Goal: Task Accomplishment & Management: Manage account settings

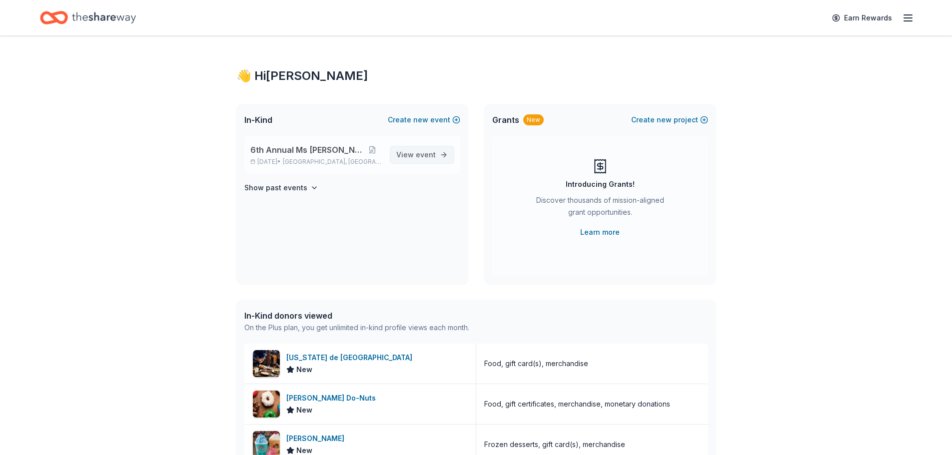
click at [416, 153] on span "View event" at bounding box center [415, 155] width 39 height 12
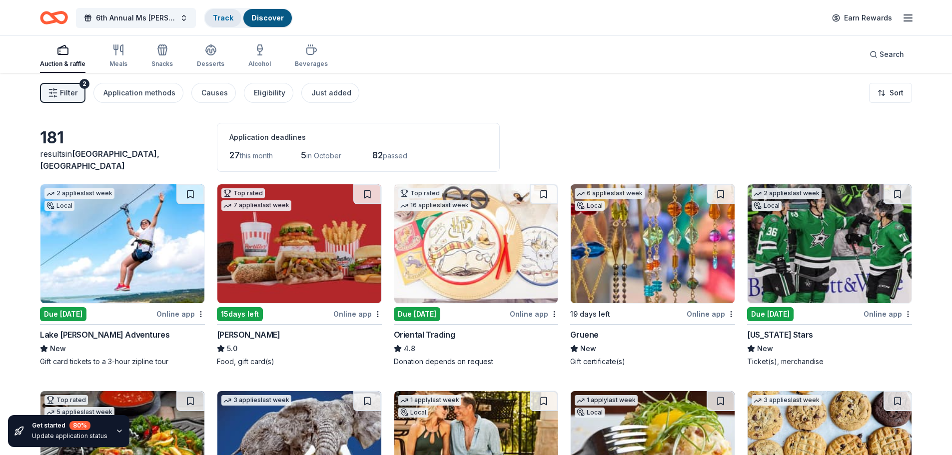
click at [218, 21] on link "Track" at bounding box center [223, 17] width 20 height 8
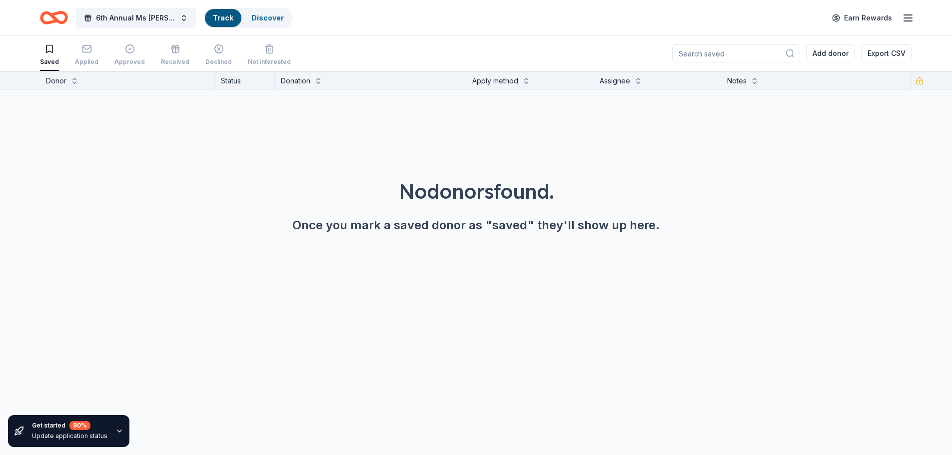
scroll to position [0, 0]
click at [269, 17] on link "Discover" at bounding box center [267, 17] width 32 height 8
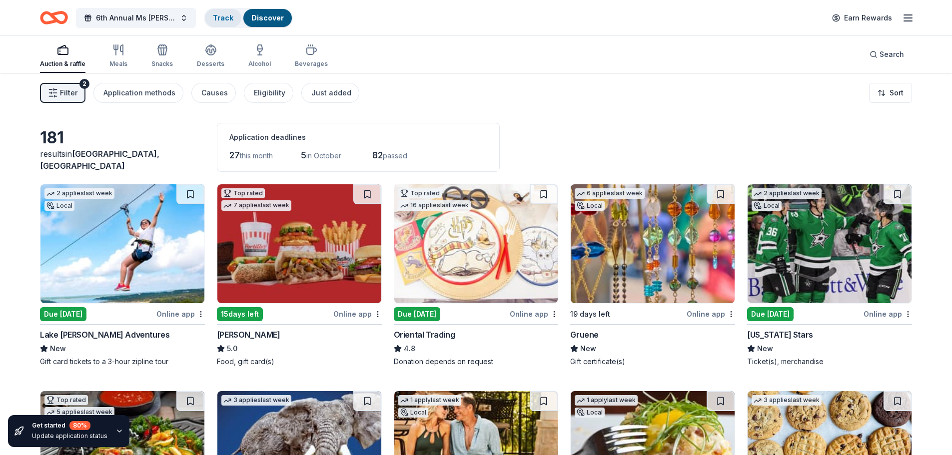
click at [229, 20] on link "Track" at bounding box center [223, 17] width 20 height 8
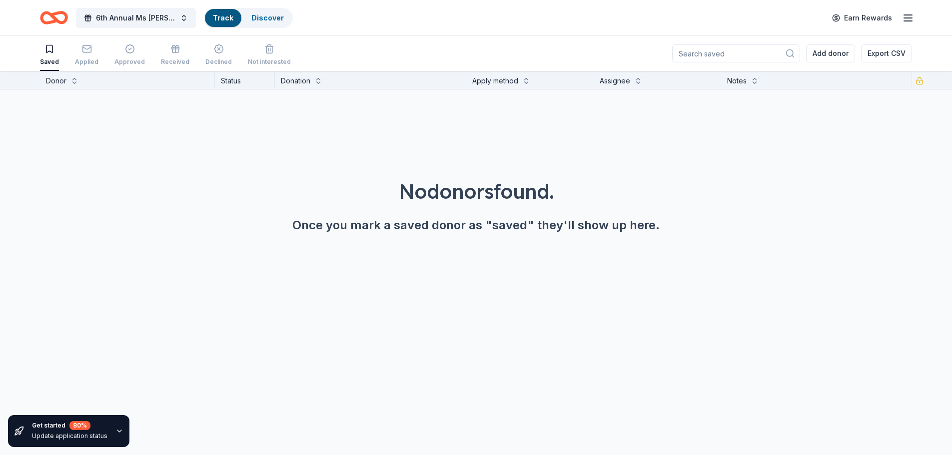
scroll to position [0, 0]
click at [88, 49] on icon "button" at bounding box center [87, 48] width 10 height 10
click at [50, 51] on icon "button" at bounding box center [49, 48] width 6 height 7
click at [262, 19] on link "Discover" at bounding box center [267, 17] width 32 height 8
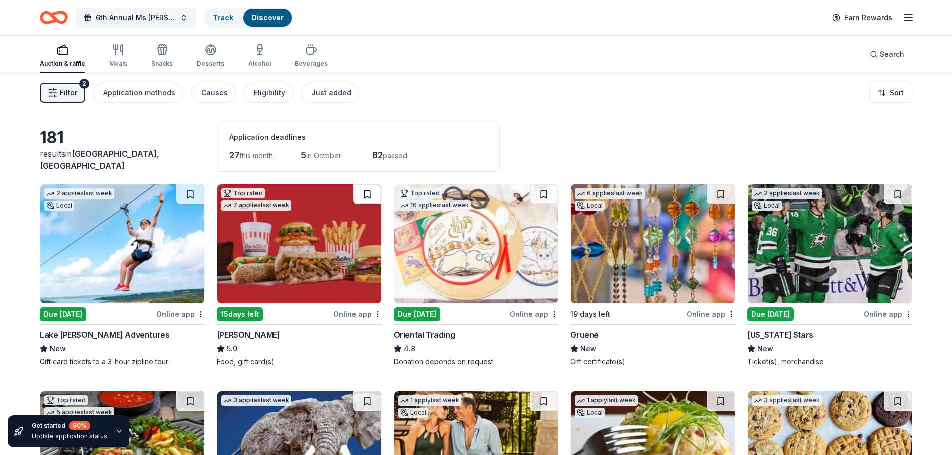
click at [368, 193] on button at bounding box center [367, 194] width 28 height 20
click at [232, 15] on link "Track · 1" at bounding box center [226, 17] width 26 height 8
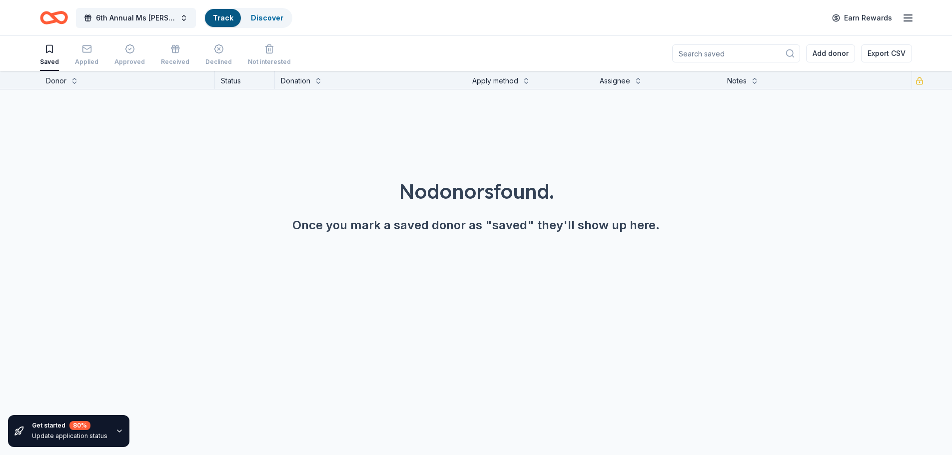
scroll to position [0, 0]
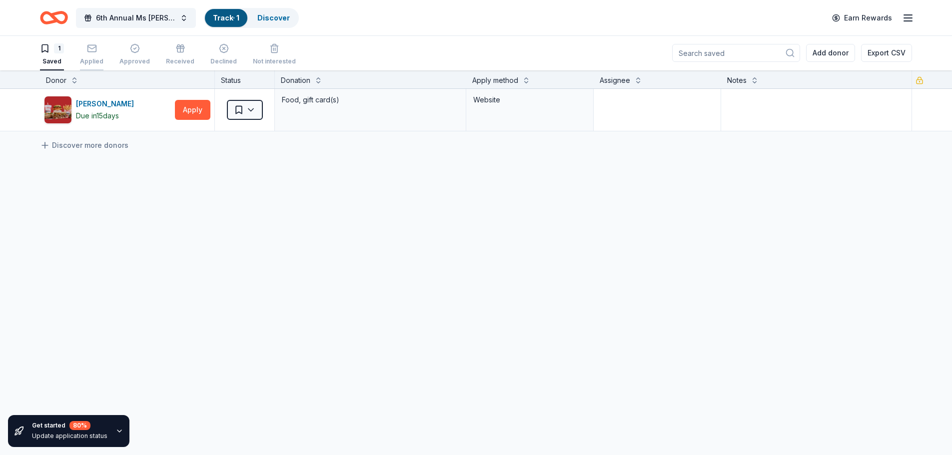
click at [96, 51] on icon "button" at bounding box center [92, 48] width 10 height 10
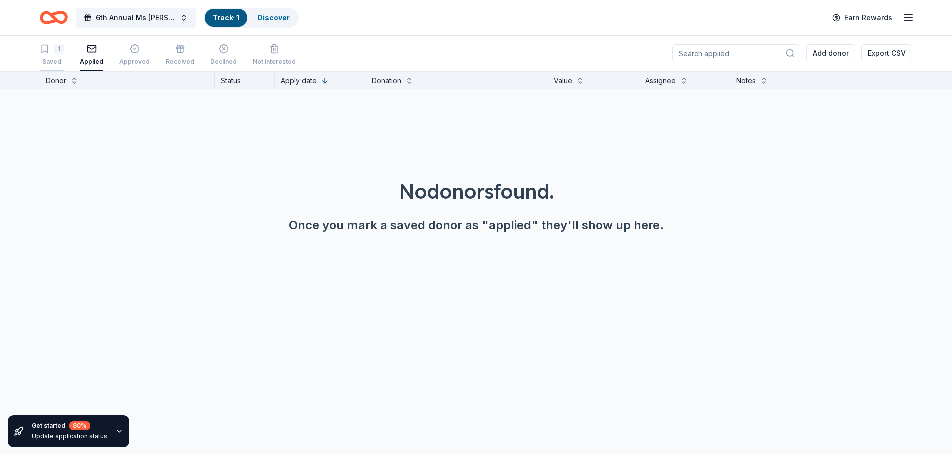
click at [51, 51] on div "1" at bounding box center [52, 49] width 24 height 10
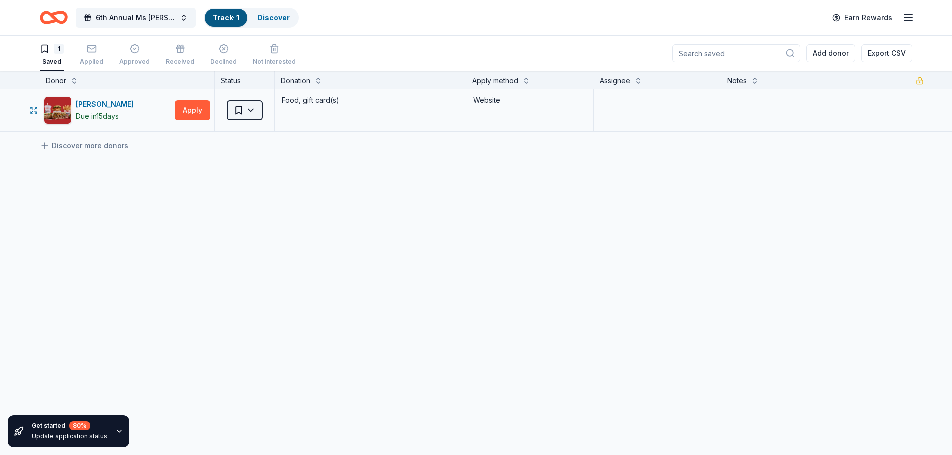
click at [251, 110] on html "6th Annual Ms [PERSON_NAME] Auction Track · 1 Discover Earn Rewards 1 Saved App…" at bounding box center [476, 227] width 952 height 455
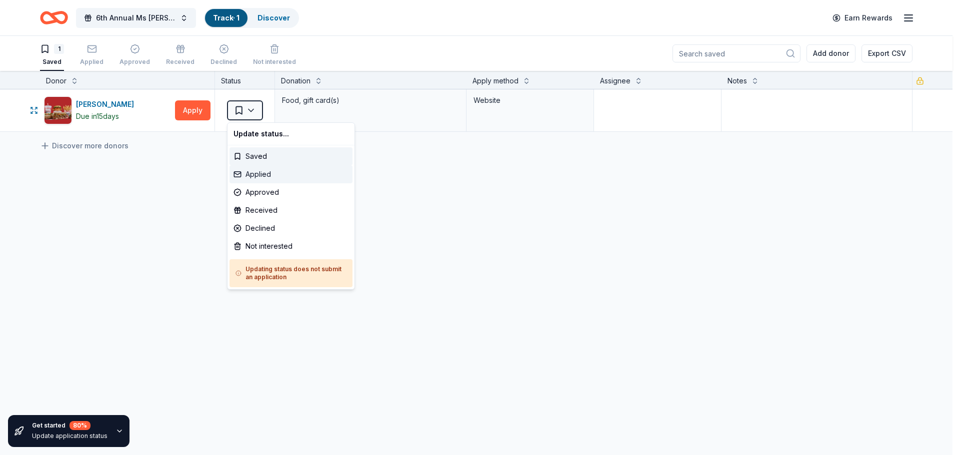
click at [273, 173] on div "Applied" at bounding box center [290, 174] width 123 height 18
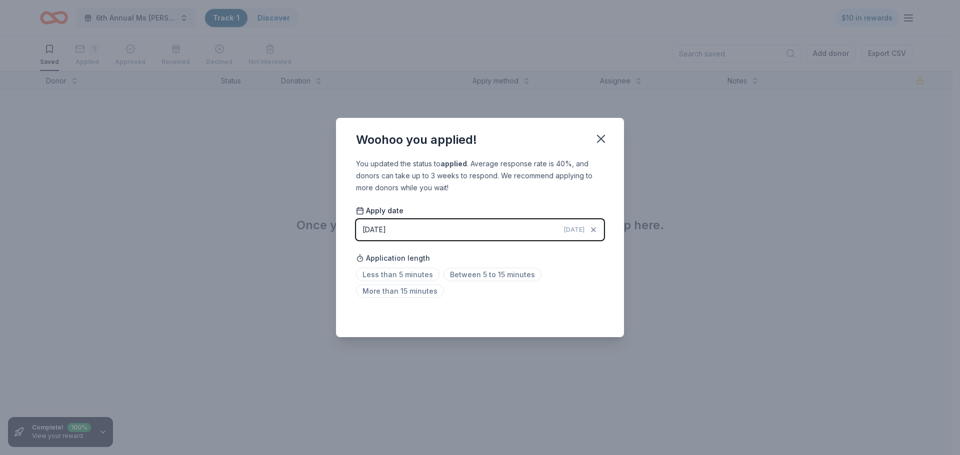
click at [575, 229] on span "[DATE]" at bounding box center [574, 230] width 20 height 8
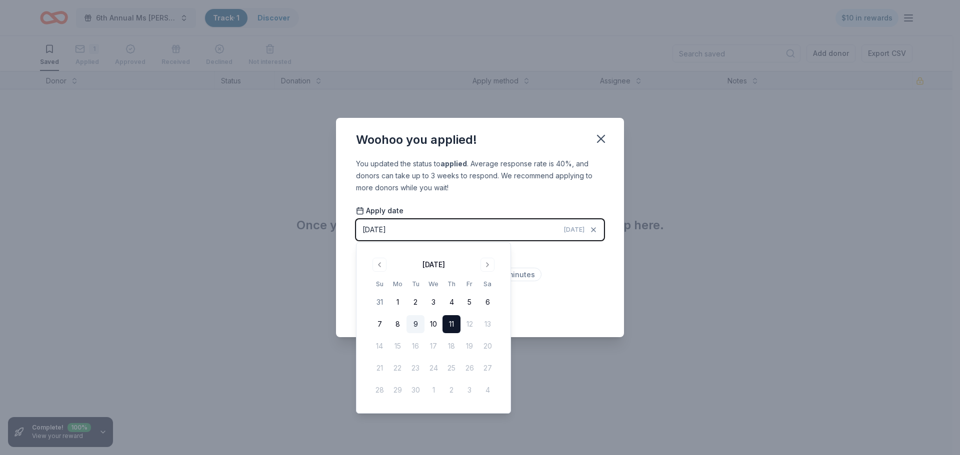
click at [414, 321] on button "9" at bounding box center [415, 324] width 18 height 18
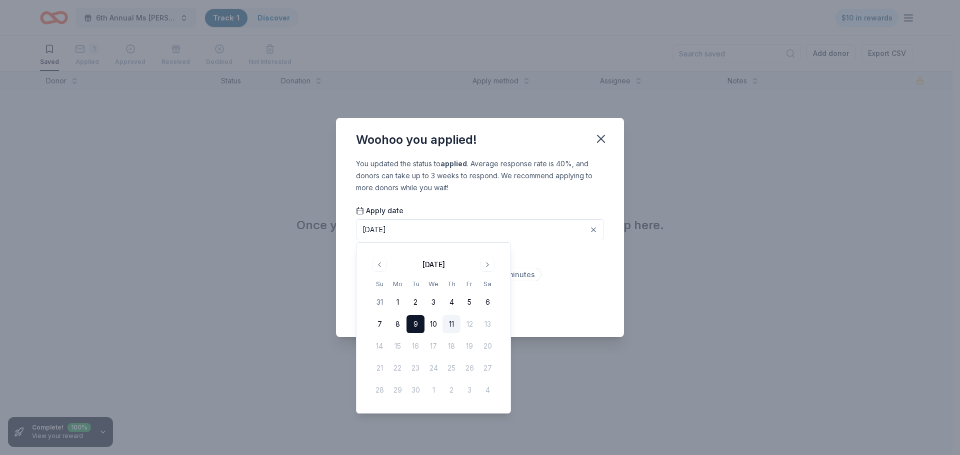
click at [625, 276] on div "Woohoo you applied! You updated the status to applied . Average response rate i…" at bounding box center [480, 227] width 960 height 455
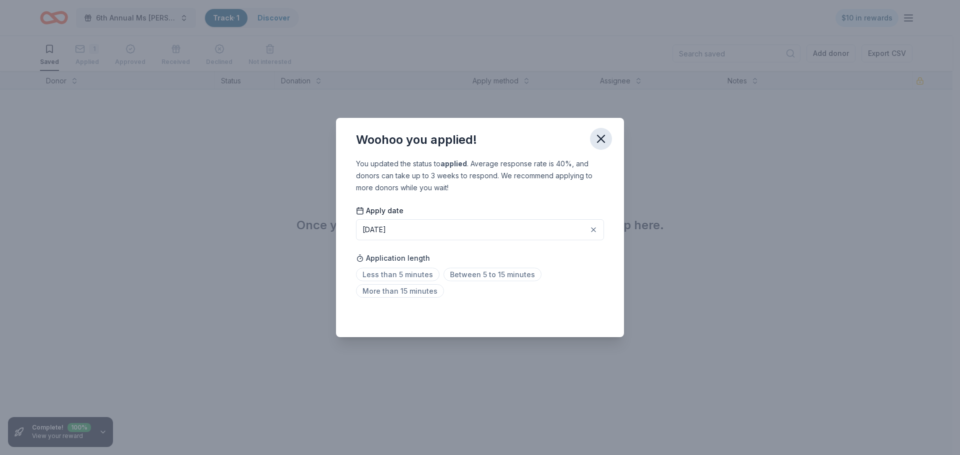
click at [601, 137] on icon "button" at bounding box center [600, 138] width 7 height 7
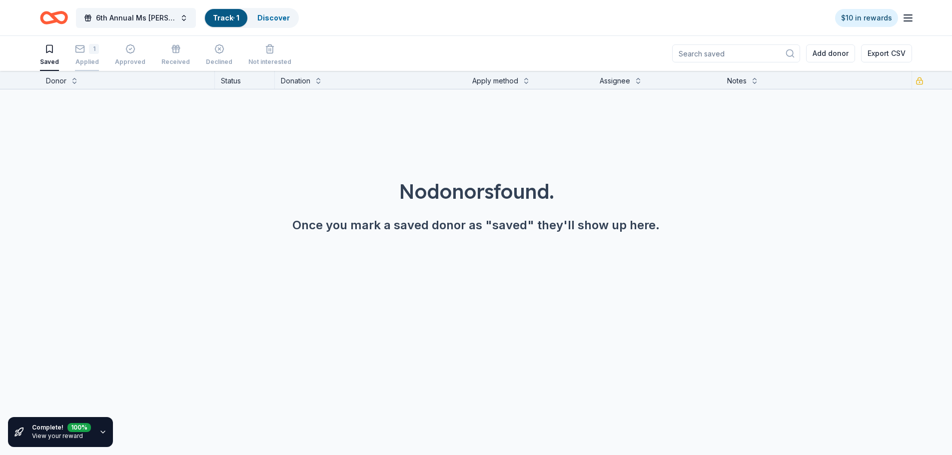
click at [83, 55] on div "1 Applied" at bounding box center [87, 55] width 24 height 22
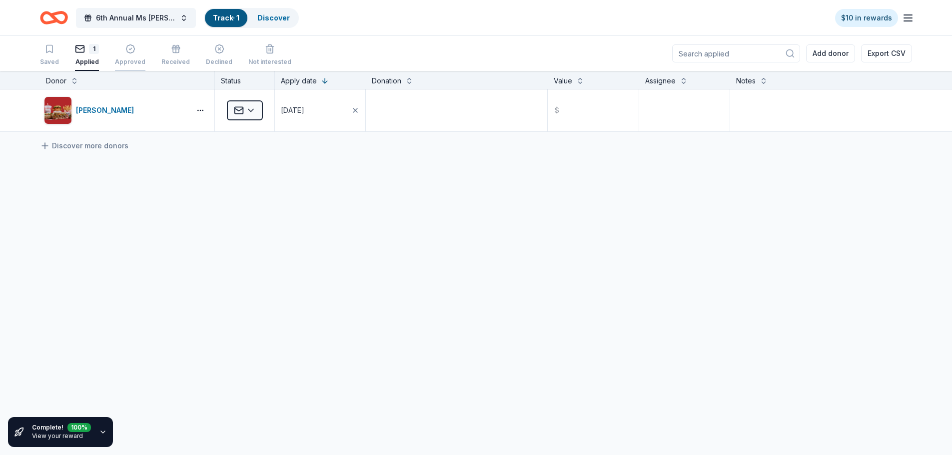
click at [131, 52] on icon "button" at bounding box center [130, 49] width 8 height 8
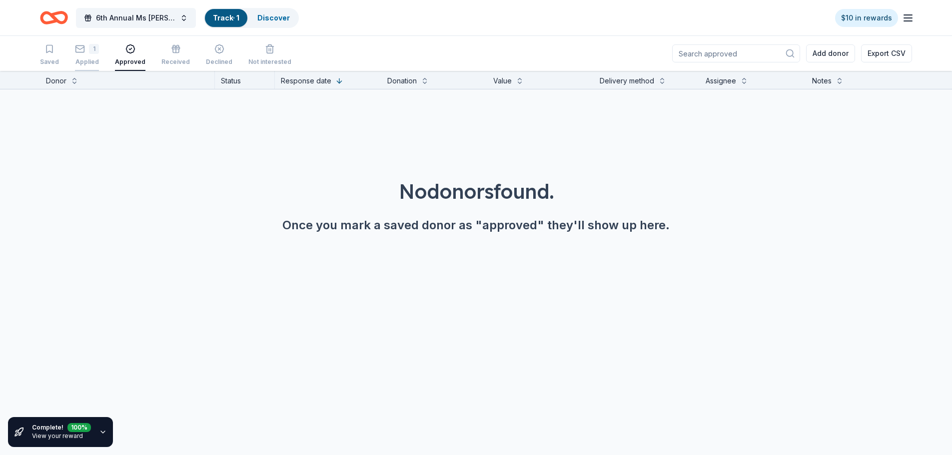
click at [83, 57] on div "1 Applied" at bounding box center [87, 55] width 24 height 22
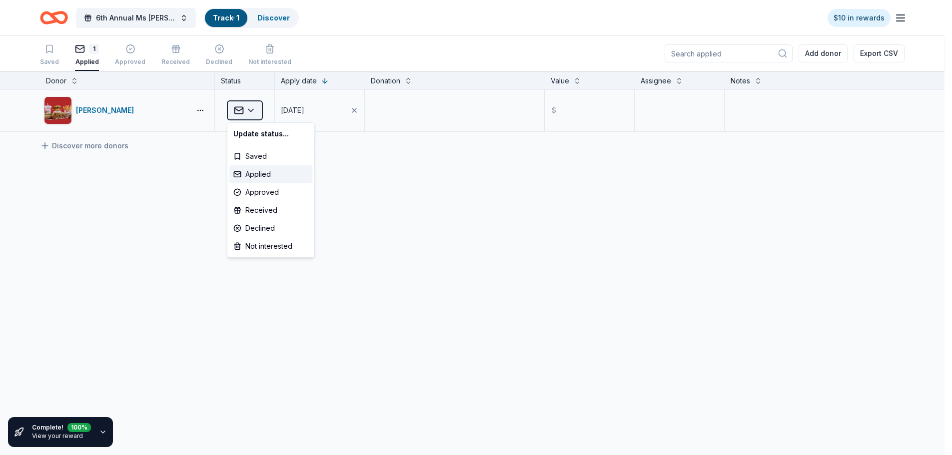
click at [252, 108] on html "6th Annual Ms [PERSON_NAME] Auction Track · 1 Discover $10 in rewards Saved 1 A…" at bounding box center [476, 227] width 952 height 455
click at [262, 189] on div "Approved" at bounding box center [270, 192] width 83 height 18
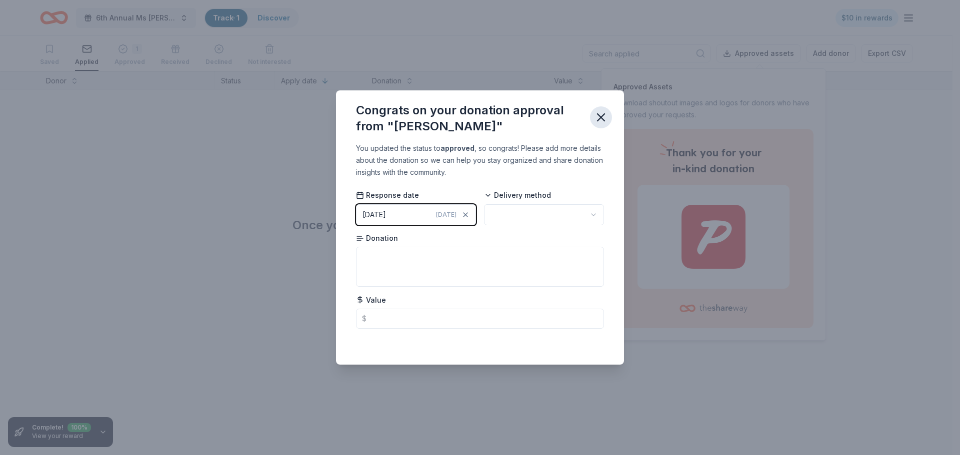
click at [603, 117] on icon "button" at bounding box center [601, 117] width 14 height 14
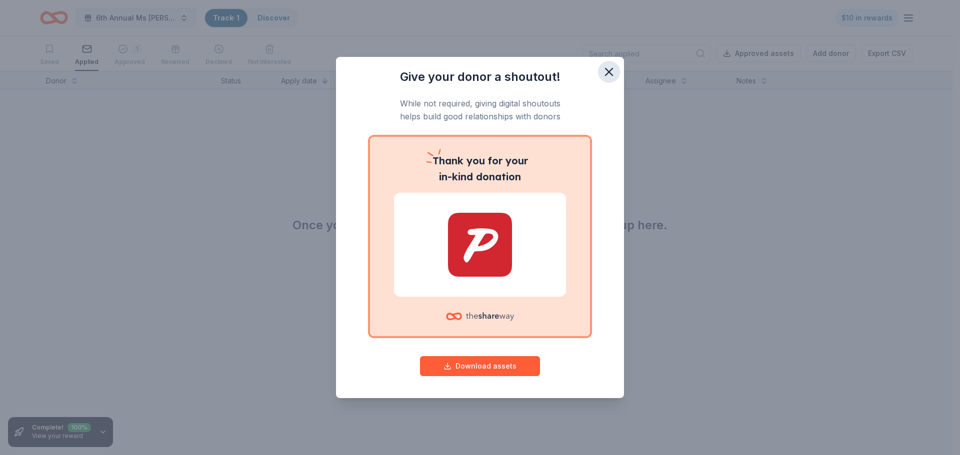
click at [609, 72] on icon "button" at bounding box center [608, 71] width 7 height 7
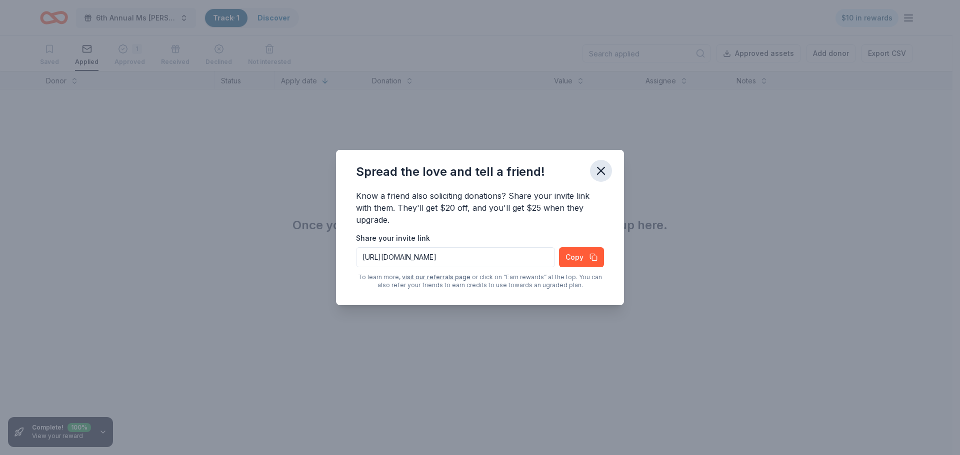
click at [604, 170] on icon "button" at bounding box center [601, 171] width 14 height 14
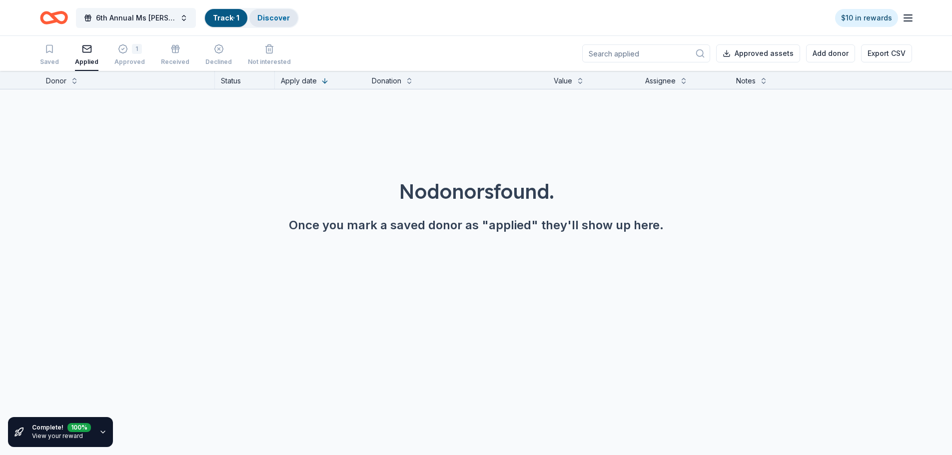
click at [261, 16] on link "Discover" at bounding box center [273, 17] width 32 height 8
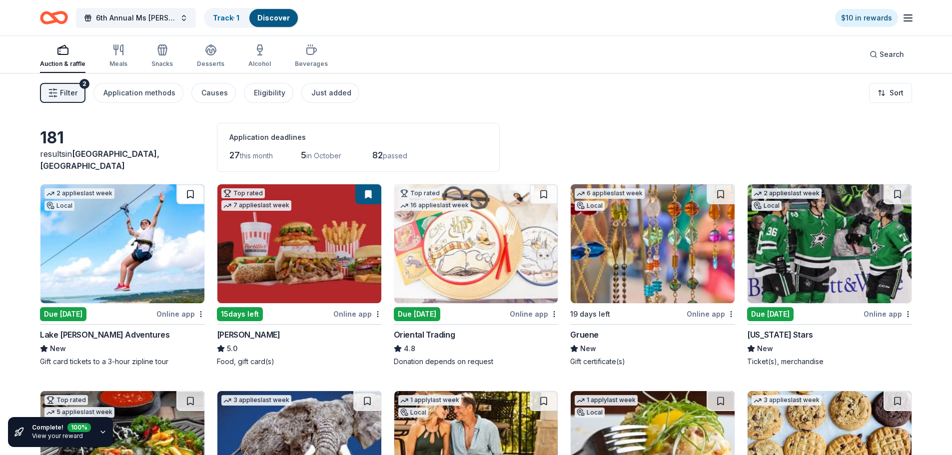
click at [191, 194] on button at bounding box center [190, 194] width 28 height 20
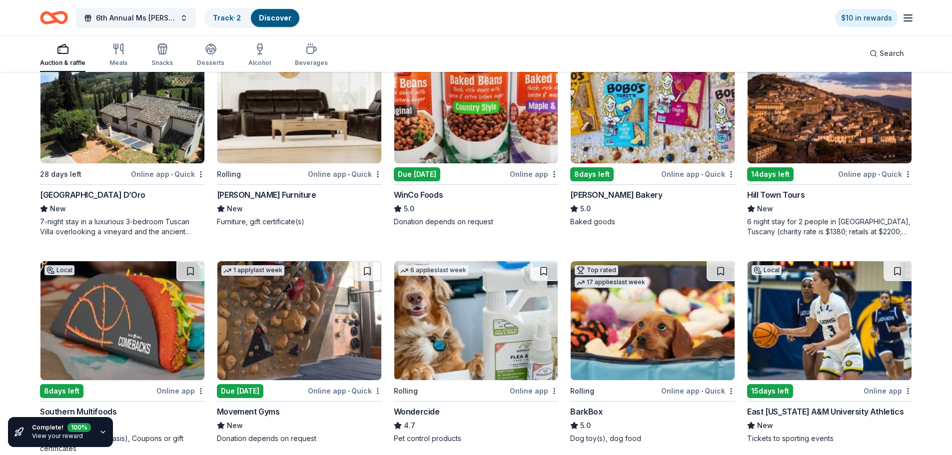
scroll to position [792, 0]
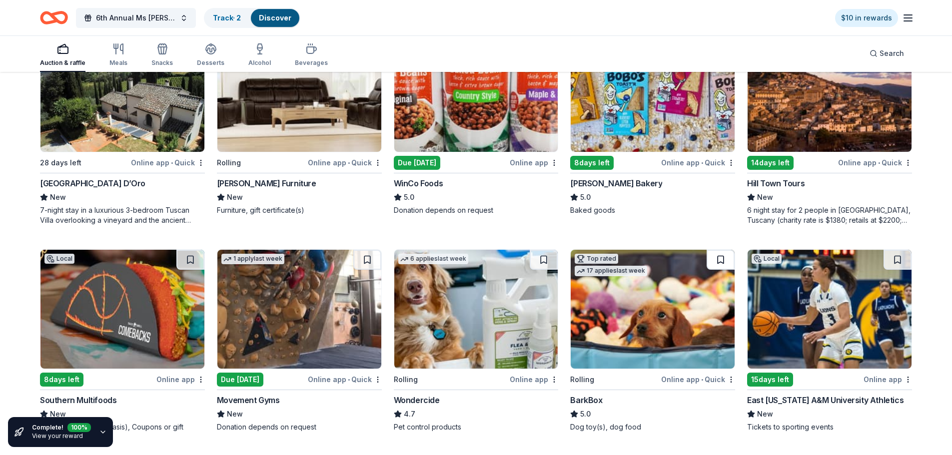
click at [720, 260] on button at bounding box center [721, 260] width 28 height 20
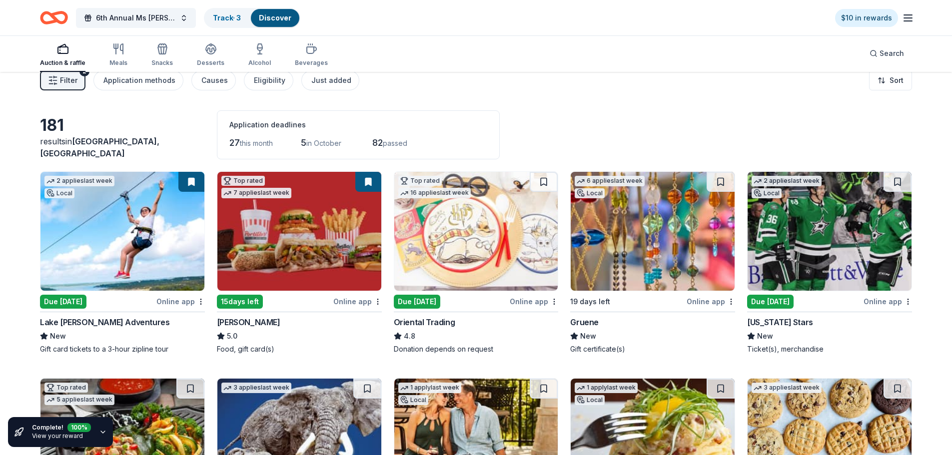
scroll to position [0, 0]
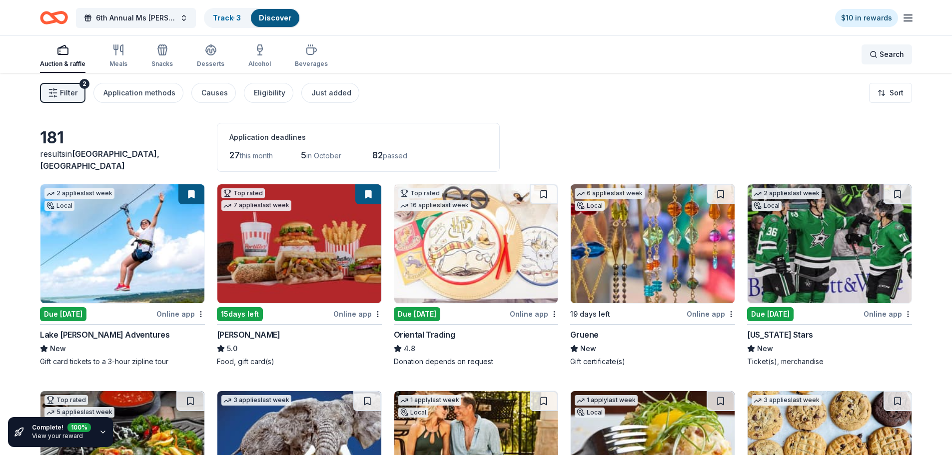
click at [889, 55] on span "Search" at bounding box center [892, 54] width 24 height 12
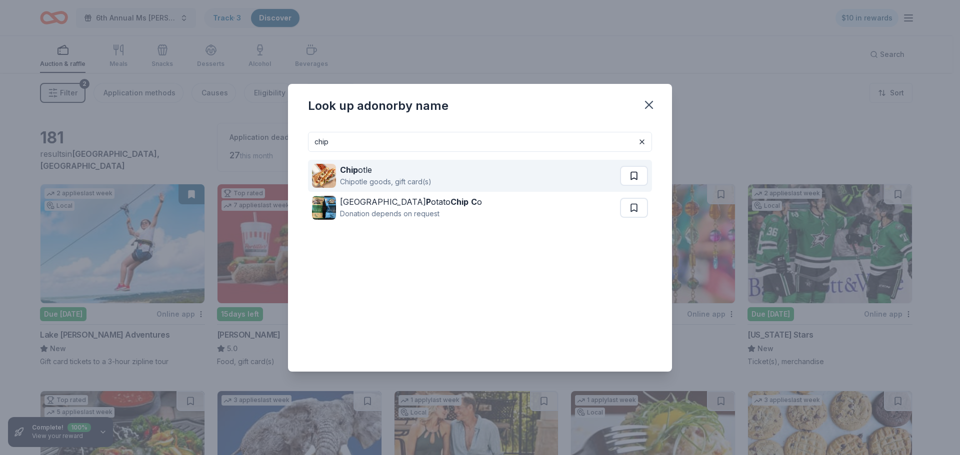
click at [637, 174] on button at bounding box center [634, 176] width 28 height 20
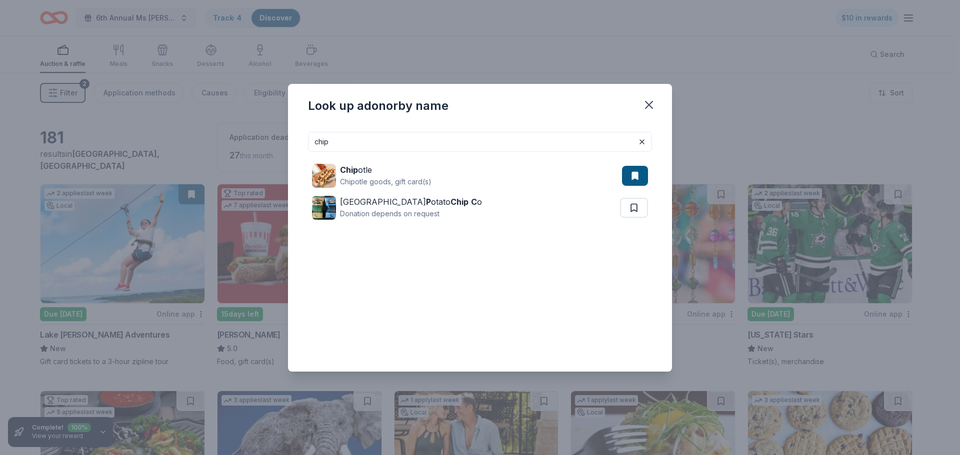
click at [378, 135] on input "chip" at bounding box center [480, 142] width 344 height 20
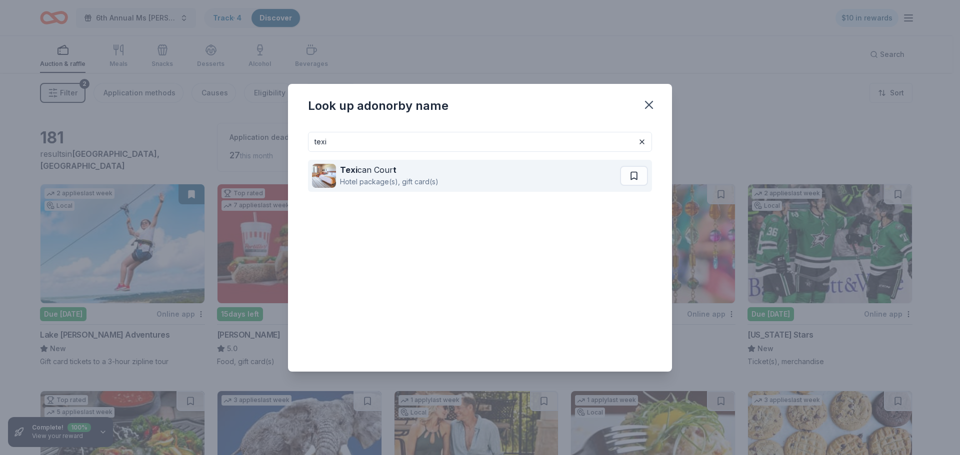
drag, startPoint x: 635, startPoint y: 176, endPoint x: 629, endPoint y: 175, distance: 5.7
click at [635, 176] on button at bounding box center [634, 176] width 28 height 20
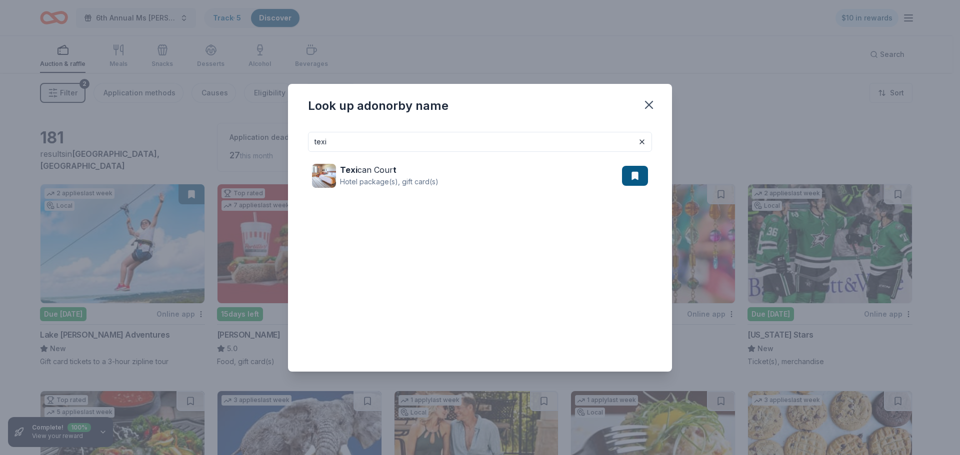
click at [350, 141] on input "texi" at bounding box center [480, 142] width 344 height 20
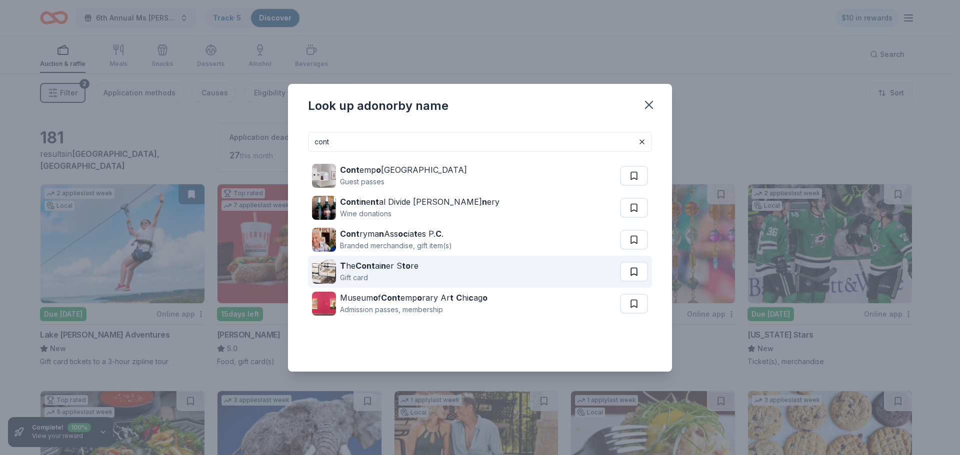
click at [633, 272] on button at bounding box center [634, 272] width 28 height 20
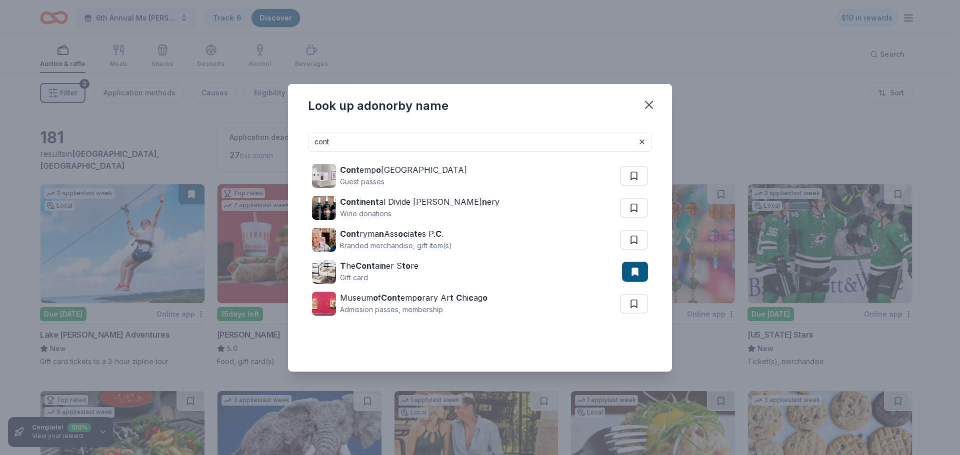
click at [351, 144] on input "cont" at bounding box center [480, 142] width 344 height 20
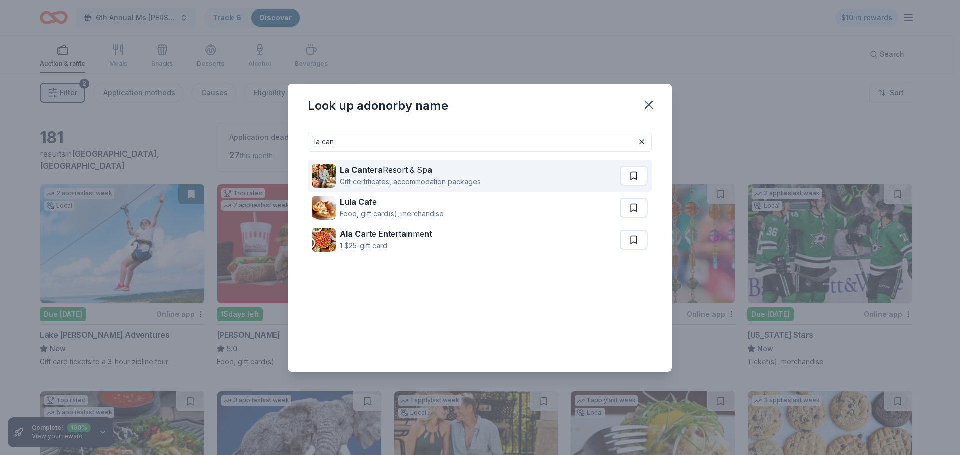
click at [635, 175] on button at bounding box center [634, 176] width 28 height 20
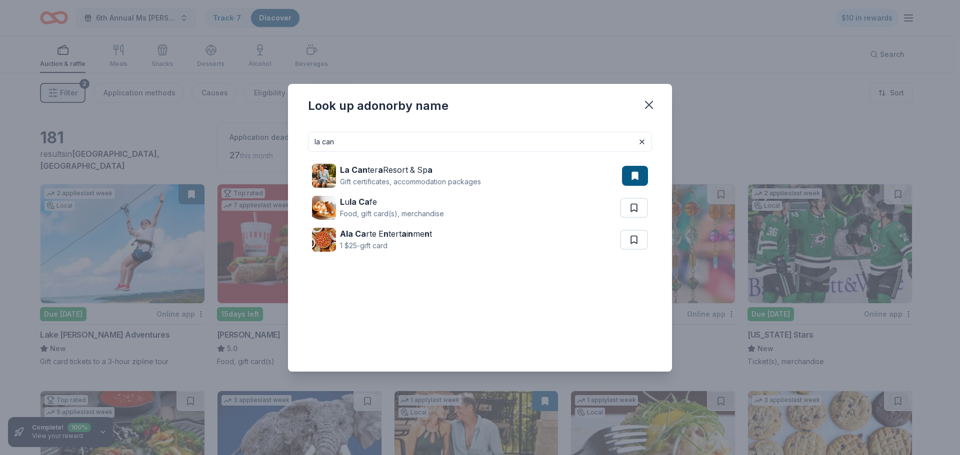
click at [366, 134] on input "la can" at bounding box center [480, 142] width 344 height 20
click at [365, 134] on input "la can" at bounding box center [480, 142] width 344 height 20
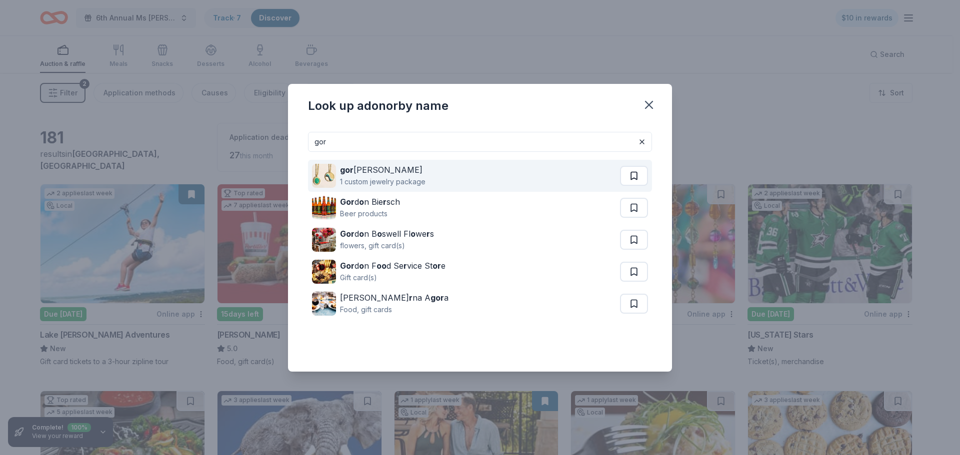
click at [637, 174] on button at bounding box center [634, 176] width 28 height 20
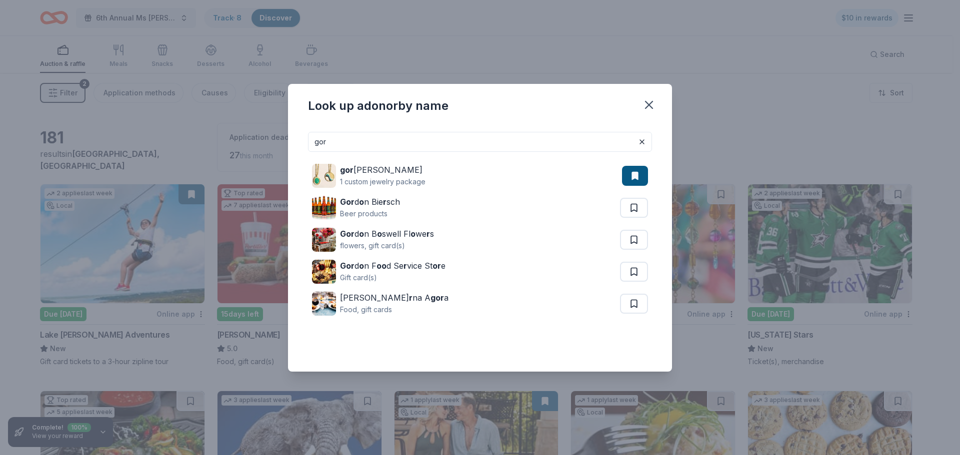
click at [343, 134] on input "gor" at bounding box center [480, 142] width 344 height 20
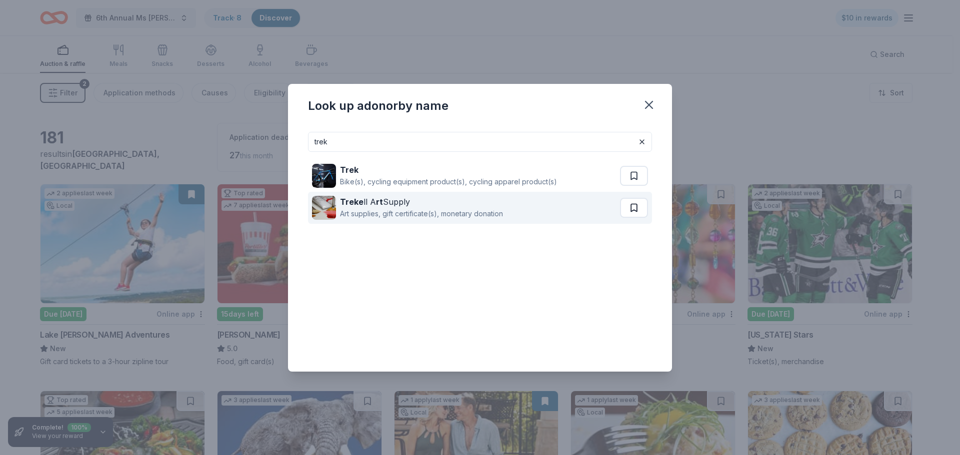
click at [636, 205] on button at bounding box center [634, 208] width 28 height 20
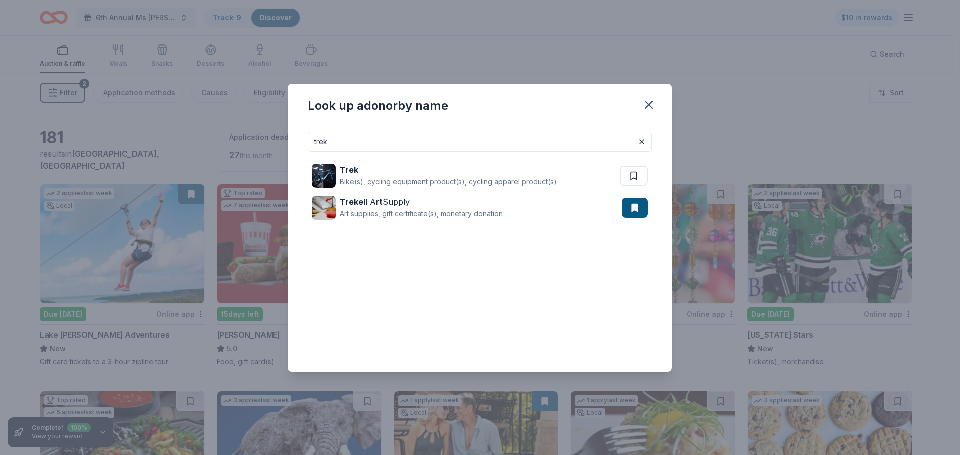
click at [355, 140] on input "trek" at bounding box center [480, 142] width 344 height 20
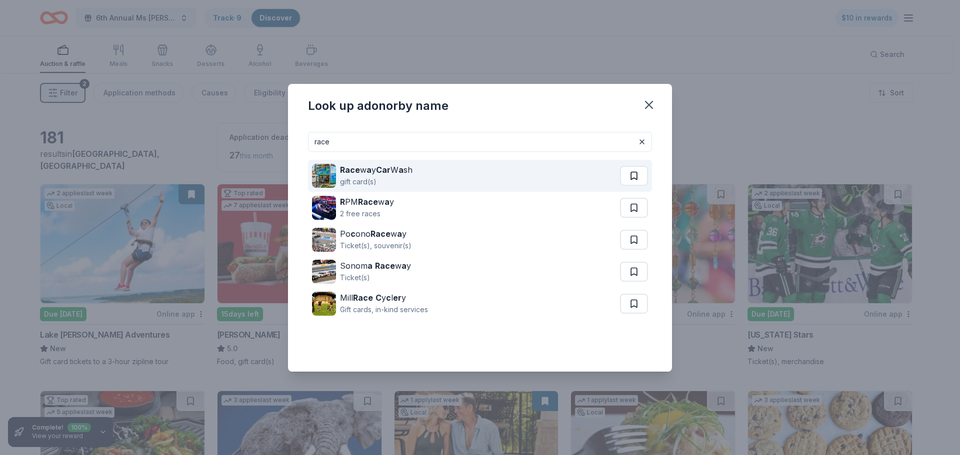
click at [635, 174] on button at bounding box center [634, 176] width 28 height 20
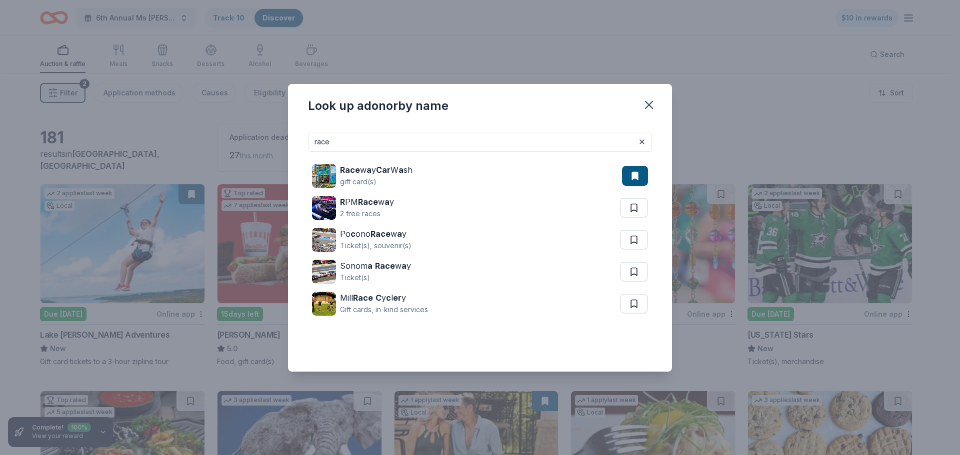
click at [359, 143] on input "race" at bounding box center [480, 142] width 344 height 20
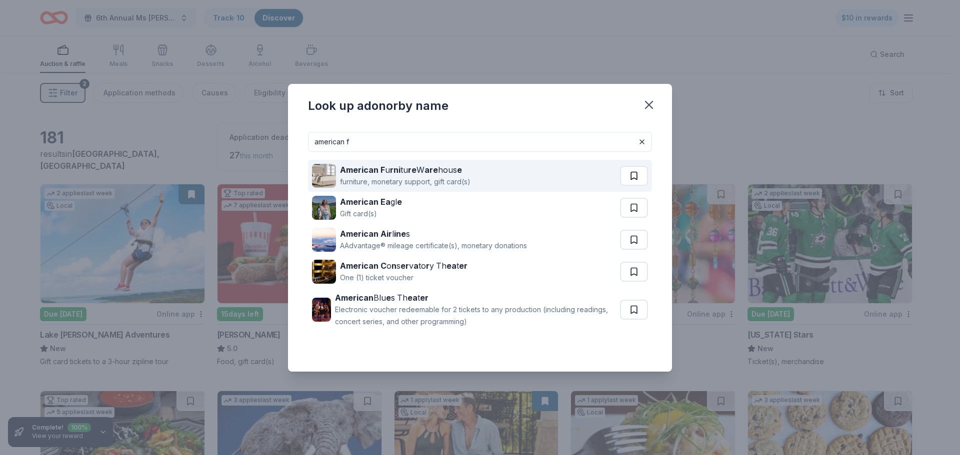
click at [637, 178] on button at bounding box center [634, 176] width 28 height 20
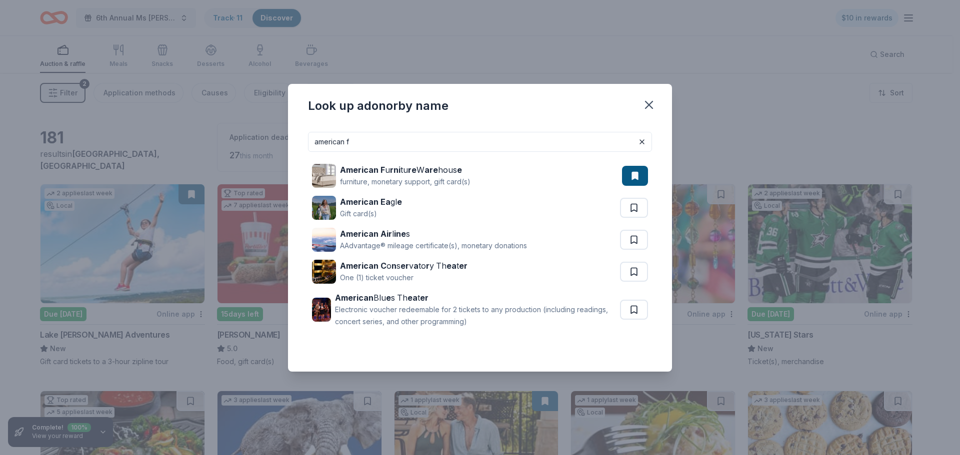
click at [354, 139] on input "american f" at bounding box center [480, 142] width 344 height 20
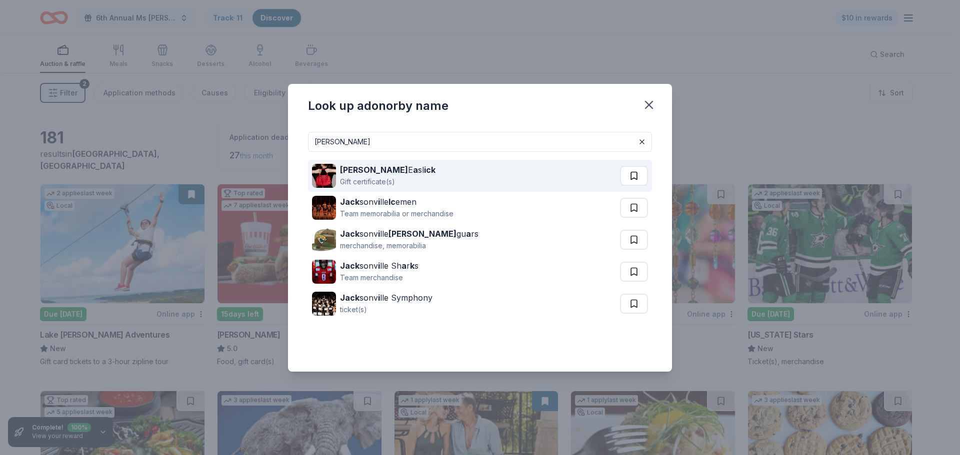
click at [632, 174] on button at bounding box center [634, 176] width 28 height 20
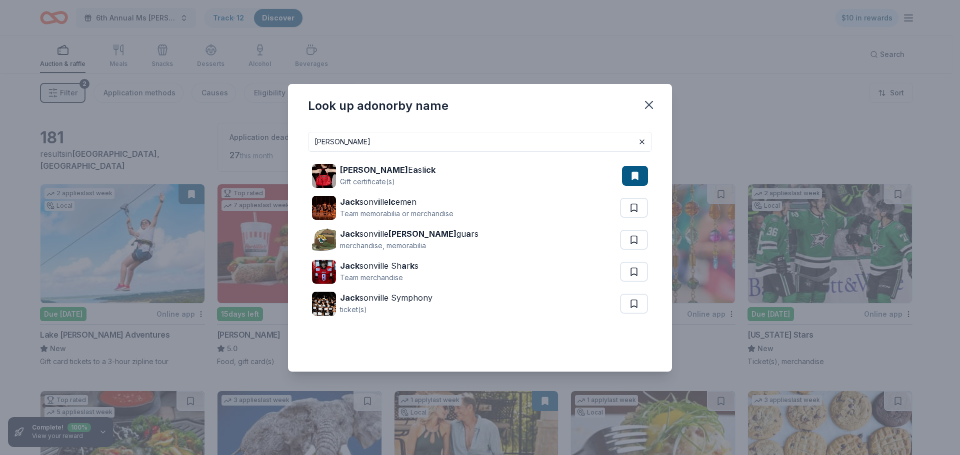
click at [363, 143] on input "[PERSON_NAME]" at bounding box center [480, 142] width 344 height 20
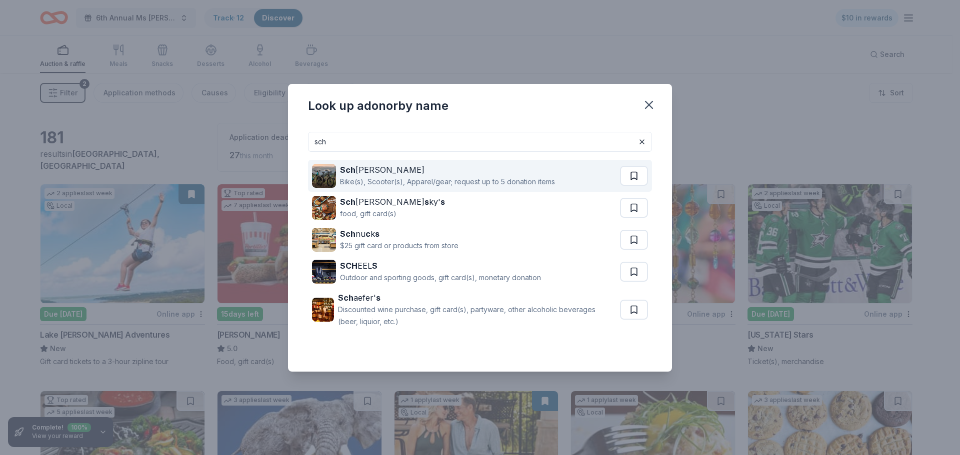
click at [634, 178] on button at bounding box center [634, 176] width 28 height 20
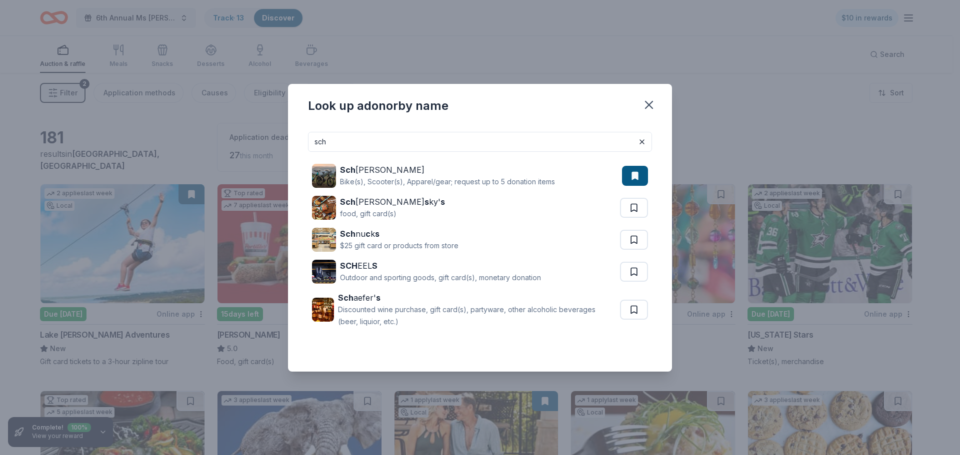
click at [324, 138] on input "sch" at bounding box center [480, 142] width 344 height 20
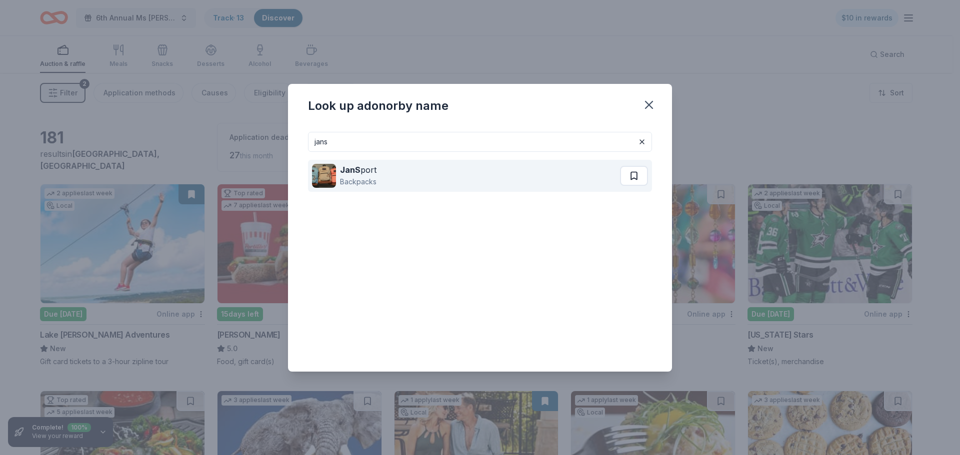
click at [630, 177] on button at bounding box center [634, 176] width 28 height 20
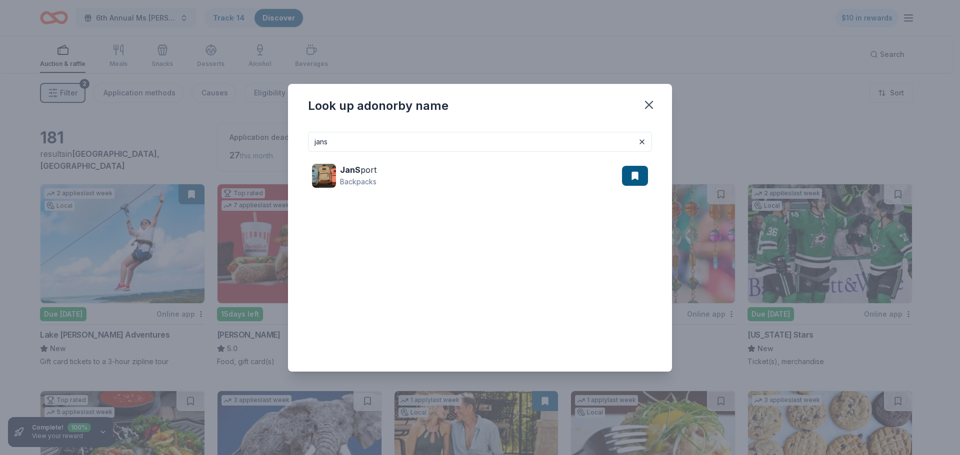
click at [348, 145] on input "jans" at bounding box center [480, 142] width 344 height 20
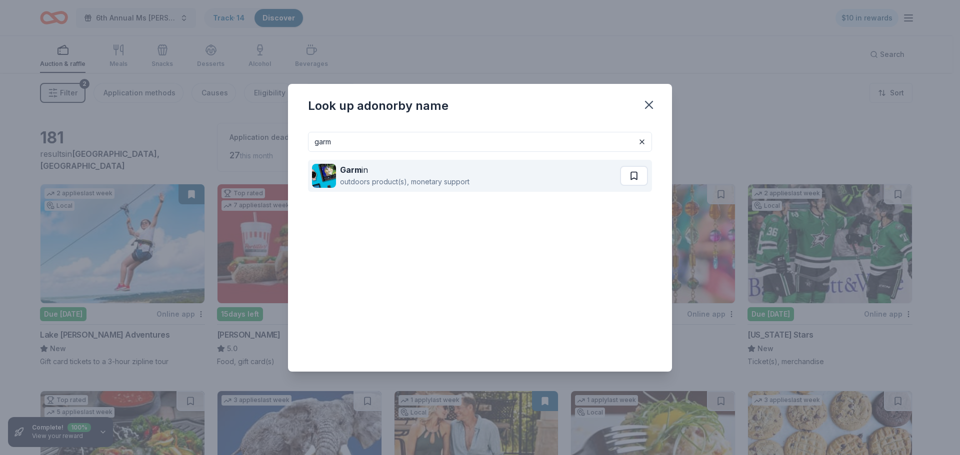
click at [634, 176] on button at bounding box center [634, 176] width 28 height 20
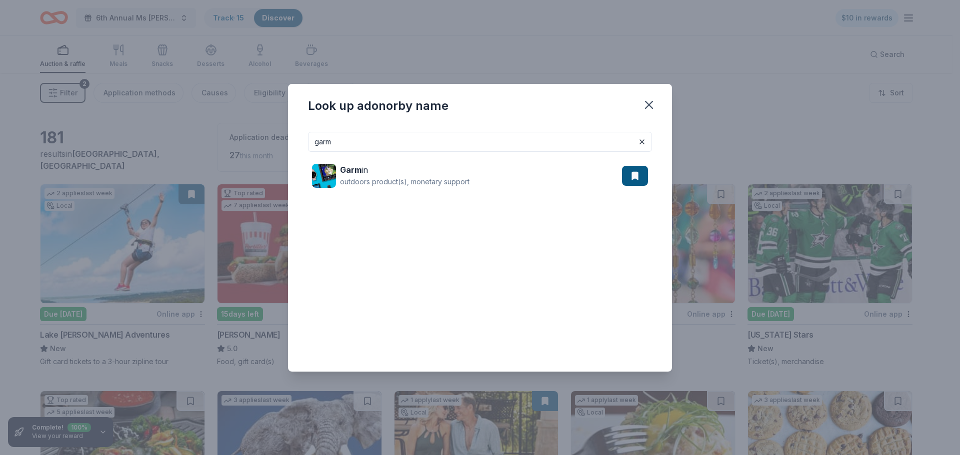
click at [371, 145] on input "garm" at bounding box center [480, 142] width 344 height 20
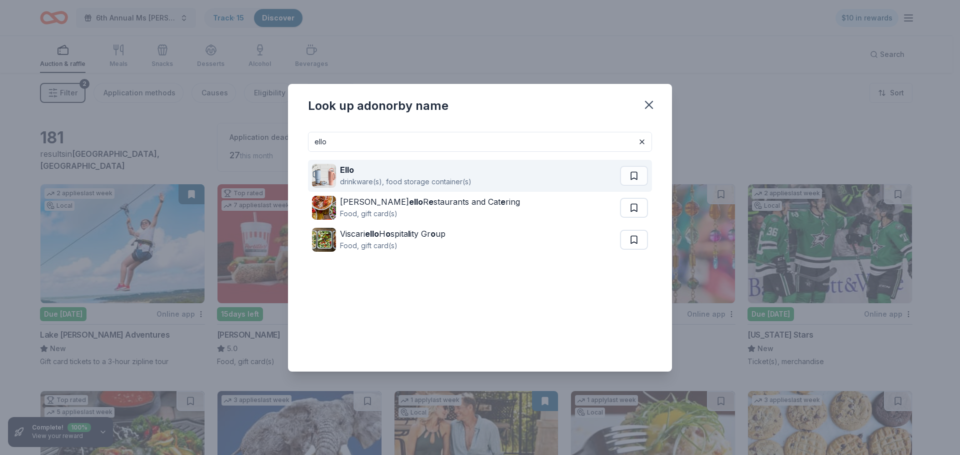
click at [633, 174] on button at bounding box center [634, 176] width 28 height 20
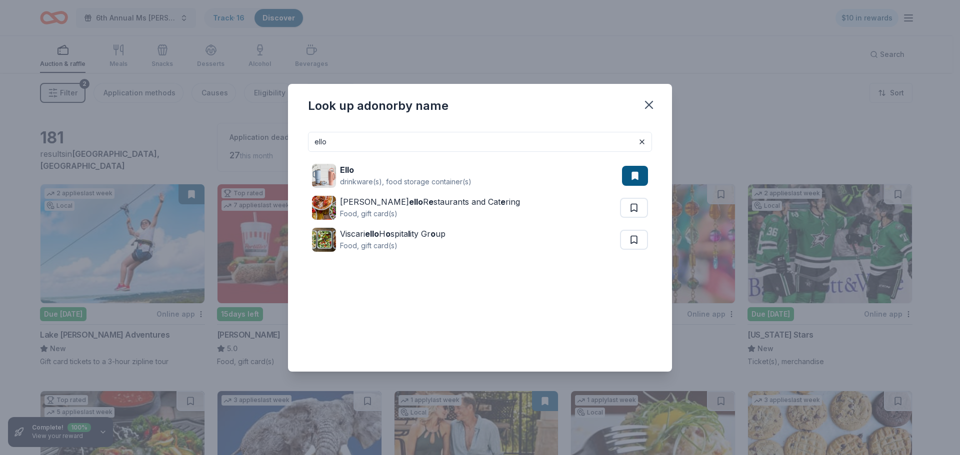
click at [333, 138] on input "ello" at bounding box center [480, 142] width 344 height 20
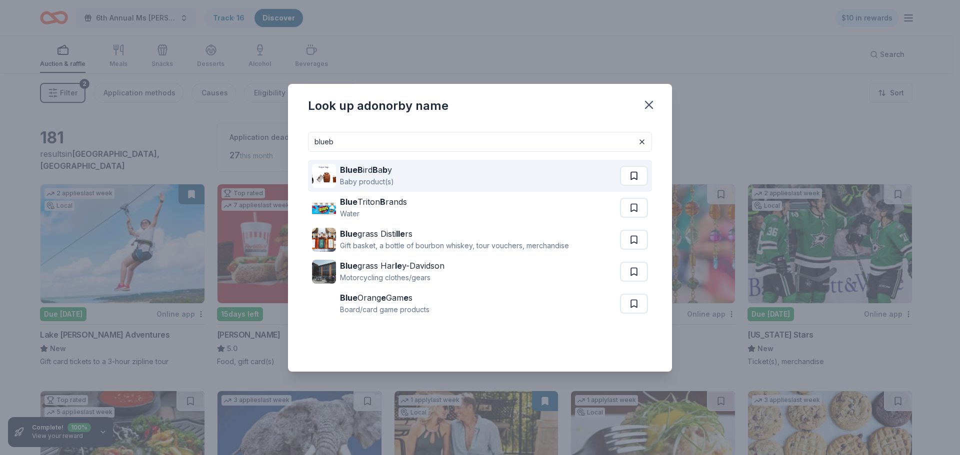
click at [636, 177] on button at bounding box center [634, 176] width 28 height 20
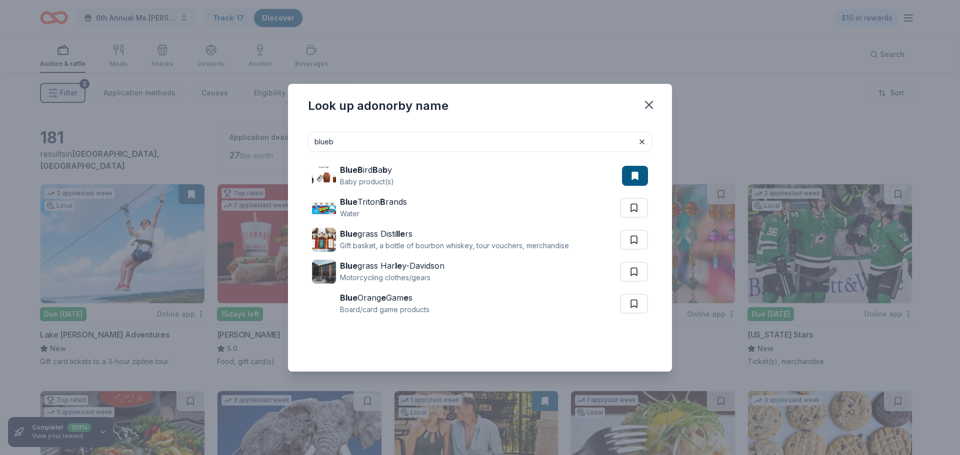
click at [374, 134] on input "blueb" at bounding box center [480, 142] width 344 height 20
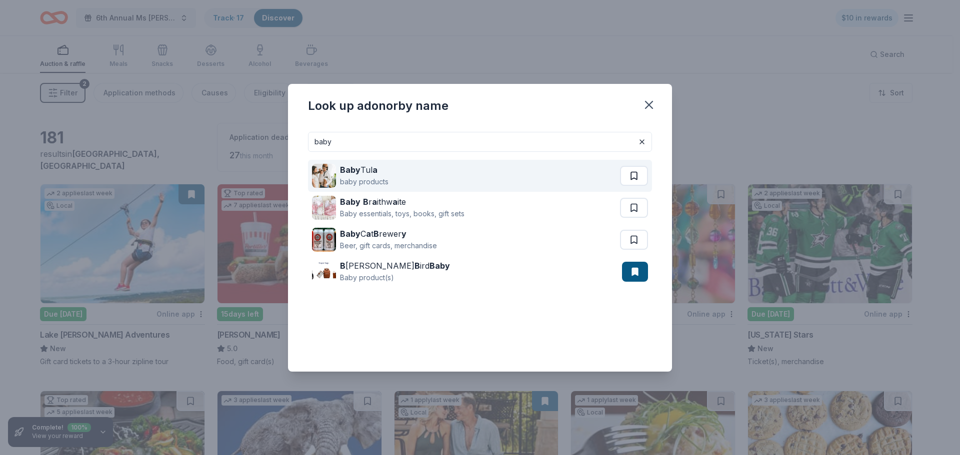
click at [633, 172] on button at bounding box center [634, 176] width 28 height 20
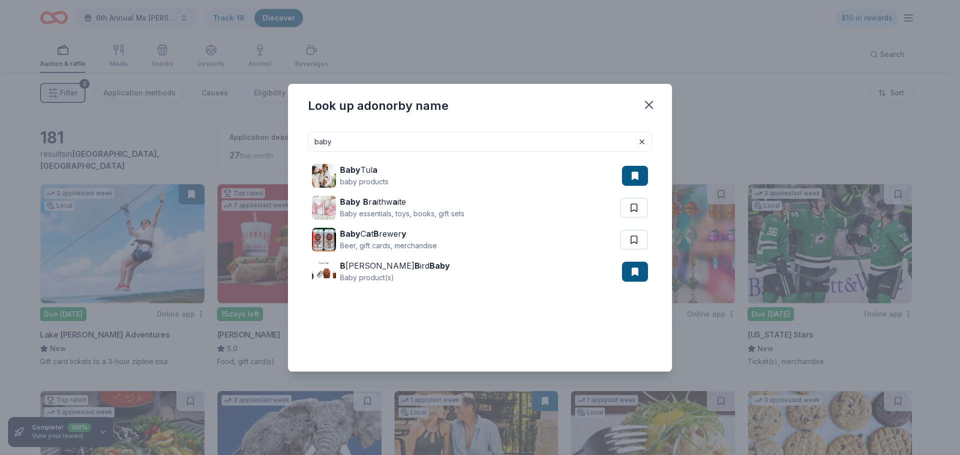
click at [393, 143] on input "baby" at bounding box center [480, 142] width 344 height 20
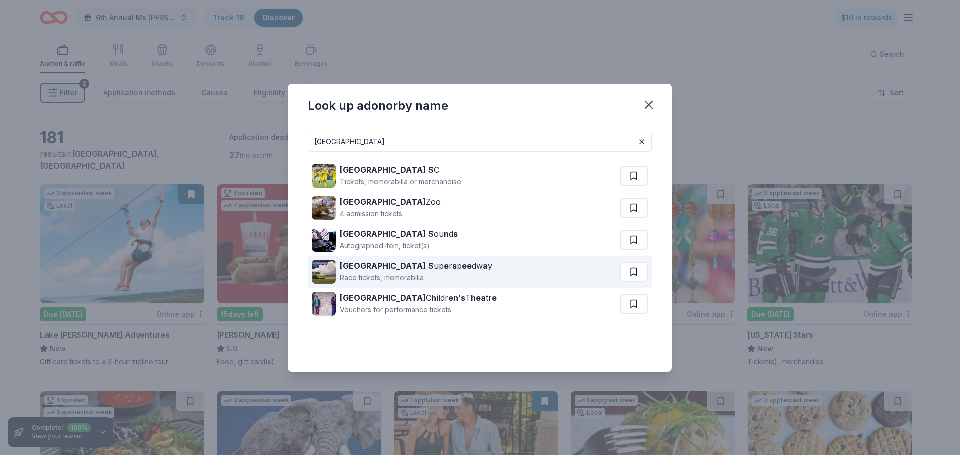
click at [633, 269] on button at bounding box center [634, 272] width 28 height 20
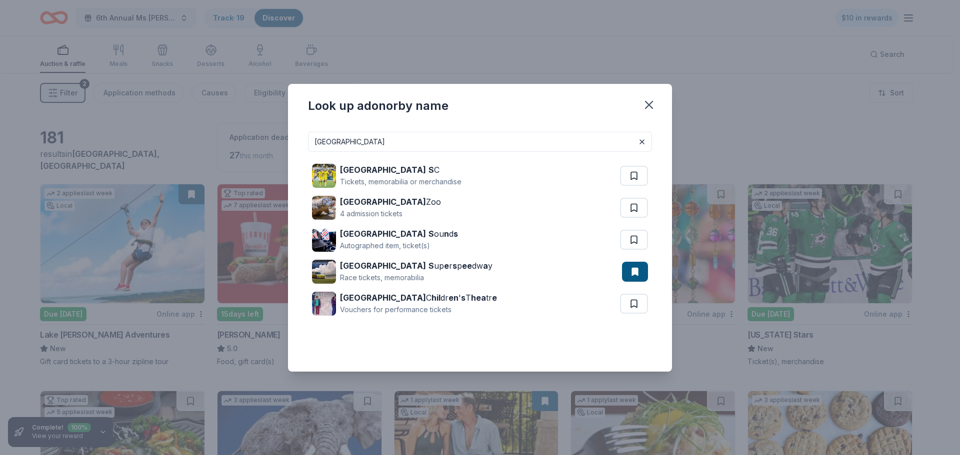
click at [368, 138] on input "[GEOGRAPHIC_DATA]" at bounding box center [480, 142] width 344 height 20
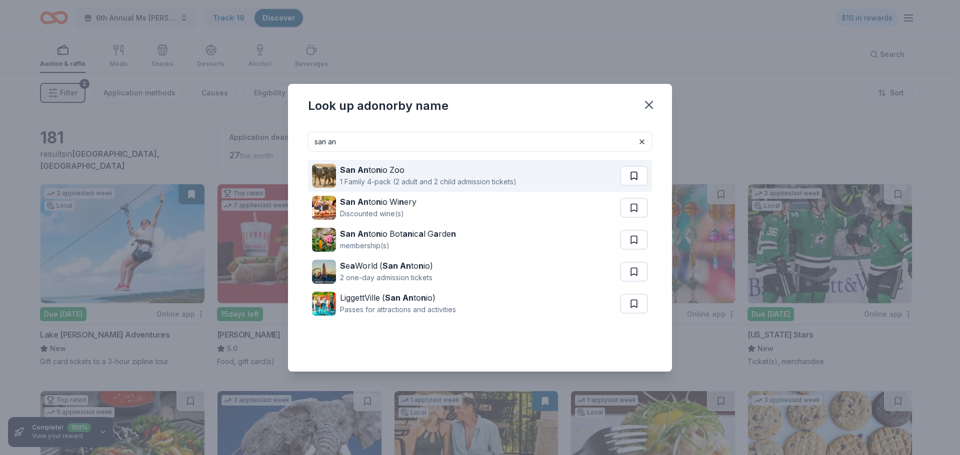
click at [631, 177] on button at bounding box center [634, 176] width 28 height 20
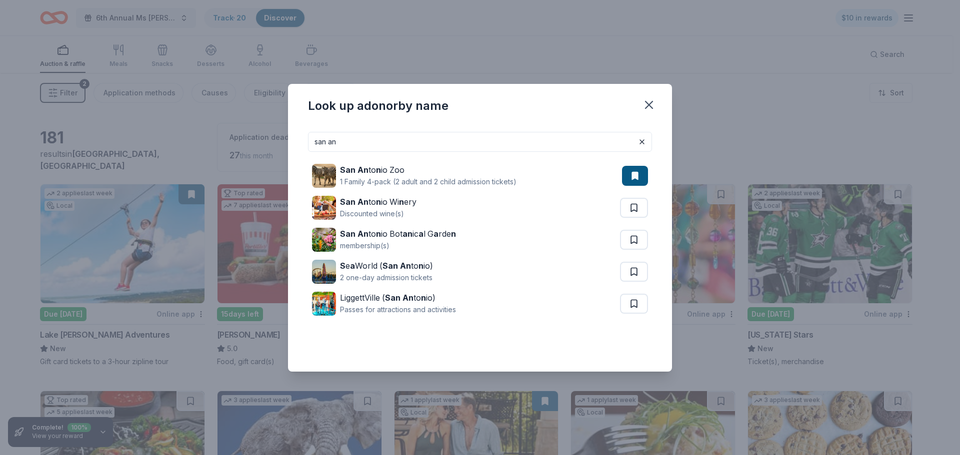
click at [350, 143] on input "san an" at bounding box center [480, 142] width 344 height 20
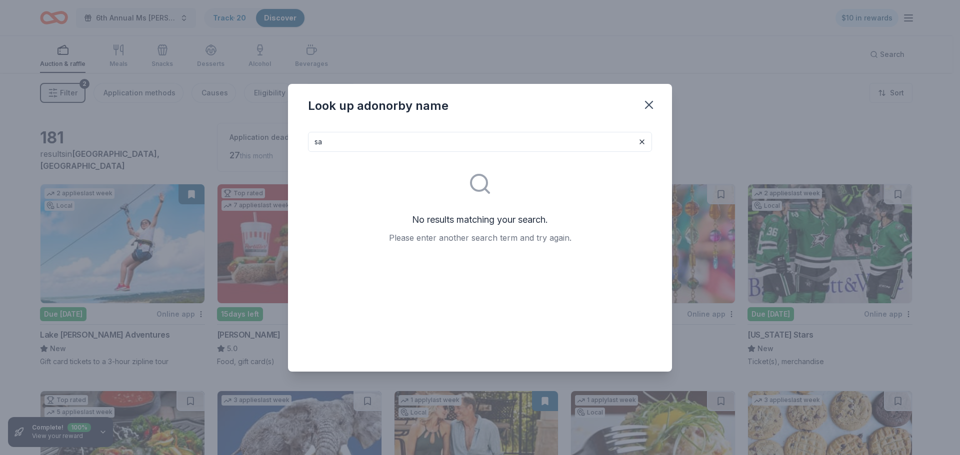
type input "s"
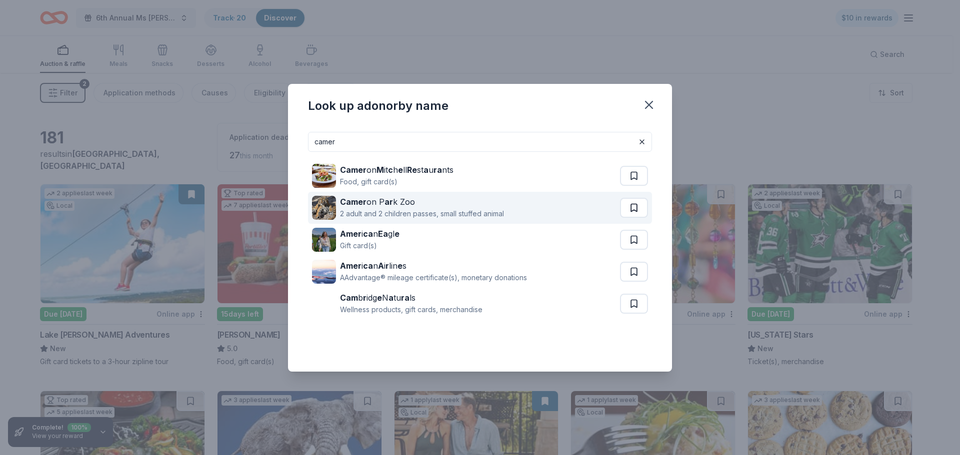
type input "camer"
click at [633, 209] on button at bounding box center [634, 208] width 28 height 20
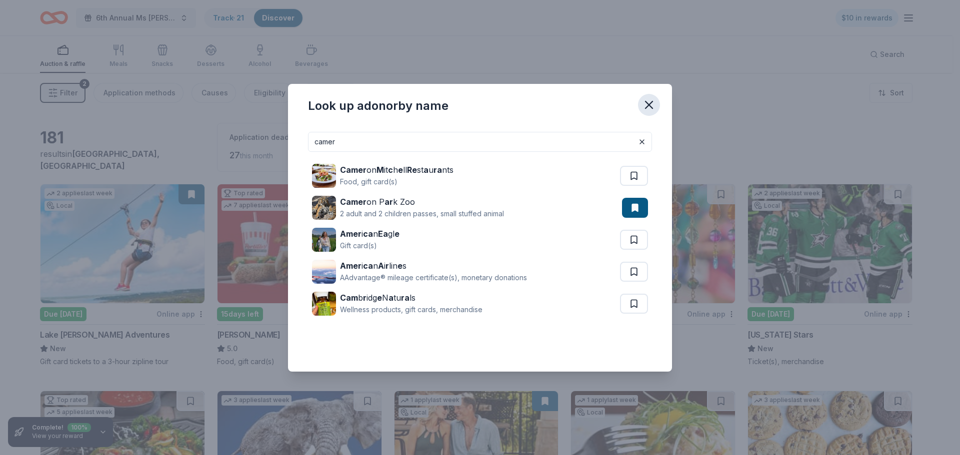
click at [649, 107] on icon "button" at bounding box center [649, 105] width 14 height 14
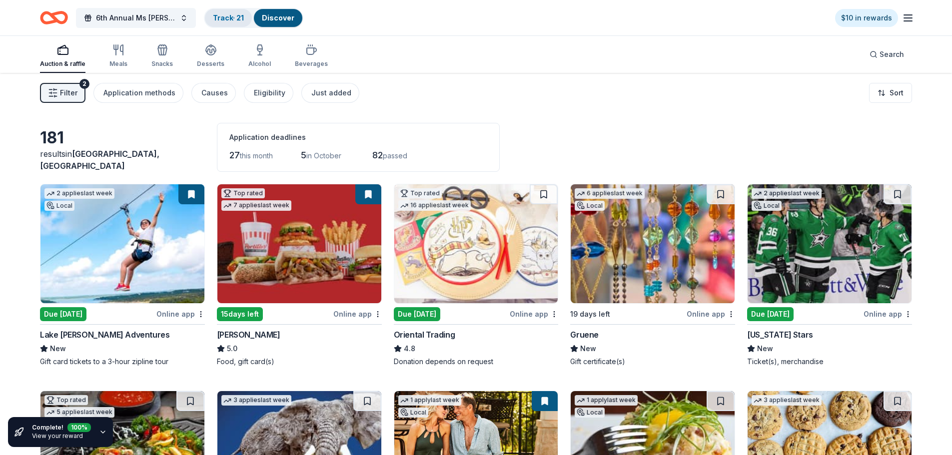
click at [235, 18] on link "Track · 21" at bounding box center [228, 17] width 31 height 8
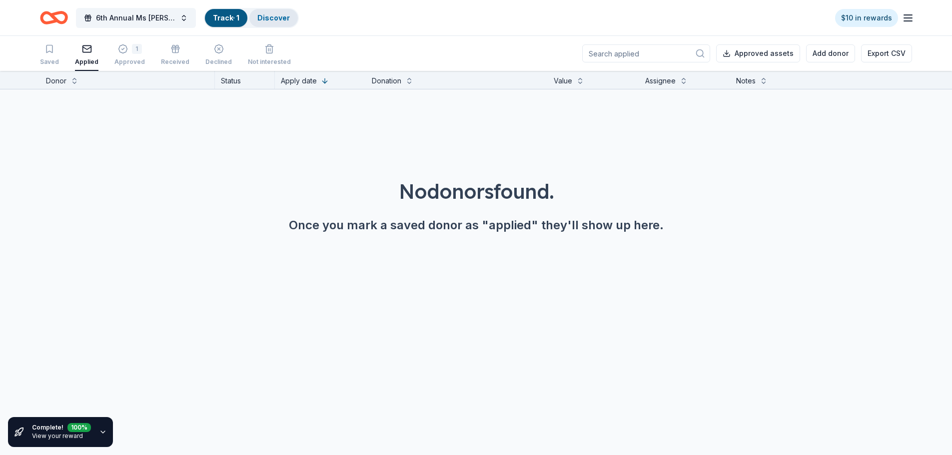
scroll to position [0, 0]
click at [95, 50] on icon "button" at bounding box center [94, 48] width 10 height 10
click at [51, 52] on div "20" at bounding box center [53, 49] width 26 height 10
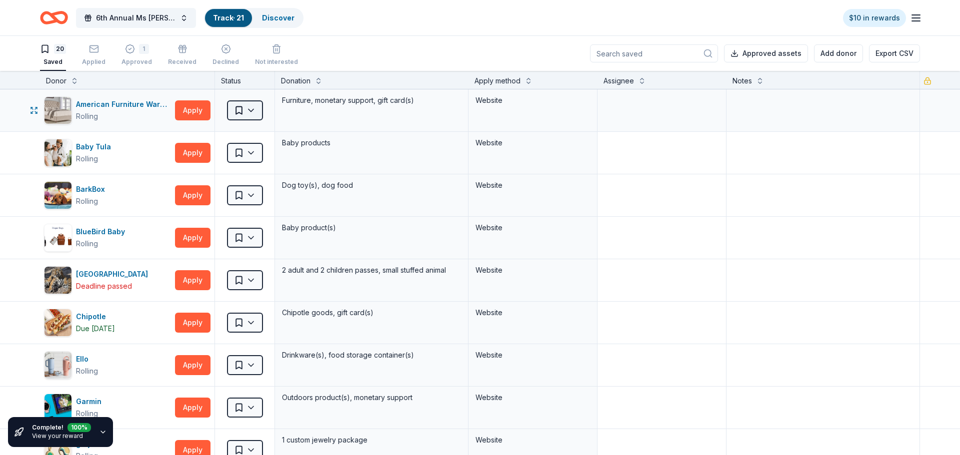
click at [252, 109] on html "6th Annual Ms [PERSON_NAME] Auction Track · 21 Discover $10 in rewards 20 Saved…" at bounding box center [480, 227] width 960 height 455
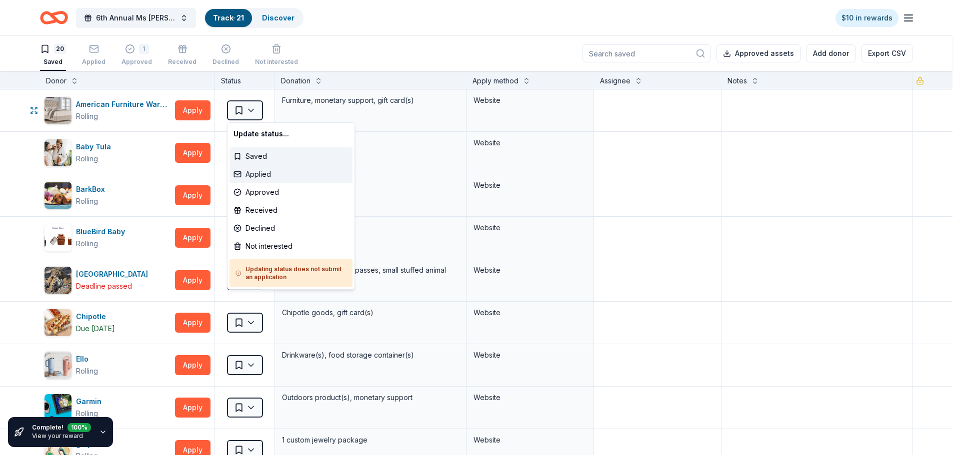
click at [253, 173] on div "Applied" at bounding box center [290, 174] width 123 height 18
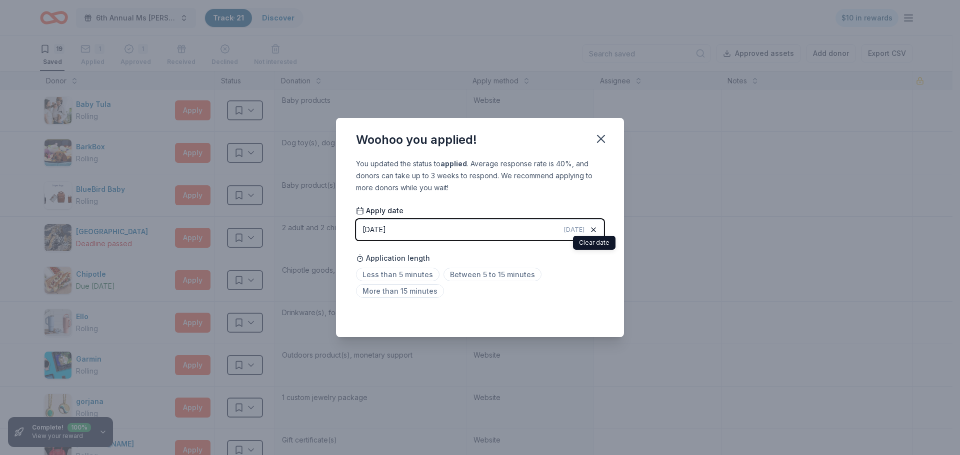
click at [594, 227] on icon "button" at bounding box center [593, 230] width 8 height 8
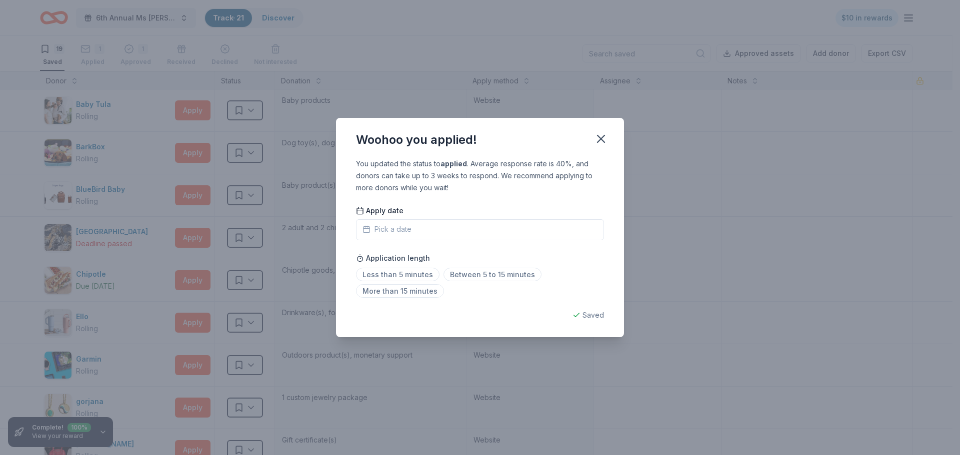
click at [544, 229] on button "Pick a date" at bounding box center [480, 229] width 248 height 21
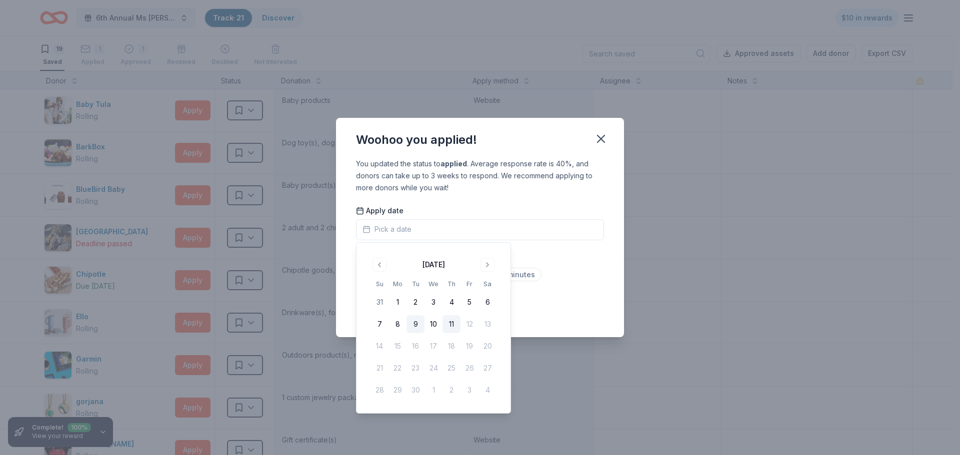
click at [418, 320] on button "9" at bounding box center [415, 324] width 18 height 18
click at [587, 283] on div "Less than 5 minutes Between 5 to 15 minutes More than 15 minutes" at bounding box center [480, 284] width 248 height 33
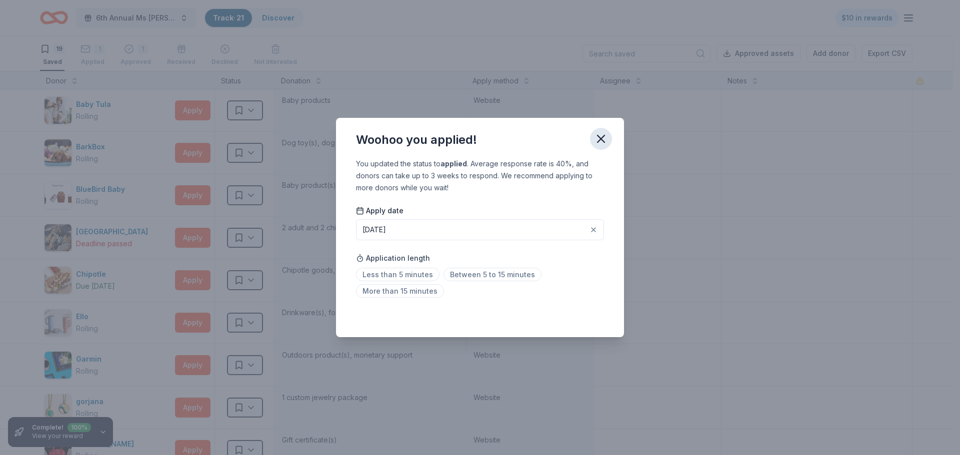
click at [599, 139] on icon "button" at bounding box center [601, 139] width 14 height 14
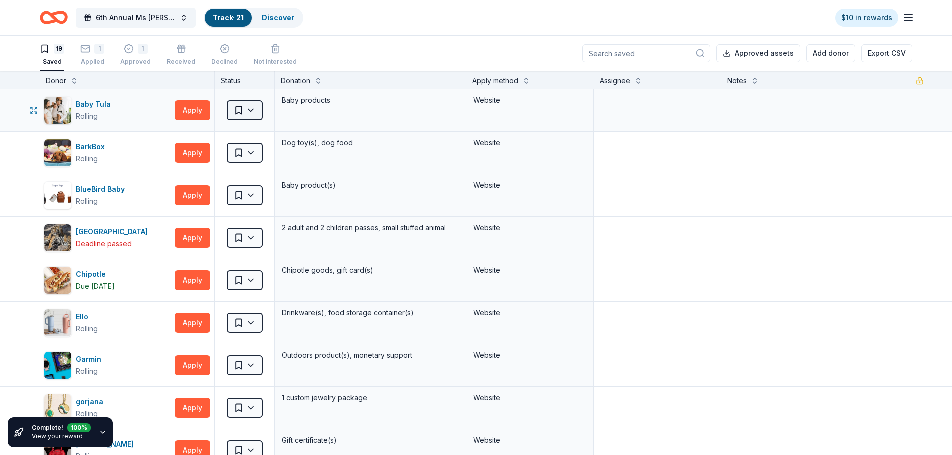
click at [250, 110] on html "6th Annual Ms [PERSON_NAME] Auction Track · 21 Discover $10 in rewards 19 Saved…" at bounding box center [476, 227] width 952 height 455
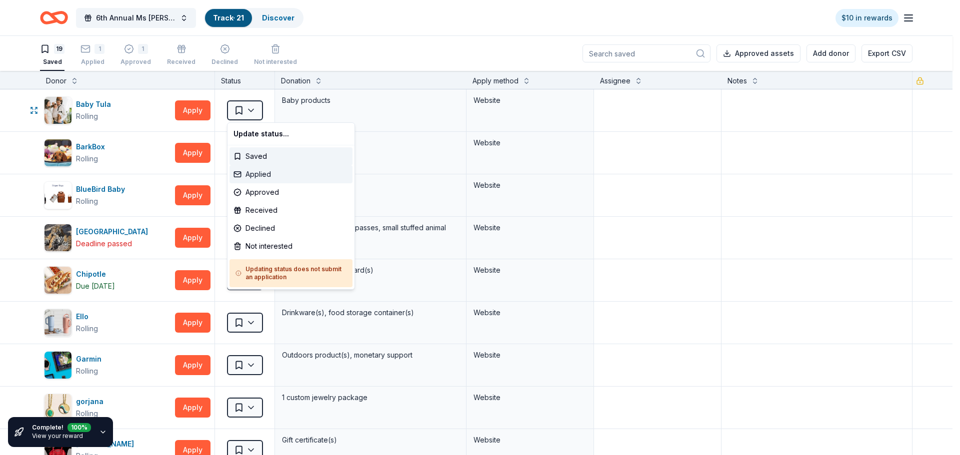
click at [257, 173] on div "Applied" at bounding box center [290, 174] width 123 height 18
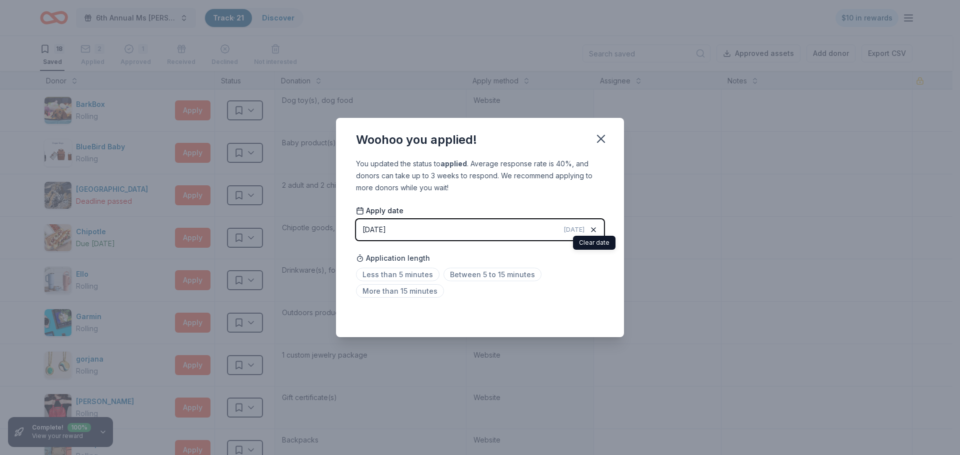
click at [596, 227] on icon "button" at bounding box center [593, 230] width 8 height 8
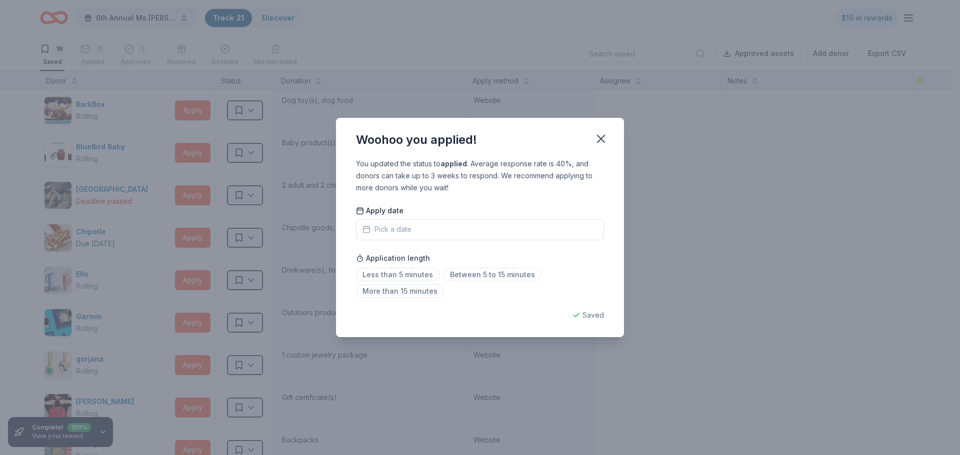
click at [448, 229] on button "Pick a date" at bounding box center [480, 229] width 248 height 21
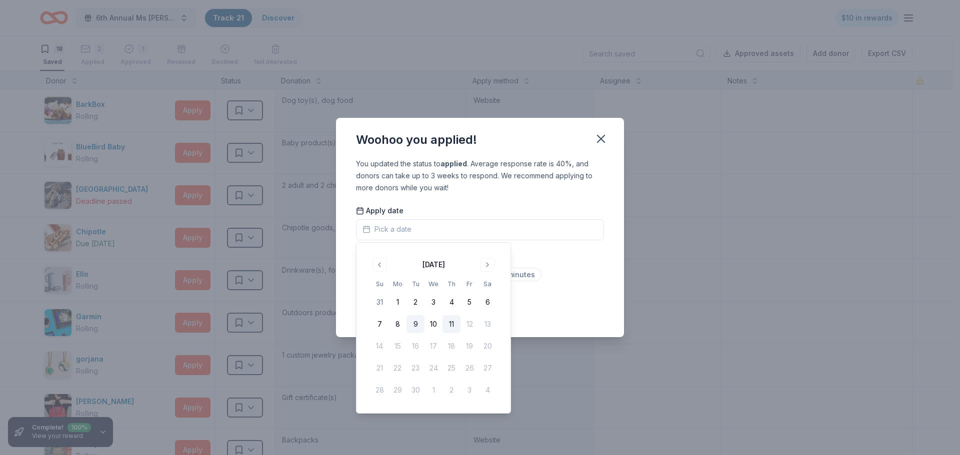
drag, startPoint x: 417, startPoint y: 323, endPoint x: 430, endPoint y: 296, distance: 30.6
click at [417, 323] on button "9" at bounding box center [415, 324] width 18 height 18
click at [602, 140] on icon "button" at bounding box center [600, 138] width 7 height 7
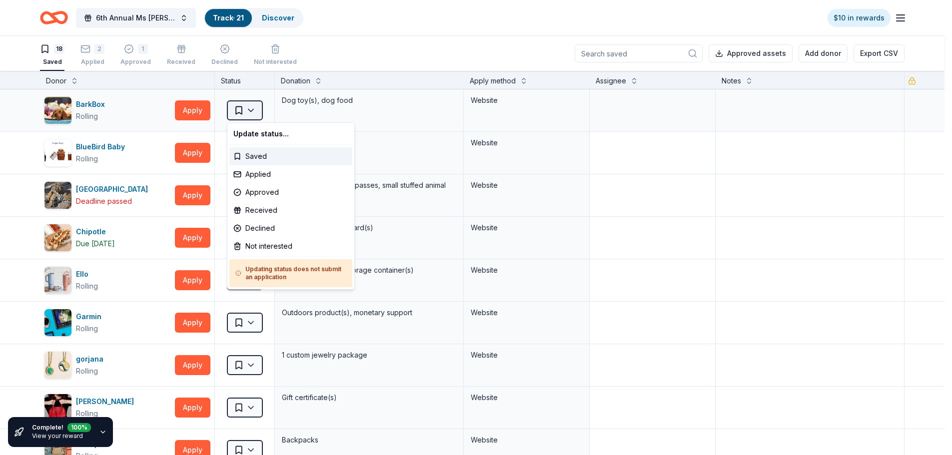
click at [252, 109] on html "6th Annual Ms [PERSON_NAME] Auction Track · 21 Discover $10 in rewards 18 Saved…" at bounding box center [476, 227] width 952 height 455
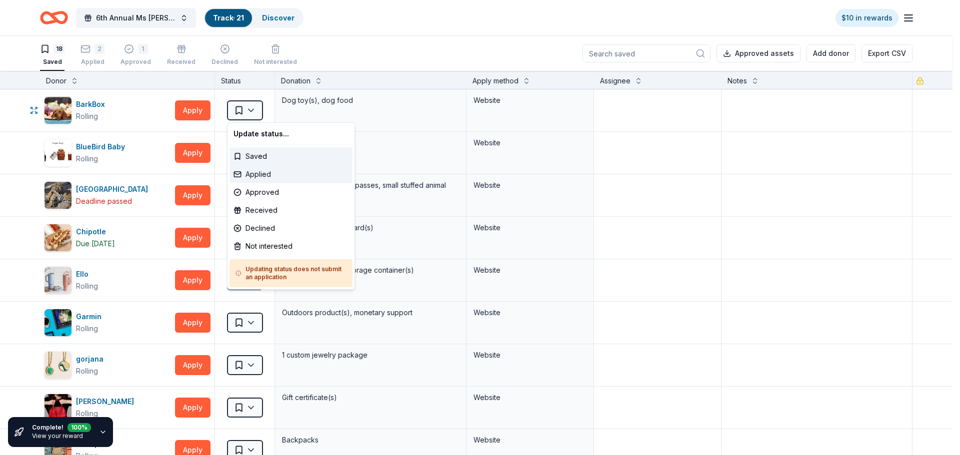
click at [254, 175] on div "Applied" at bounding box center [290, 174] width 123 height 18
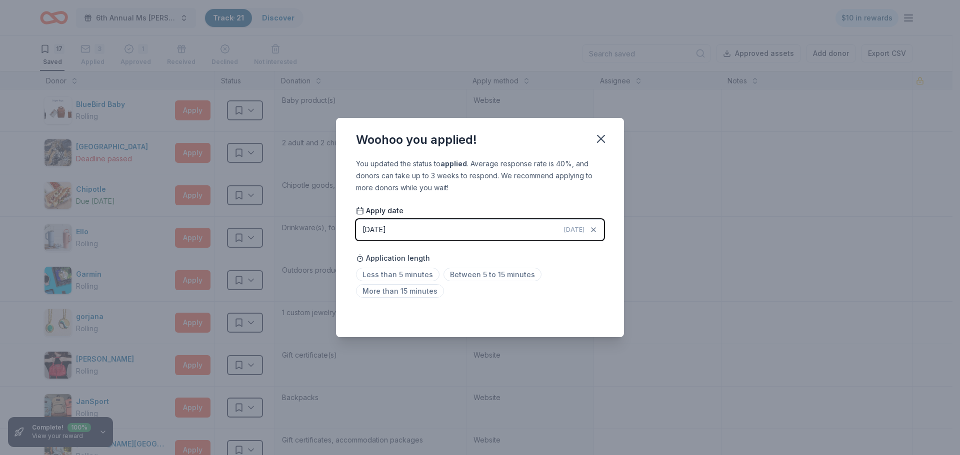
click at [376, 222] on button "[DATE] [DATE]" at bounding box center [480, 229] width 248 height 21
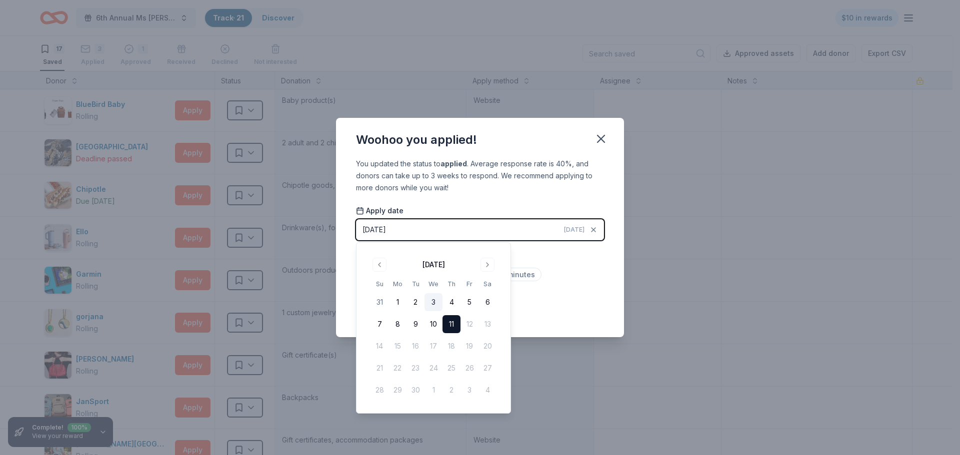
click at [434, 298] on button "3" at bounding box center [433, 302] width 18 height 18
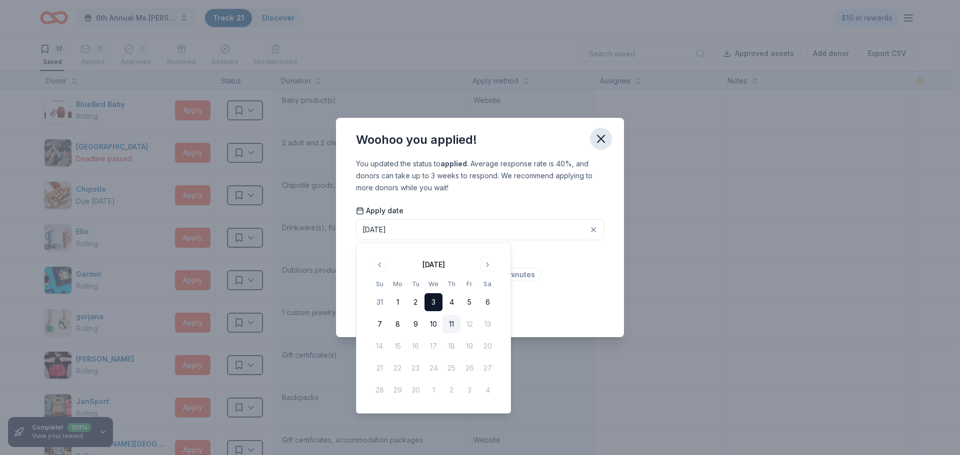
click at [596, 133] on icon "button" at bounding box center [601, 139] width 14 height 14
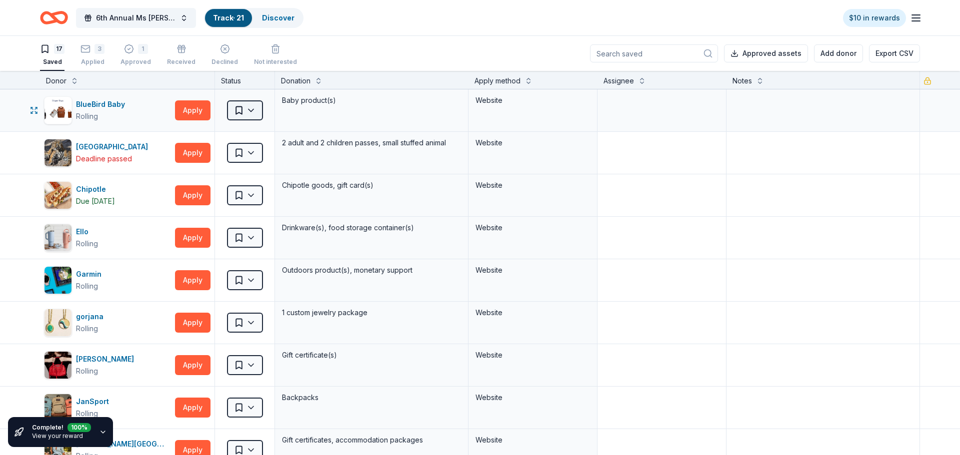
click at [251, 107] on html "6th Annual Ms [PERSON_NAME] Auction Track · 21 Discover $10 in rewards 17 Saved…" at bounding box center [480, 227] width 960 height 455
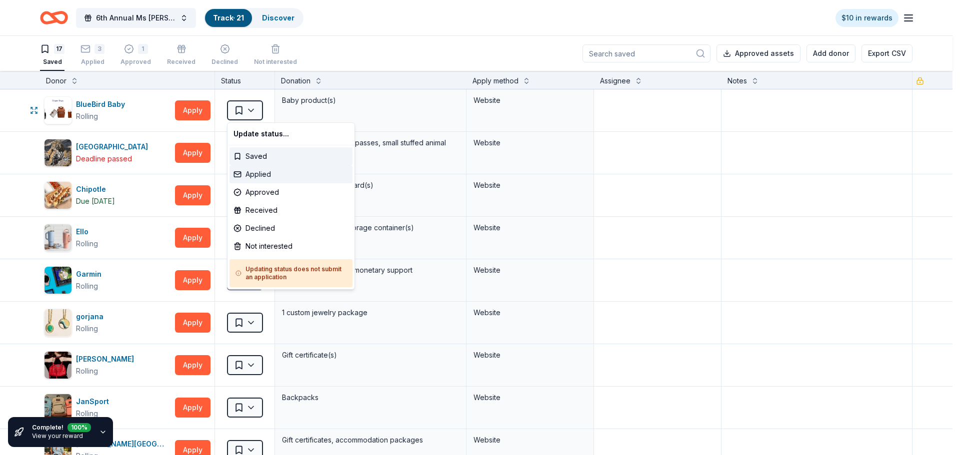
click at [261, 176] on div "Applied" at bounding box center [290, 174] width 123 height 18
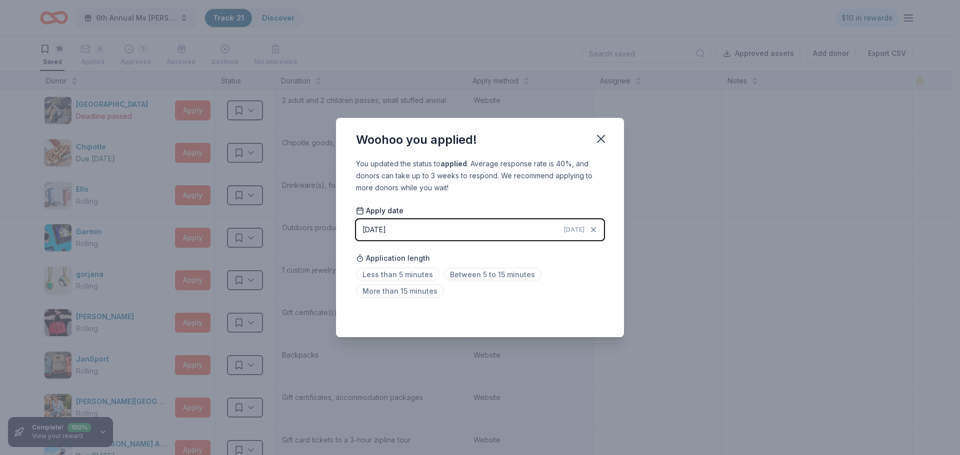
click at [459, 229] on button "[DATE] [DATE]" at bounding box center [480, 229] width 248 height 21
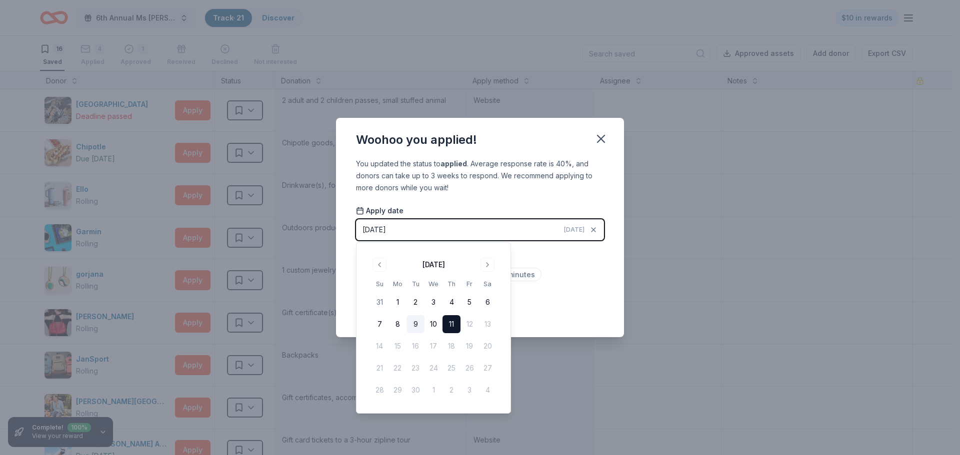
click at [418, 323] on button "9" at bounding box center [415, 324] width 18 height 18
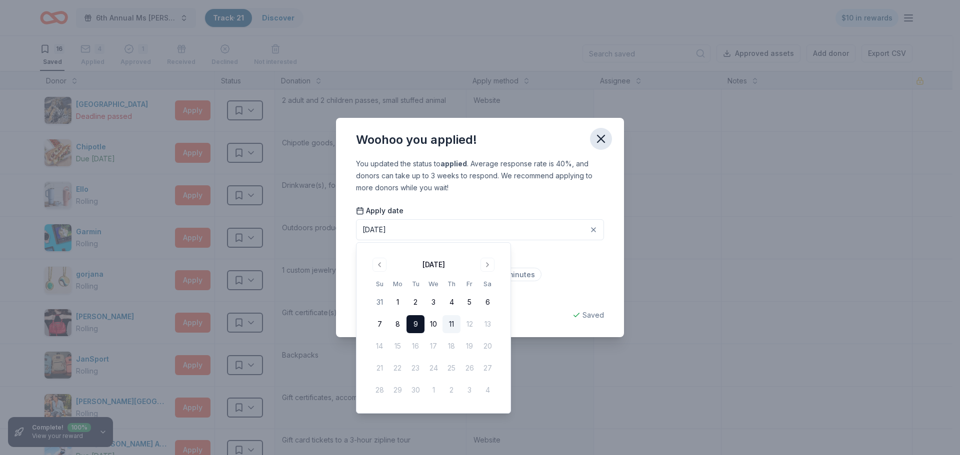
click at [597, 140] on icon "button" at bounding box center [601, 139] width 14 height 14
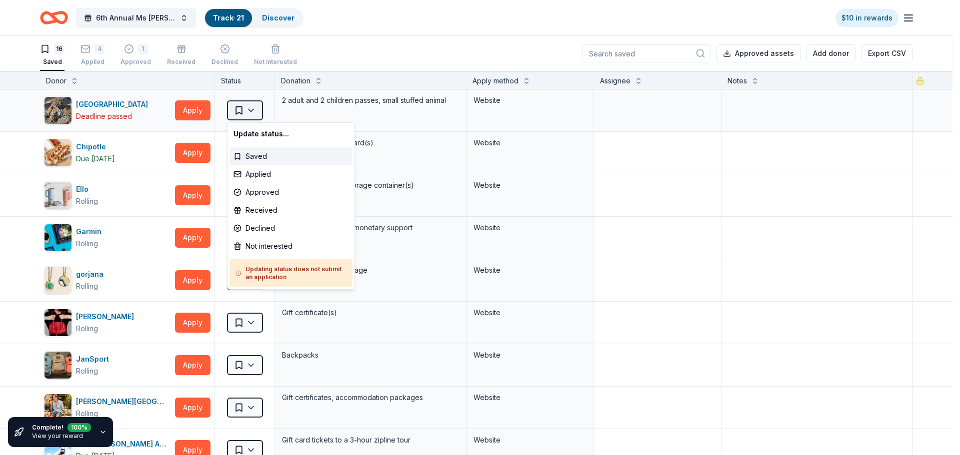
click at [238, 109] on html "6th Annual Ms [PERSON_NAME] Auction Track · 21 Discover $10 in rewards 16 Saved…" at bounding box center [480, 227] width 960 height 455
click at [246, 177] on div "Applied" at bounding box center [290, 174] width 123 height 18
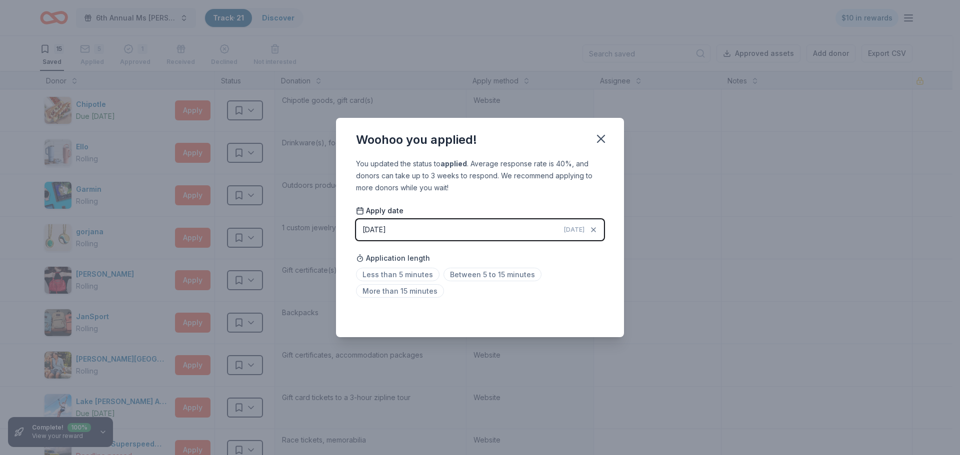
click at [374, 227] on div "[DATE]" at bounding box center [373, 230] width 23 height 12
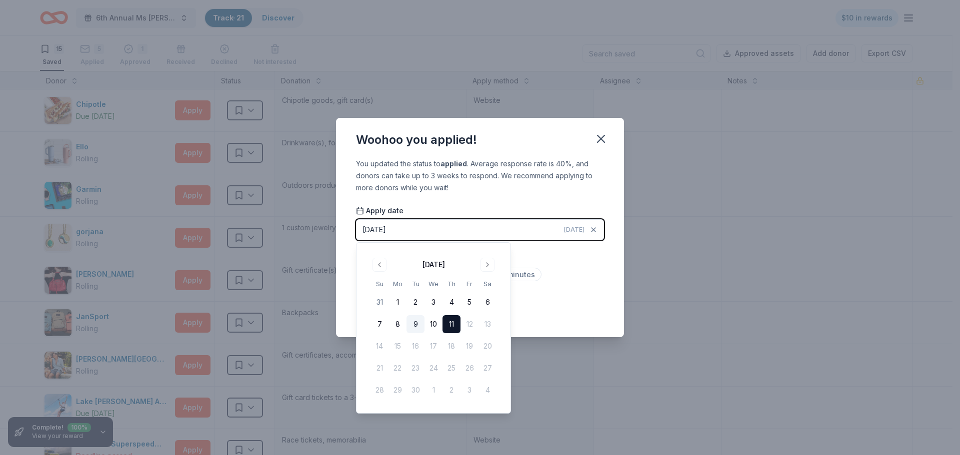
click at [415, 325] on button "9" at bounding box center [415, 324] width 18 height 18
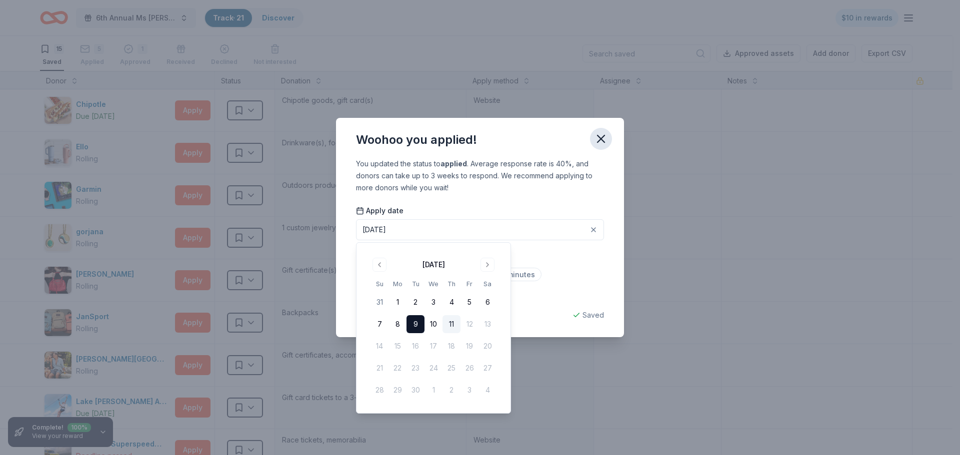
click at [600, 137] on icon "button" at bounding box center [600, 138] width 7 height 7
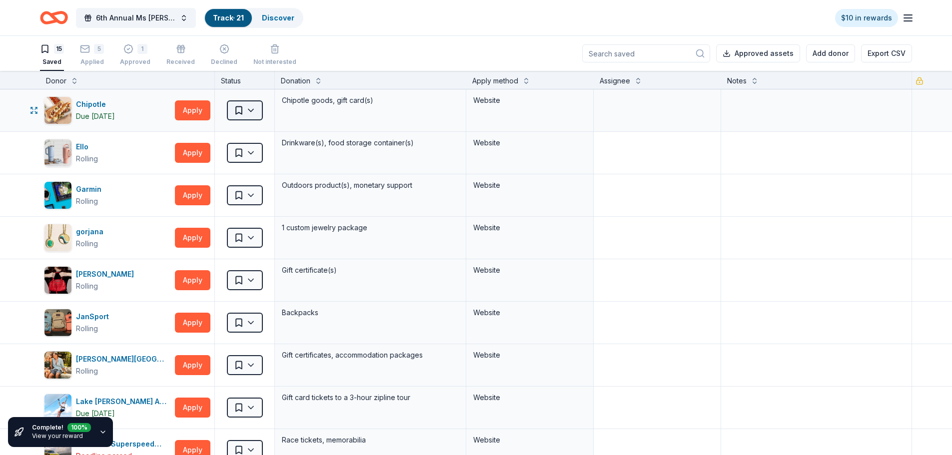
click at [240, 107] on html "6th Annual Ms [PERSON_NAME] Auction Track · 21 Discover $10 in rewards 15 Saved…" at bounding box center [476, 227] width 952 height 455
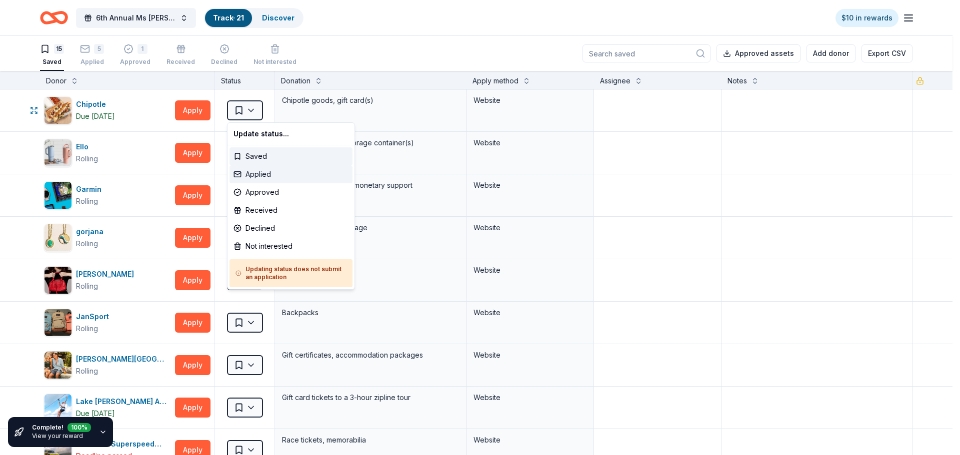
click at [257, 175] on div "Applied" at bounding box center [290, 174] width 123 height 18
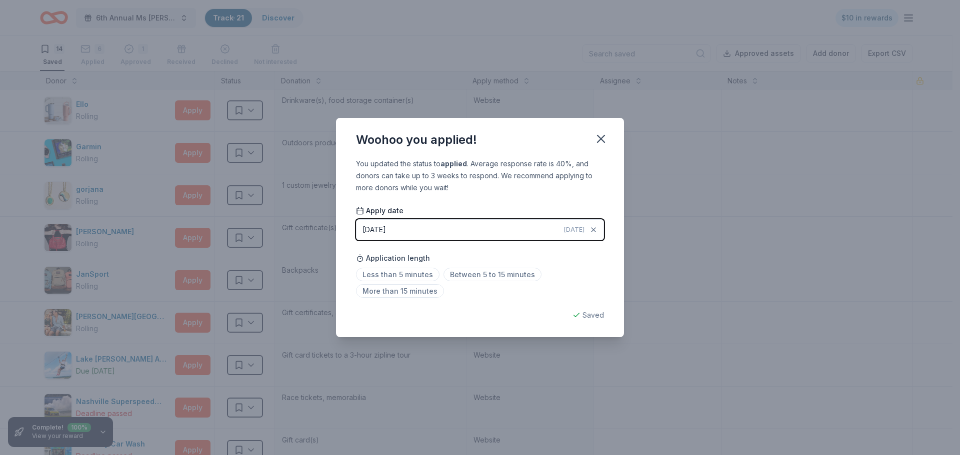
click at [386, 225] on div "[DATE]" at bounding box center [373, 230] width 23 height 12
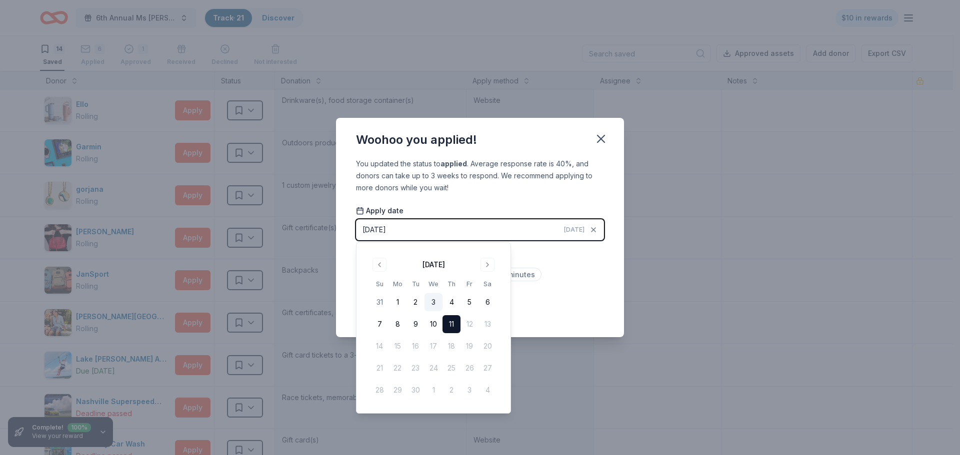
click at [432, 303] on button "3" at bounding box center [433, 302] width 18 height 18
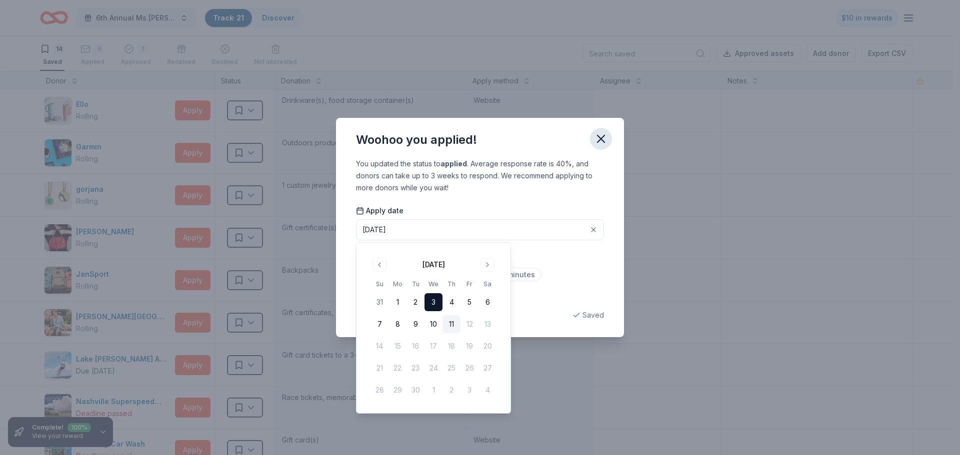
drag, startPoint x: 606, startPoint y: 138, endPoint x: 596, endPoint y: 137, distance: 9.5
click at [605, 138] on icon "button" at bounding box center [601, 139] width 14 height 14
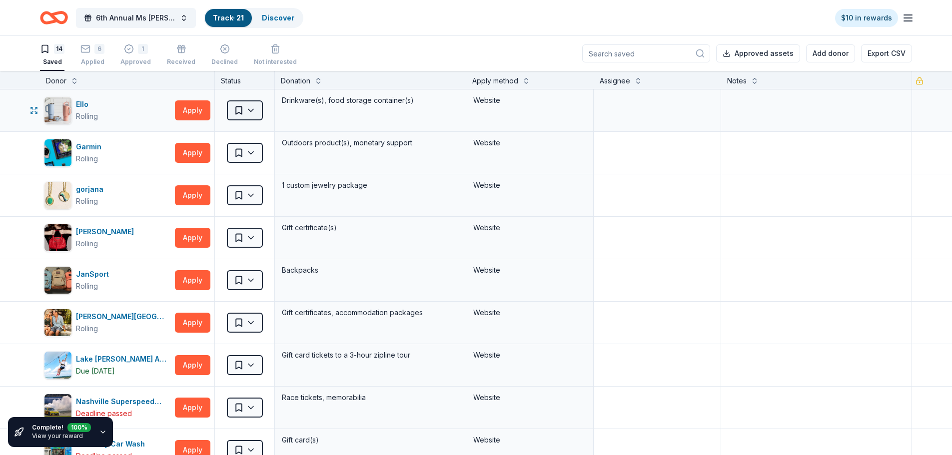
click at [243, 109] on html "6th Annual Ms [PERSON_NAME] Auction Track · 21 Discover $10 in rewards 14 Saved…" at bounding box center [476, 227] width 952 height 455
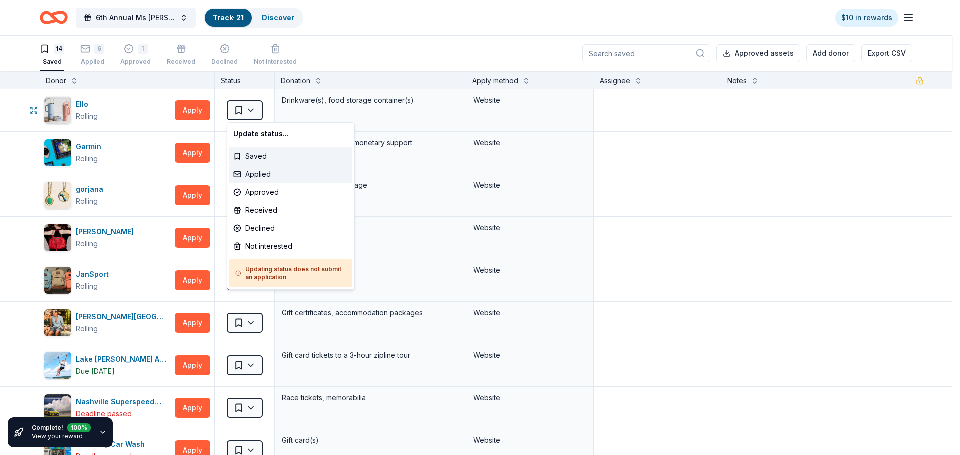
click at [257, 175] on div "Applied" at bounding box center [290, 174] width 123 height 18
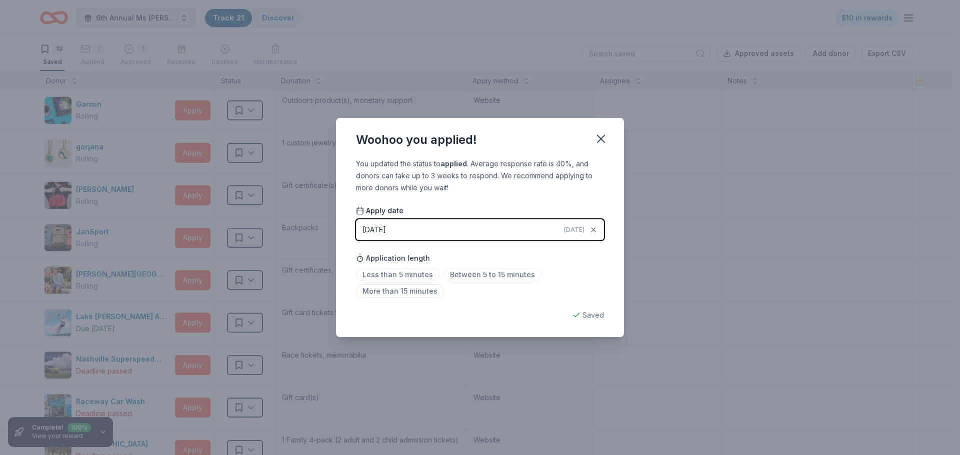
click at [444, 226] on button "[DATE] [DATE]" at bounding box center [480, 229] width 248 height 21
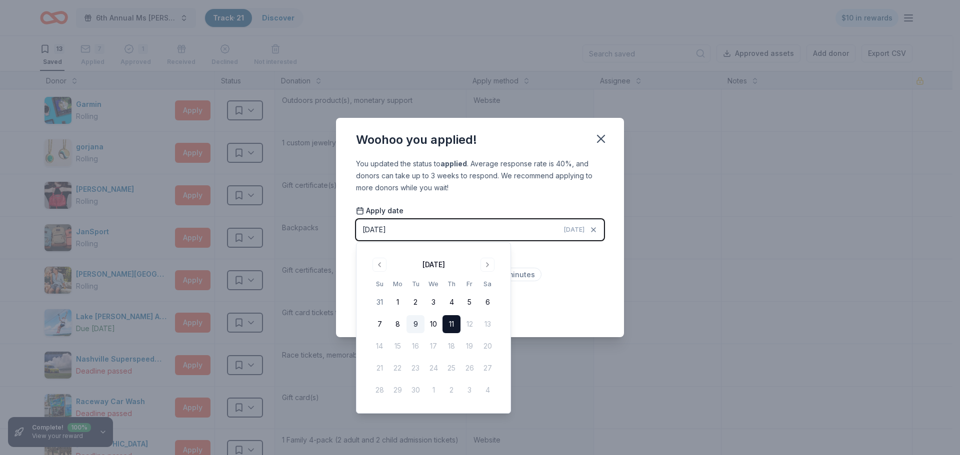
click at [418, 320] on button "9" at bounding box center [415, 324] width 18 height 18
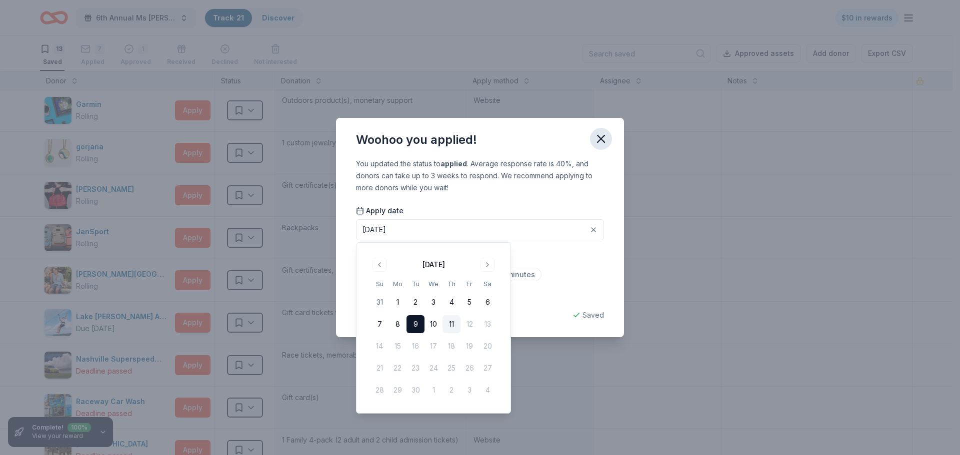
click at [597, 138] on icon "button" at bounding box center [601, 139] width 14 height 14
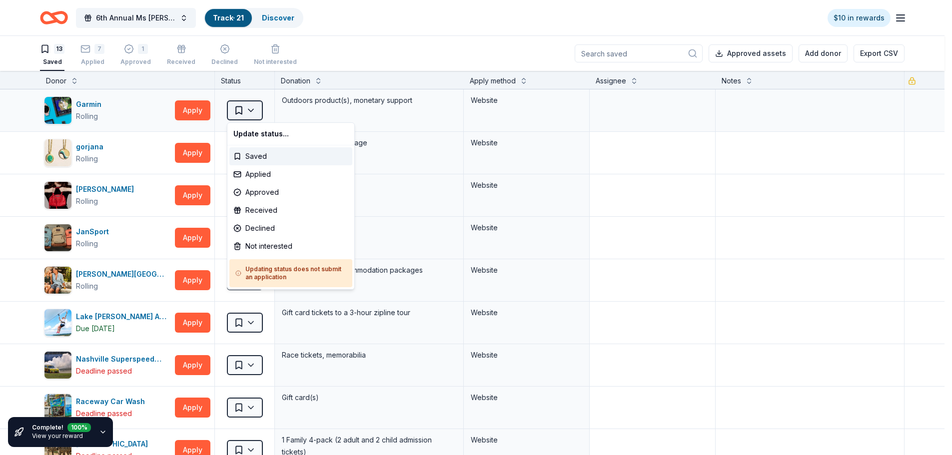
click at [238, 108] on html "6th Annual Ms [PERSON_NAME] Auction Track · 21 Discover $10 in rewards 13 Saved…" at bounding box center [476, 227] width 952 height 455
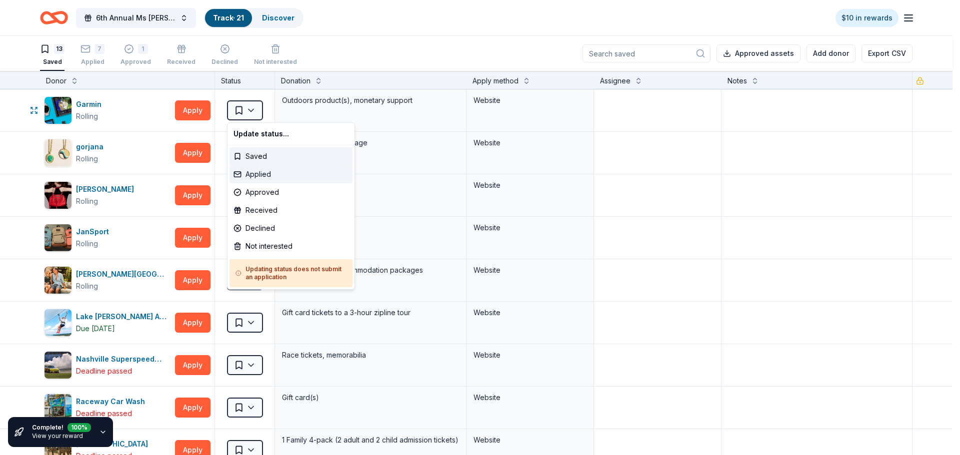
click at [259, 173] on div "Applied" at bounding box center [290, 174] width 123 height 18
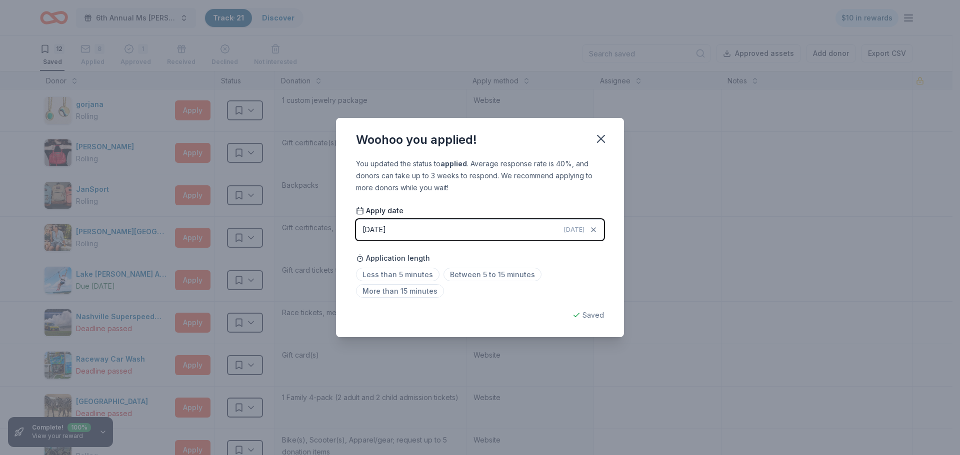
click at [412, 231] on button "[DATE] [DATE]" at bounding box center [480, 229] width 248 height 21
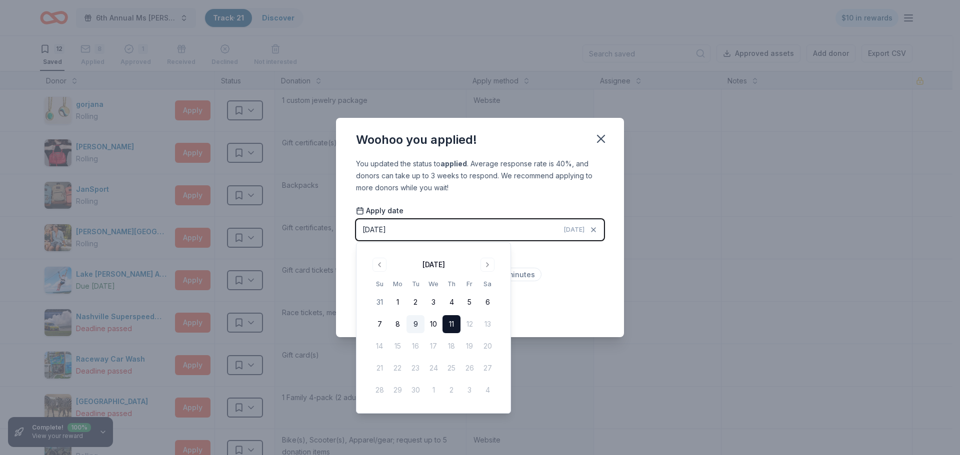
click at [415, 325] on button "9" at bounding box center [415, 324] width 18 height 18
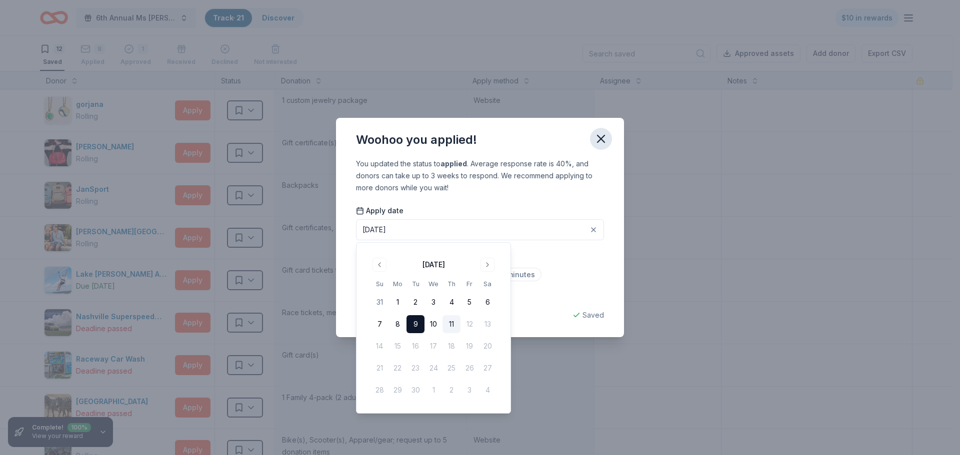
click at [599, 139] on icon "button" at bounding box center [601, 139] width 14 height 14
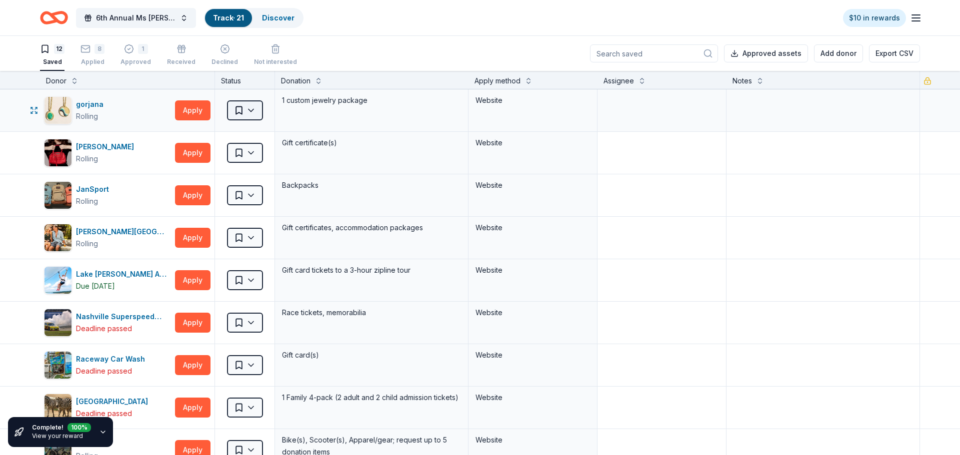
click at [234, 109] on html "6th Annual Ms [PERSON_NAME] Auction Track · 21 Discover $10 in rewards 12 Saved…" at bounding box center [480, 227] width 960 height 455
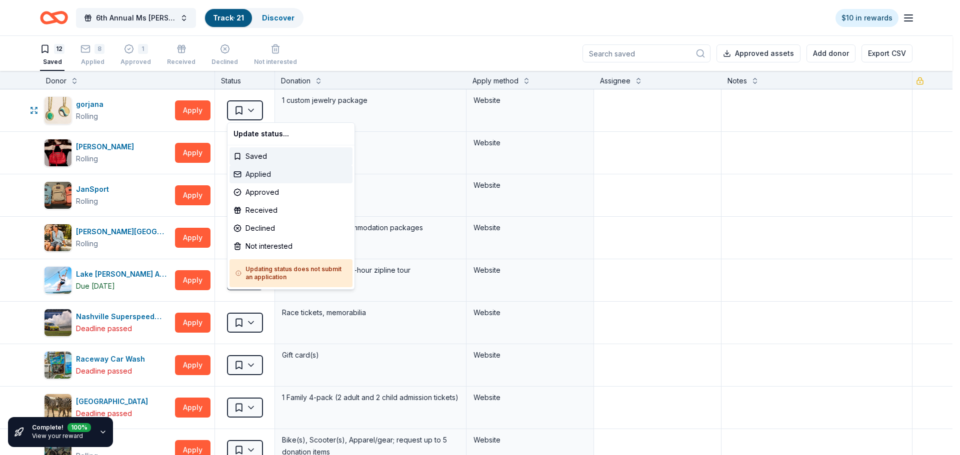
click at [249, 175] on div "Applied" at bounding box center [290, 174] width 123 height 18
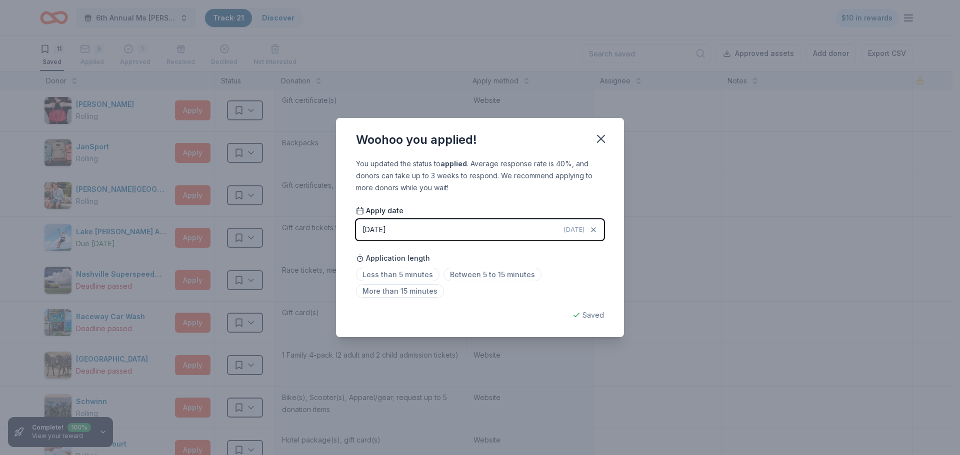
click at [405, 227] on button "[DATE] [DATE]" at bounding box center [480, 229] width 248 height 21
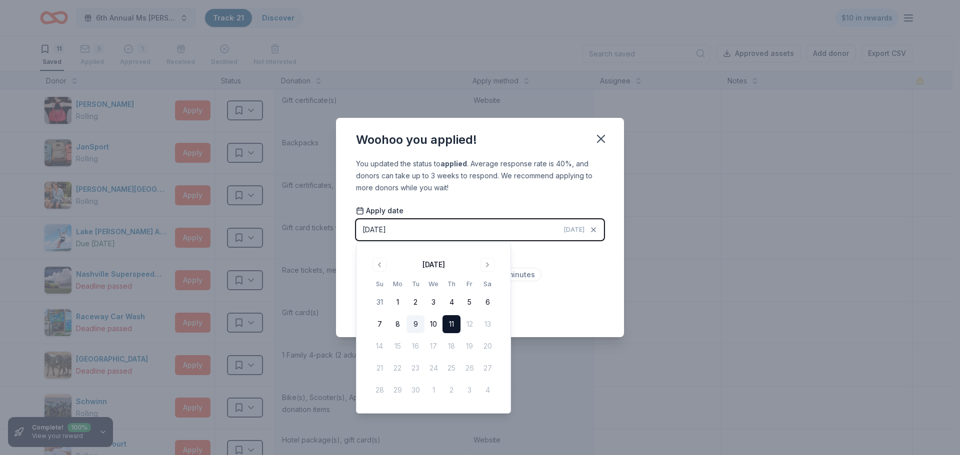
click at [417, 323] on button "9" at bounding box center [415, 324] width 18 height 18
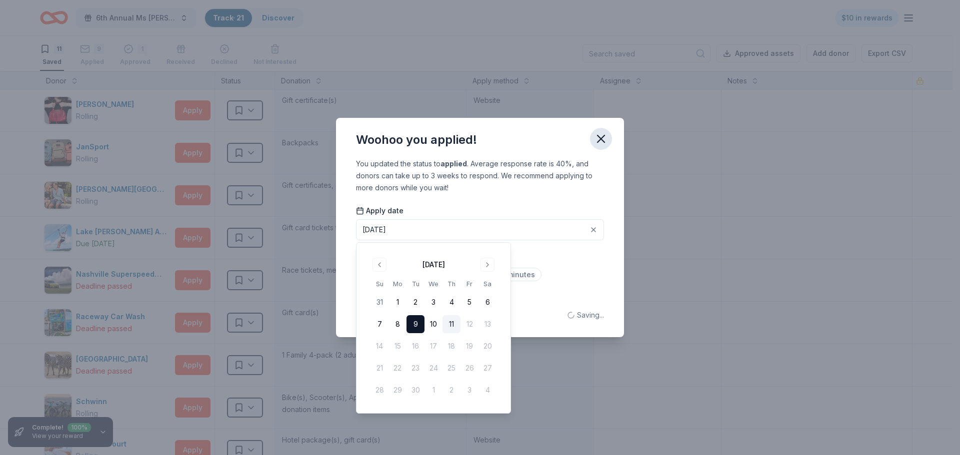
click at [600, 138] on icon "button" at bounding box center [600, 138] width 7 height 7
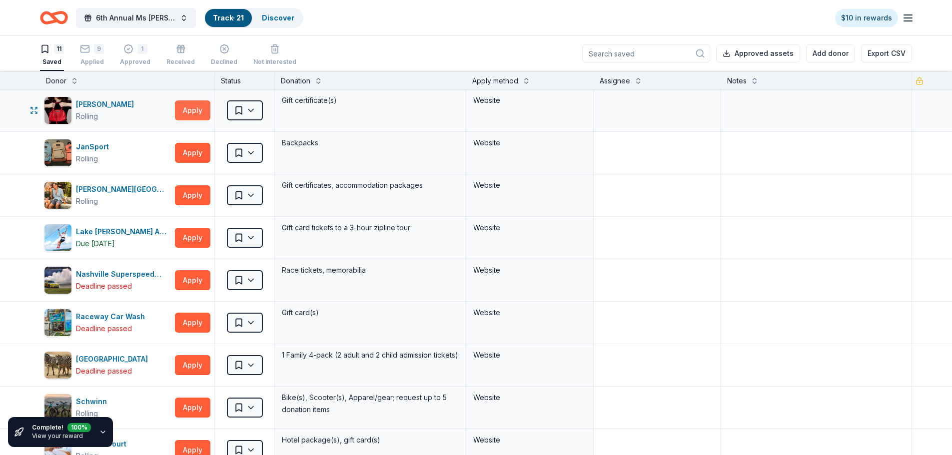
click at [188, 106] on button "Apply" at bounding box center [192, 110] width 35 height 20
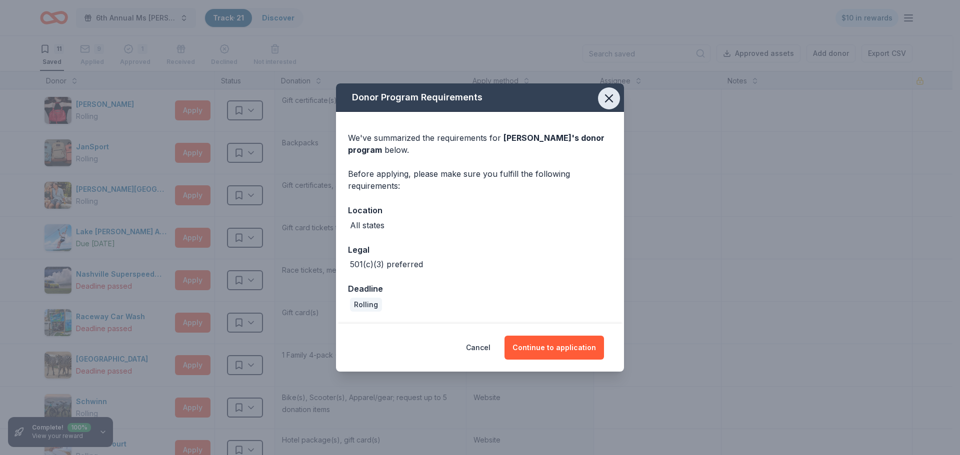
click at [607, 99] on icon "button" at bounding box center [608, 98] width 7 height 7
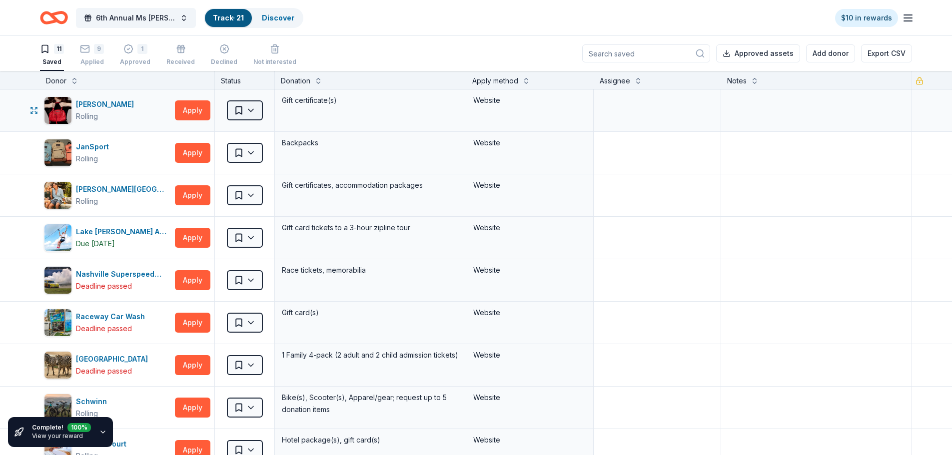
click at [251, 112] on html "6th Annual Ms [PERSON_NAME] Auction Track · 21 Discover $10 in rewards 11 Saved…" at bounding box center [476, 227] width 952 height 455
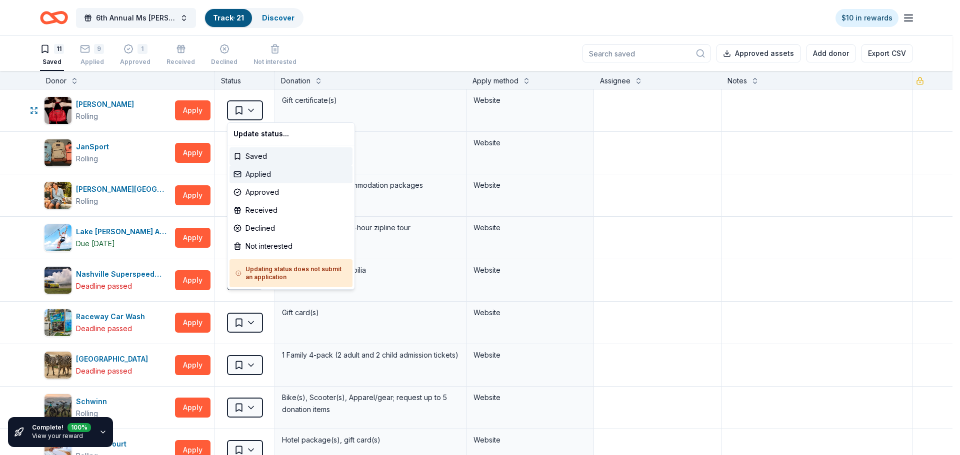
click at [258, 174] on div "Applied" at bounding box center [290, 174] width 123 height 18
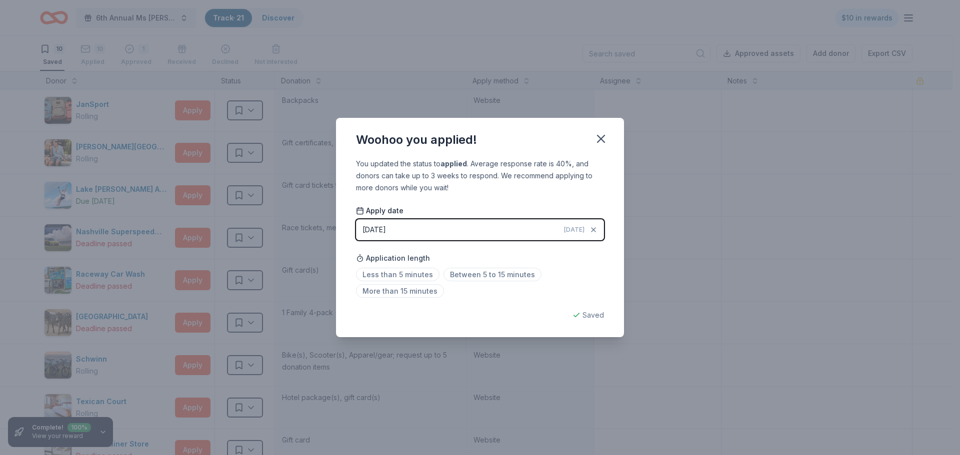
click at [366, 223] on button "[DATE] [DATE]" at bounding box center [480, 229] width 248 height 21
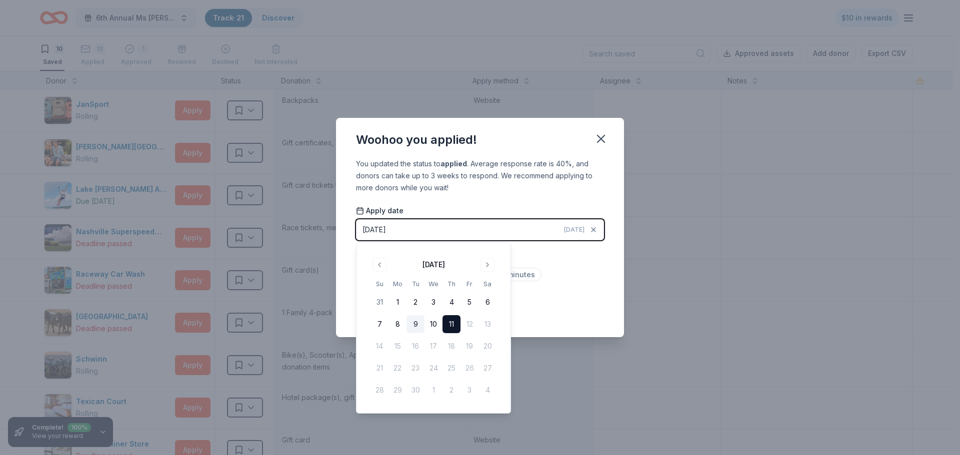
click at [418, 321] on button "9" at bounding box center [415, 324] width 18 height 18
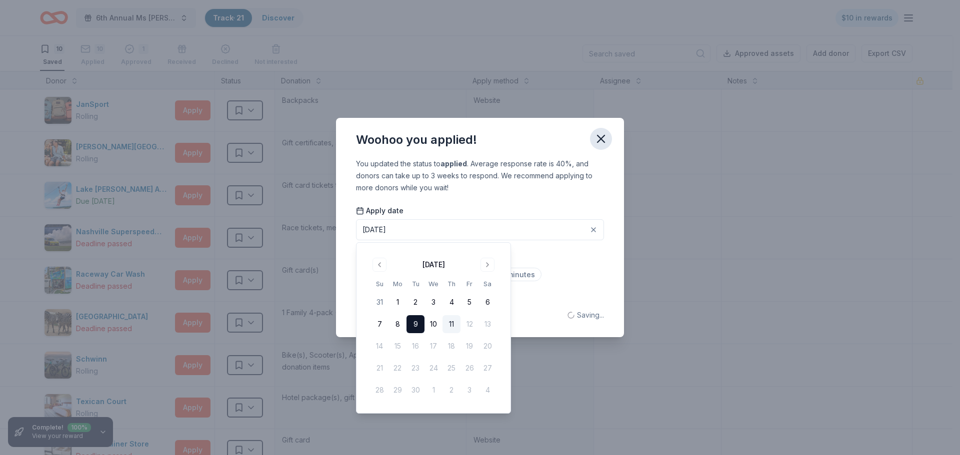
click at [606, 138] on icon "button" at bounding box center [601, 139] width 14 height 14
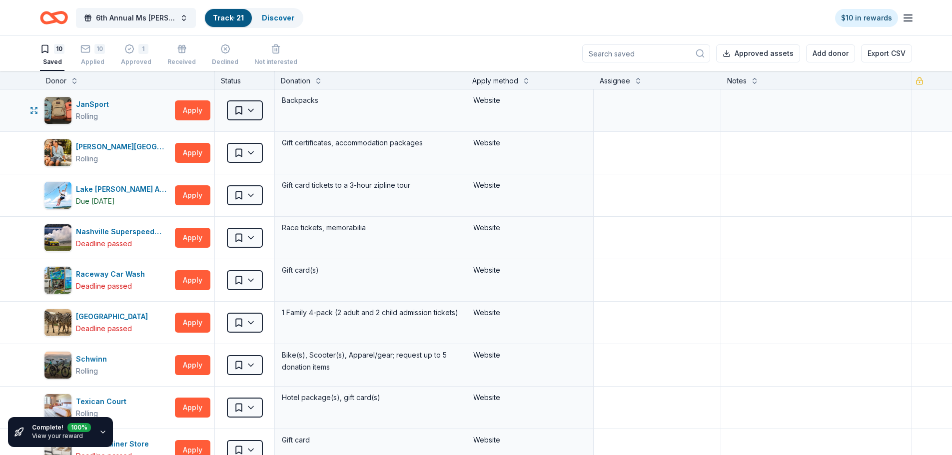
click at [234, 106] on html "6th Annual Ms [PERSON_NAME] Auction Track · 21 Discover $10 in rewards 10 Saved…" at bounding box center [476, 227] width 952 height 455
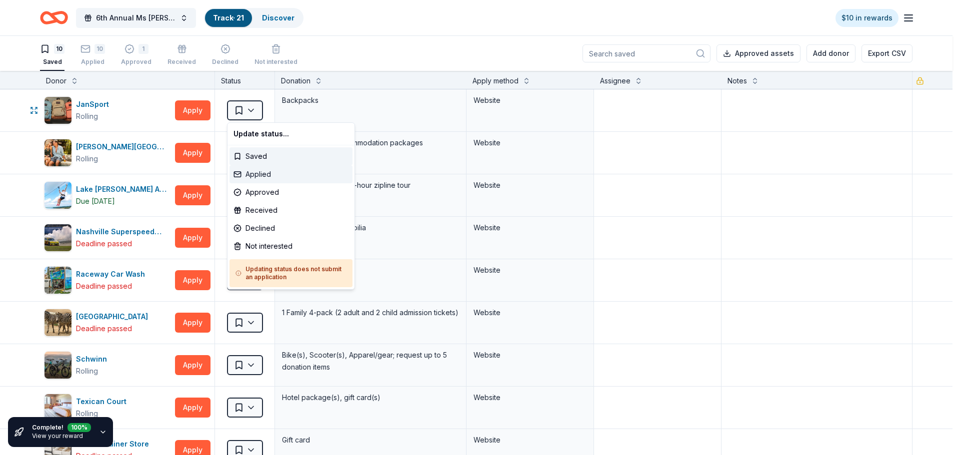
click at [265, 174] on div "Applied" at bounding box center [290, 174] width 123 height 18
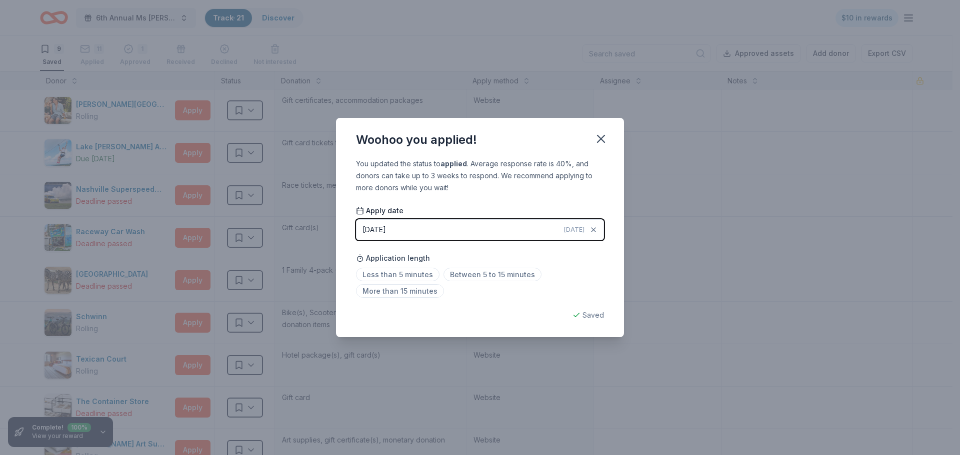
click at [419, 225] on button "[DATE] [DATE]" at bounding box center [480, 229] width 248 height 21
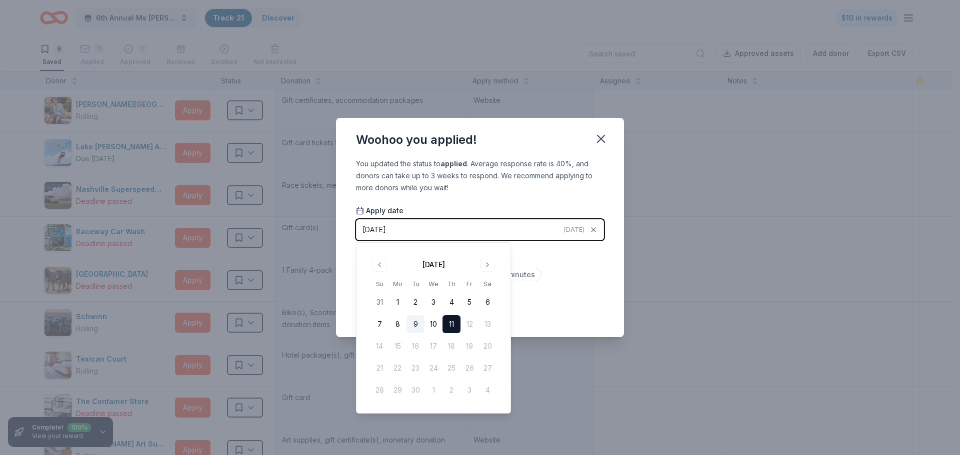
click at [418, 322] on button "9" at bounding box center [415, 324] width 18 height 18
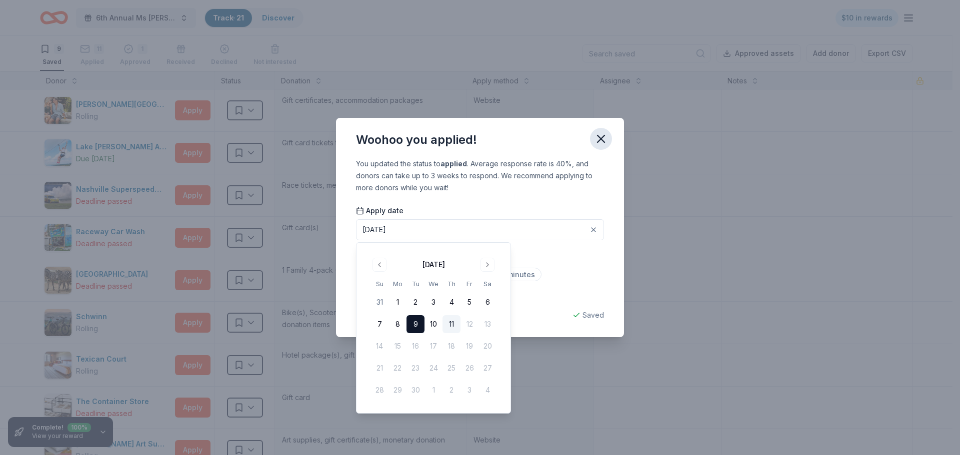
click at [604, 141] on icon "button" at bounding box center [600, 138] width 7 height 7
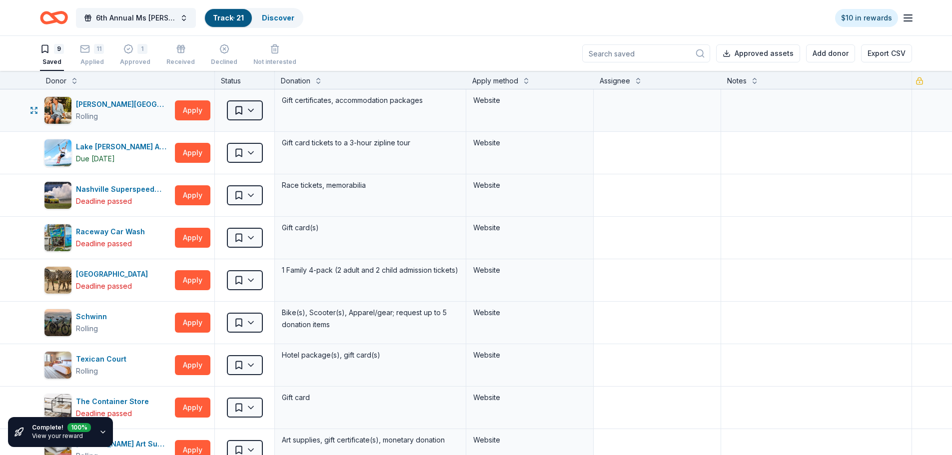
click at [242, 106] on html "6th Annual Ms [PERSON_NAME] Auction Track · 21 Discover $10 in rewards 9 Saved …" at bounding box center [476, 227] width 952 height 455
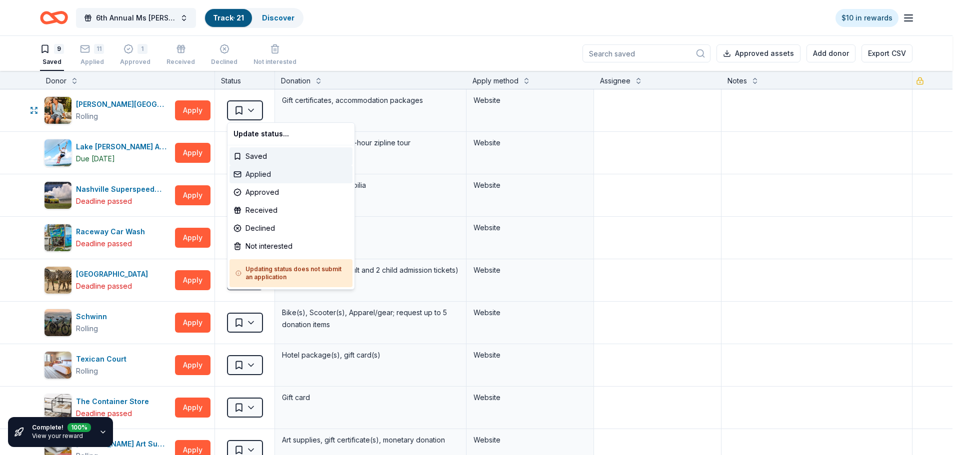
click at [276, 175] on div "Applied" at bounding box center [290, 174] width 123 height 18
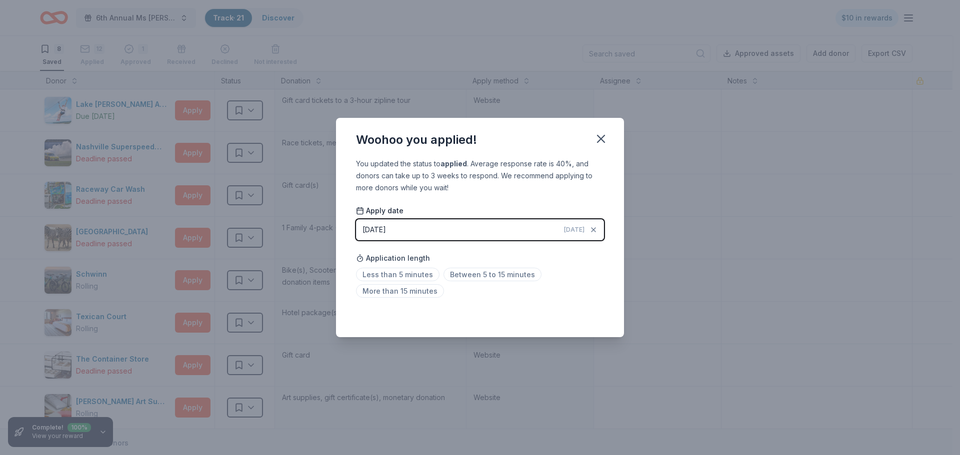
click at [403, 229] on button "[DATE] [DATE]" at bounding box center [480, 229] width 248 height 21
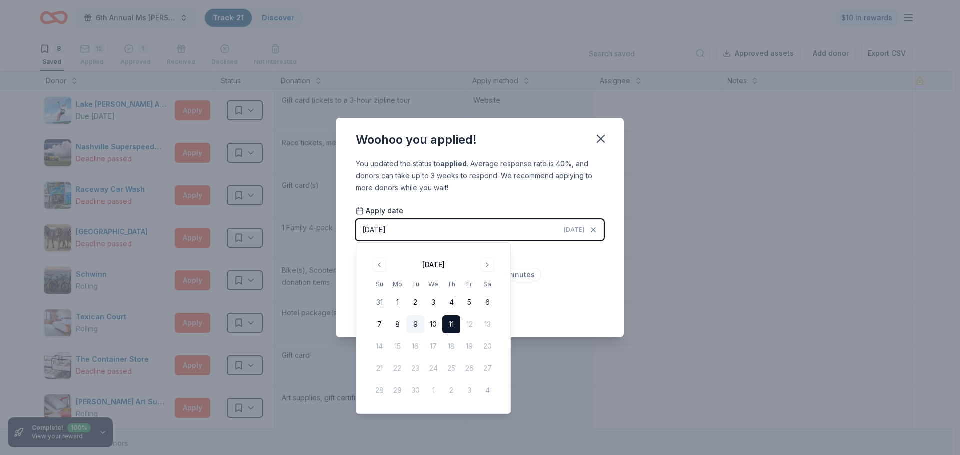
click at [416, 325] on button "9" at bounding box center [415, 324] width 18 height 18
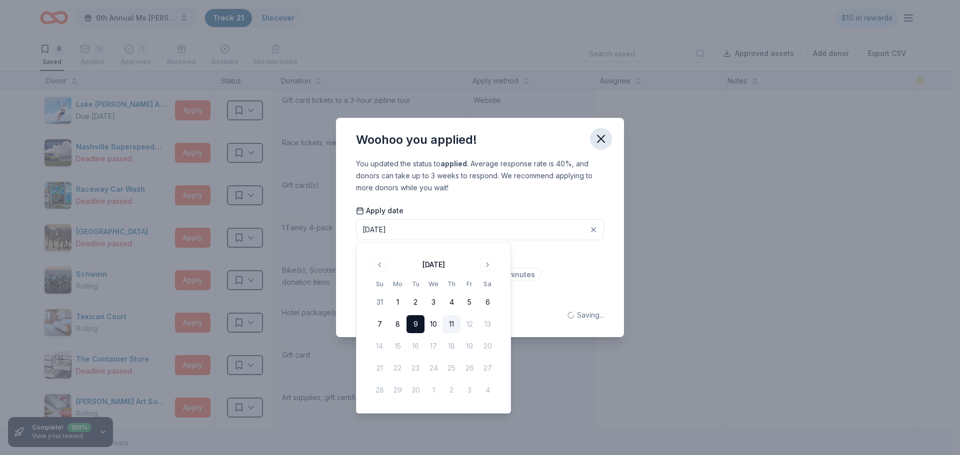
click at [595, 141] on icon "button" at bounding box center [601, 139] width 14 height 14
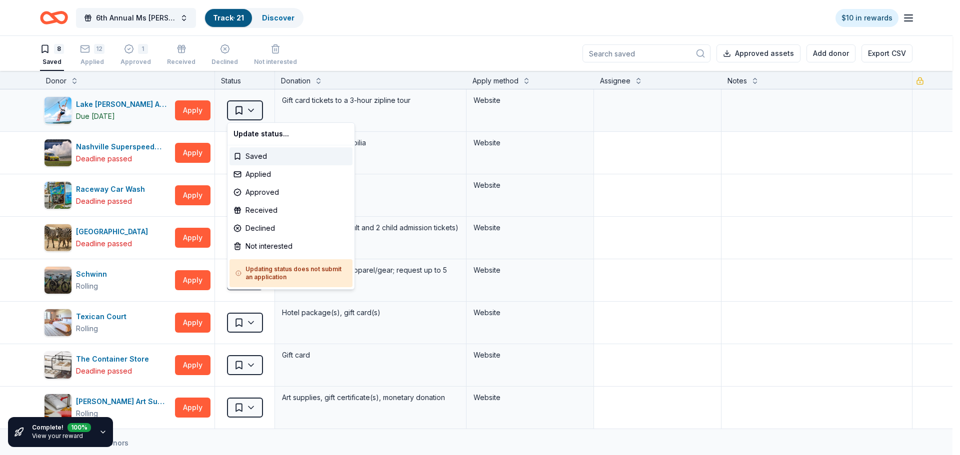
click at [249, 109] on html "6th Annual Ms [PERSON_NAME] Auction Track · 21 Discover $10 in rewards 8 Saved …" at bounding box center [480, 227] width 960 height 455
click at [259, 175] on div "Applied" at bounding box center [290, 174] width 123 height 18
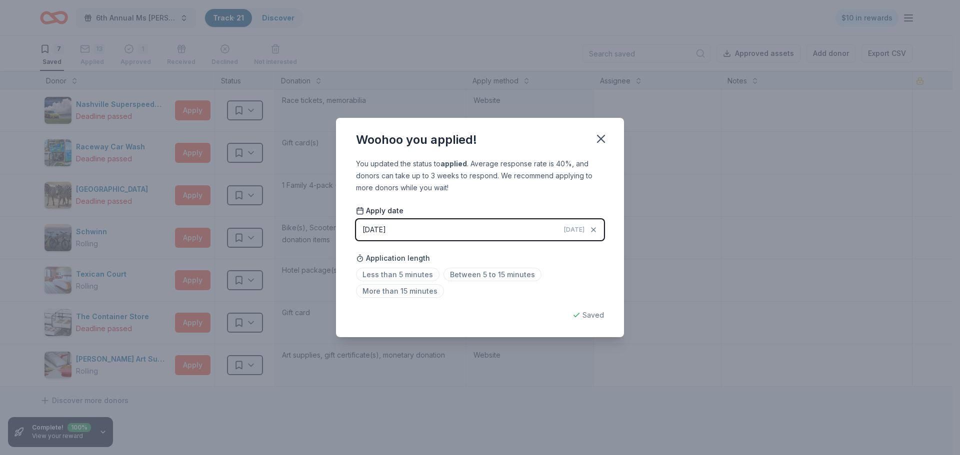
click at [401, 228] on button "[DATE] [DATE]" at bounding box center [480, 229] width 248 height 21
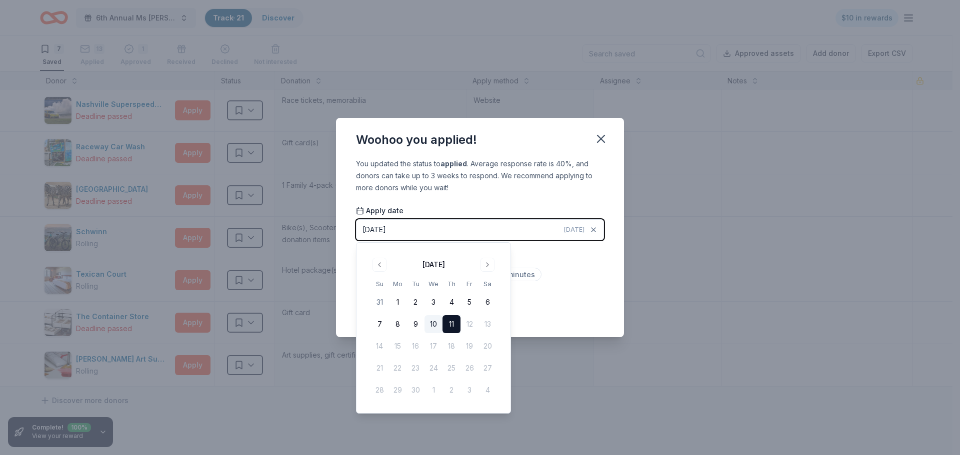
click at [433, 322] on button "10" at bounding box center [433, 324] width 18 height 18
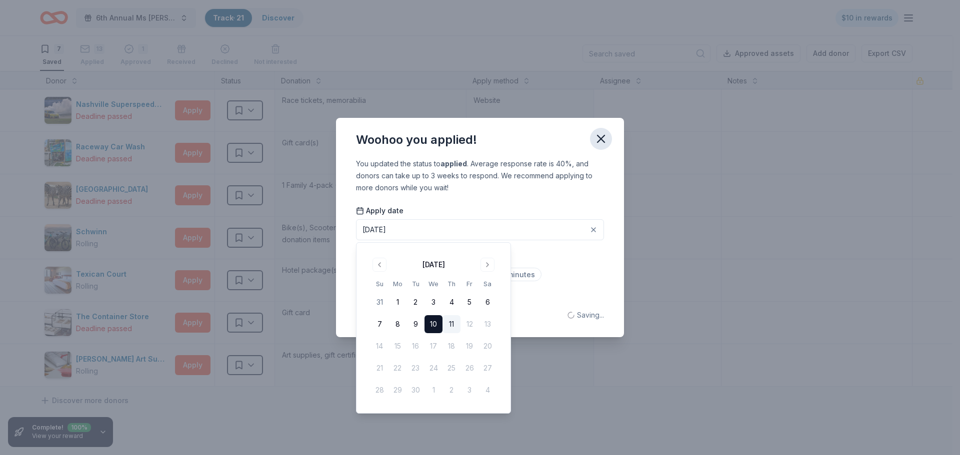
click at [599, 139] on icon "button" at bounding box center [601, 139] width 14 height 14
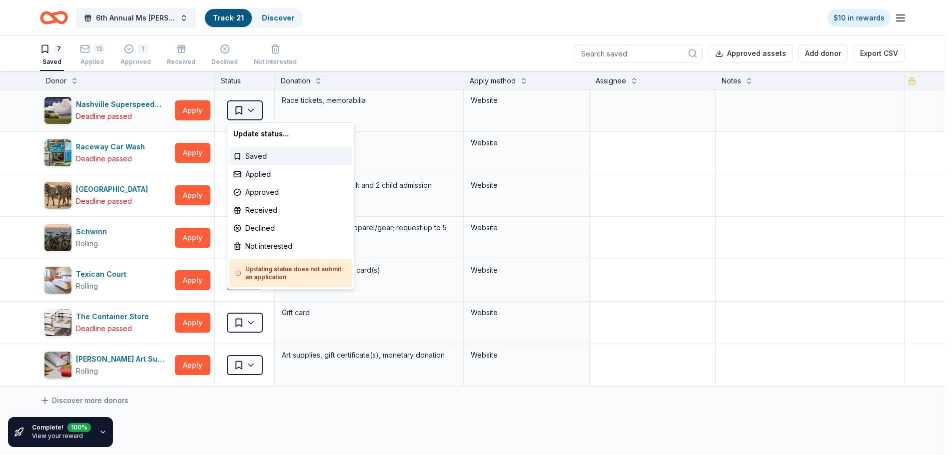
click at [239, 109] on html "6th Annual Ms [PERSON_NAME] Auction Track · 21 Discover $10 in rewards 7 Saved …" at bounding box center [476, 227] width 952 height 455
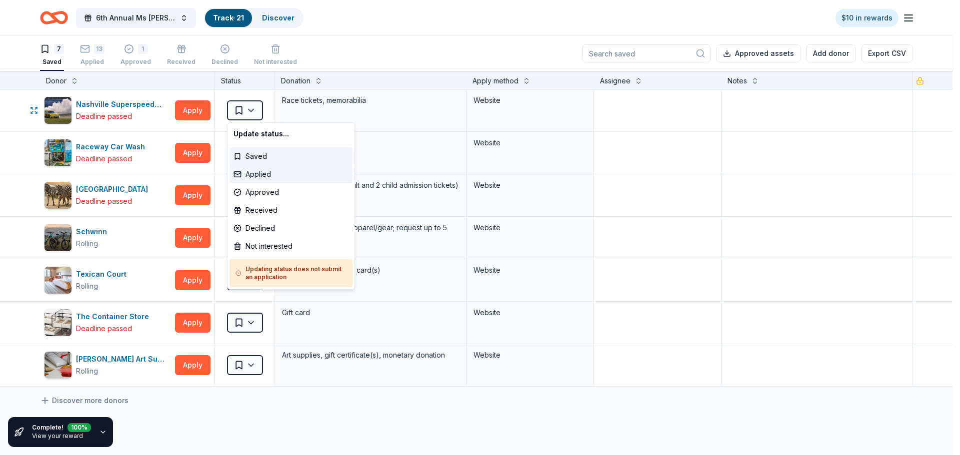
click at [254, 173] on div "Applied" at bounding box center [290, 174] width 123 height 18
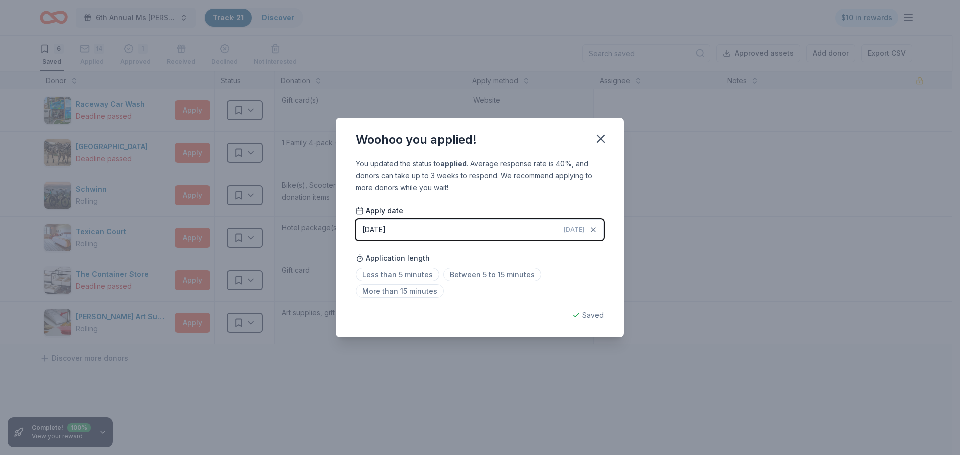
click at [378, 227] on div "[DATE]" at bounding box center [373, 230] width 23 height 12
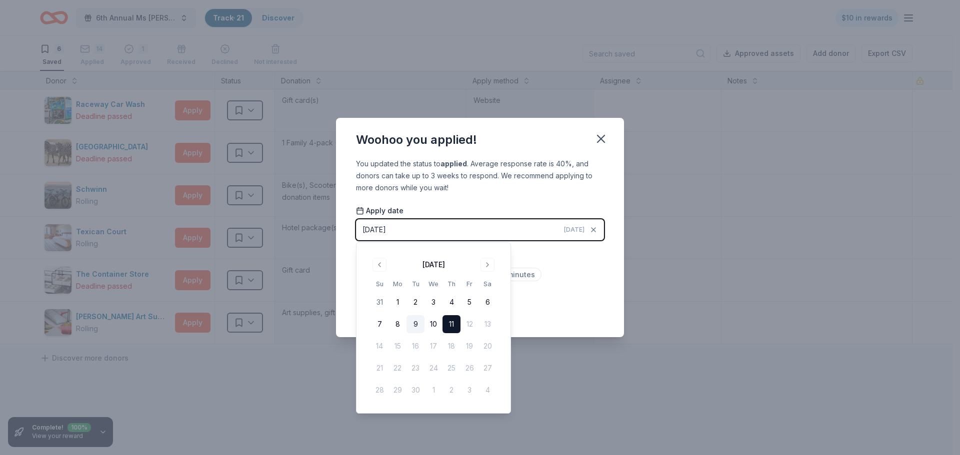
click at [417, 323] on button "9" at bounding box center [415, 324] width 18 height 18
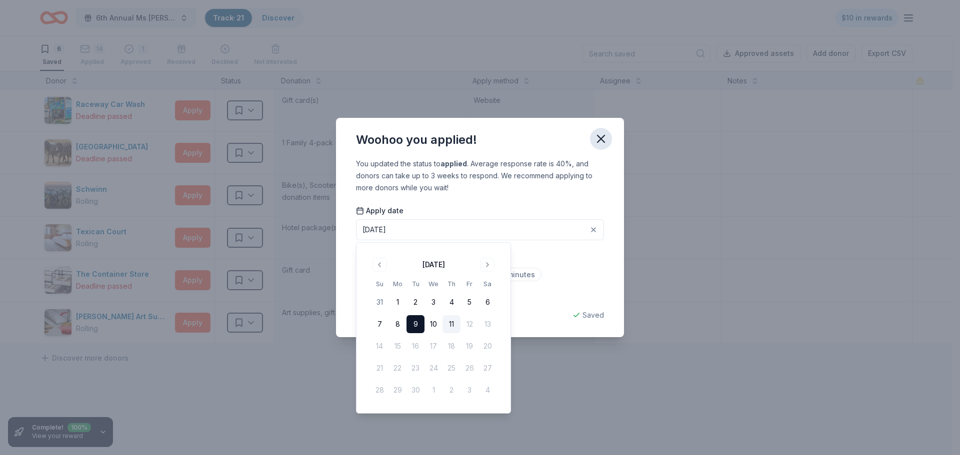
click at [600, 142] on icon "button" at bounding box center [601, 139] width 14 height 14
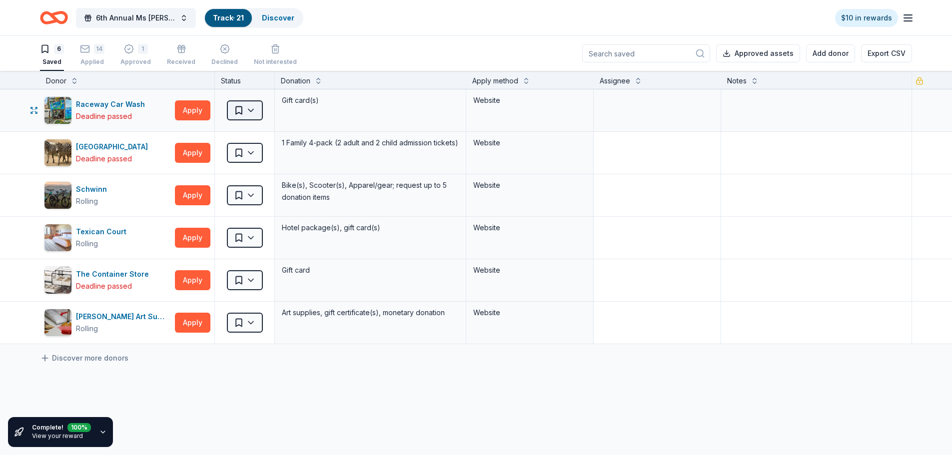
click at [235, 109] on html "6th Annual Ms [PERSON_NAME] Auction Track · 21 Discover $10 in rewards 6 Saved …" at bounding box center [476, 227] width 952 height 455
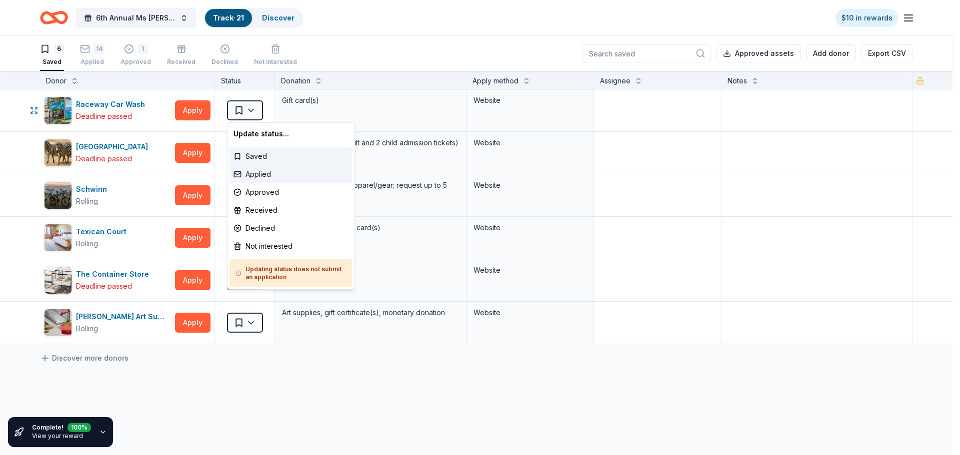
click at [254, 173] on div "Applied" at bounding box center [290, 174] width 123 height 18
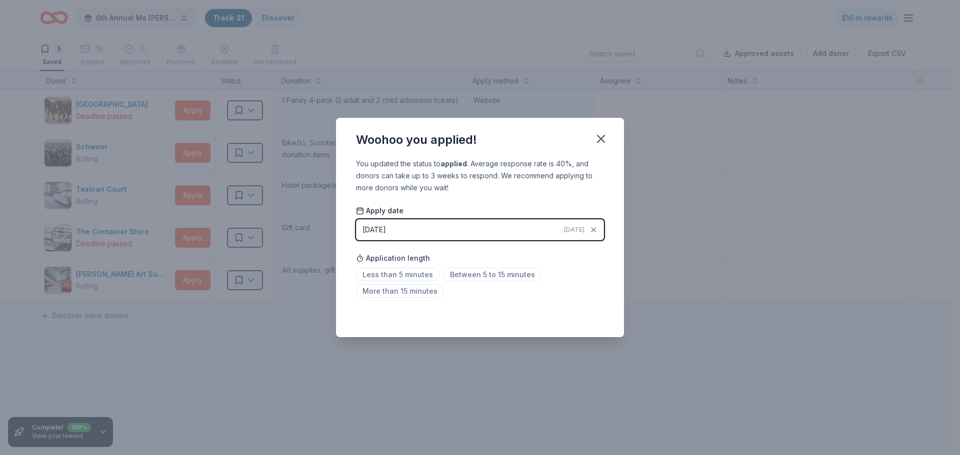
click at [368, 231] on div "[DATE]" at bounding box center [373, 230] width 23 height 12
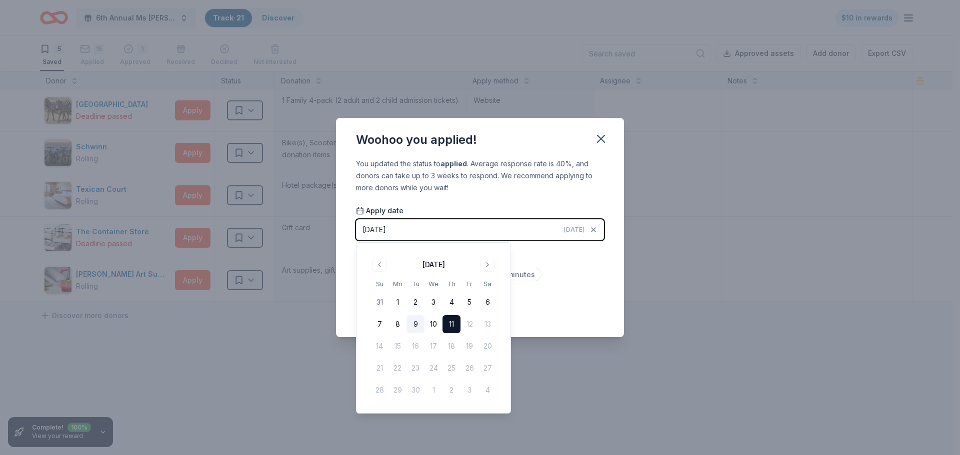
click at [416, 321] on button "9" at bounding box center [415, 324] width 18 height 18
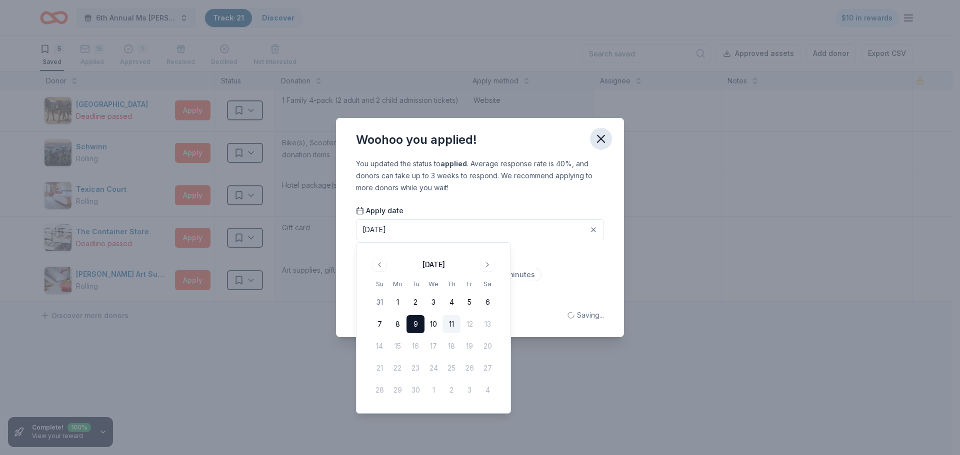
click at [601, 140] on icon "button" at bounding box center [601, 139] width 14 height 14
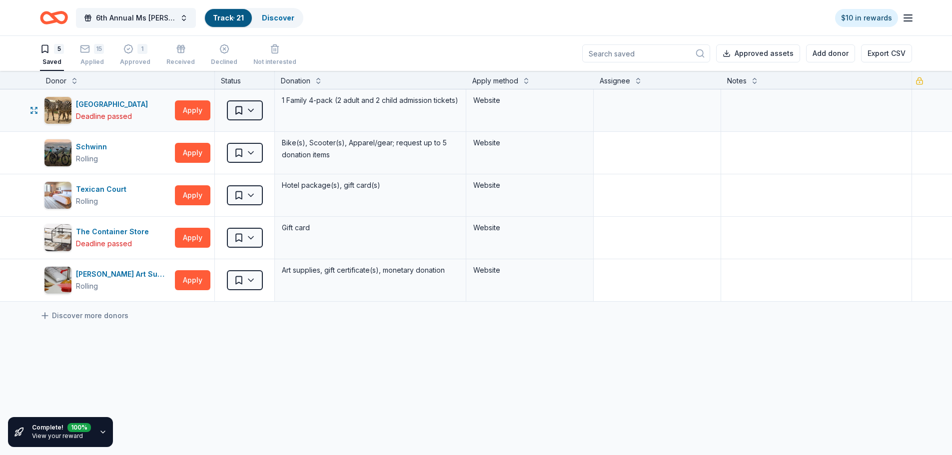
click at [241, 109] on html "6th Annual Ms [PERSON_NAME] Auction Track · 21 Discover $10 in rewards 5 Saved …" at bounding box center [476, 227] width 952 height 455
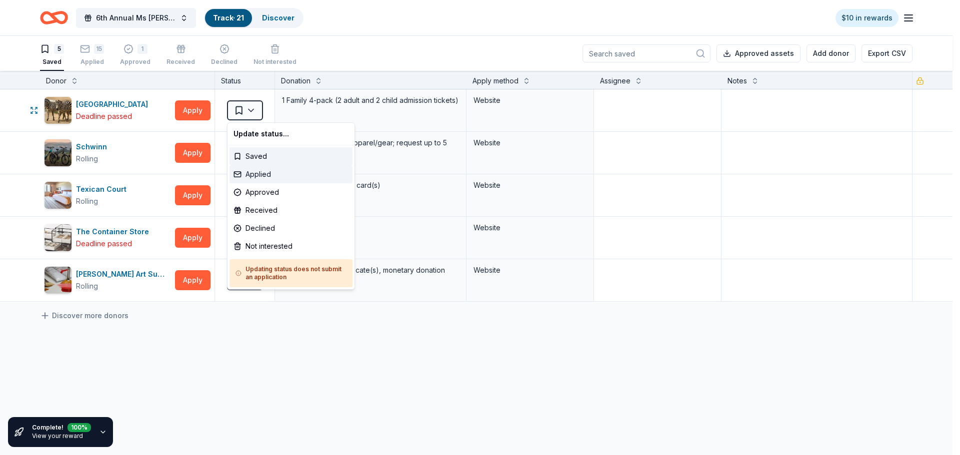
click at [250, 176] on div "Applied" at bounding box center [290, 174] width 123 height 18
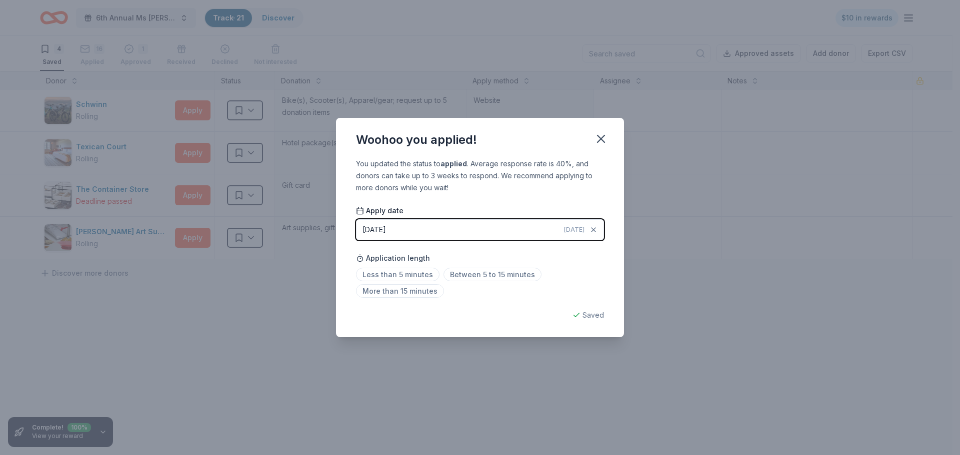
click at [416, 226] on button "[DATE] [DATE]" at bounding box center [480, 229] width 248 height 21
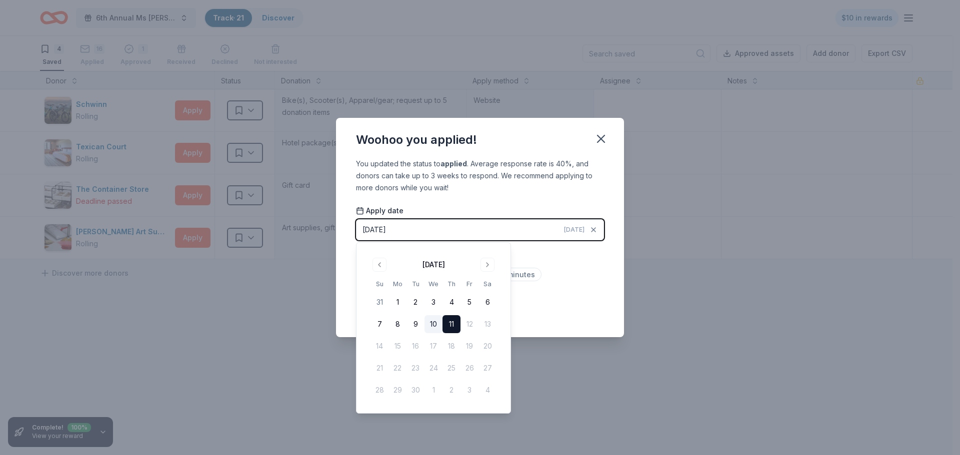
click at [431, 325] on button "10" at bounding box center [433, 324] width 18 height 18
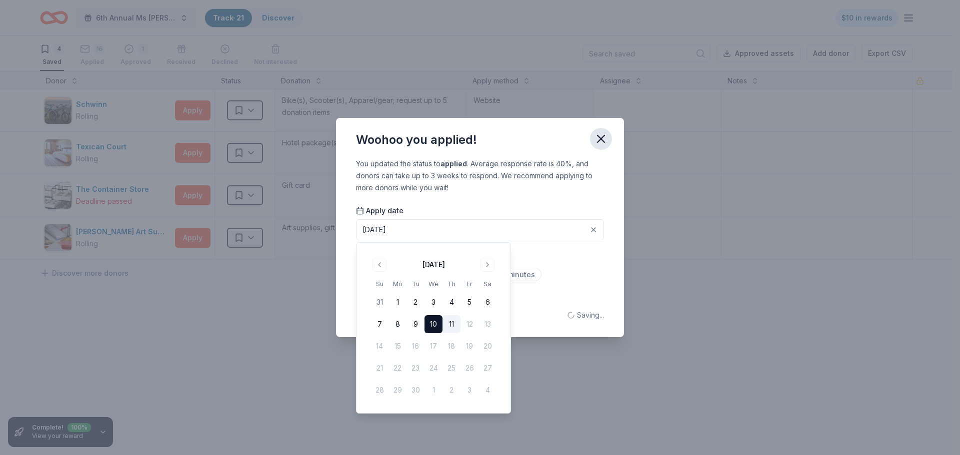
click at [606, 142] on icon "button" at bounding box center [601, 139] width 14 height 14
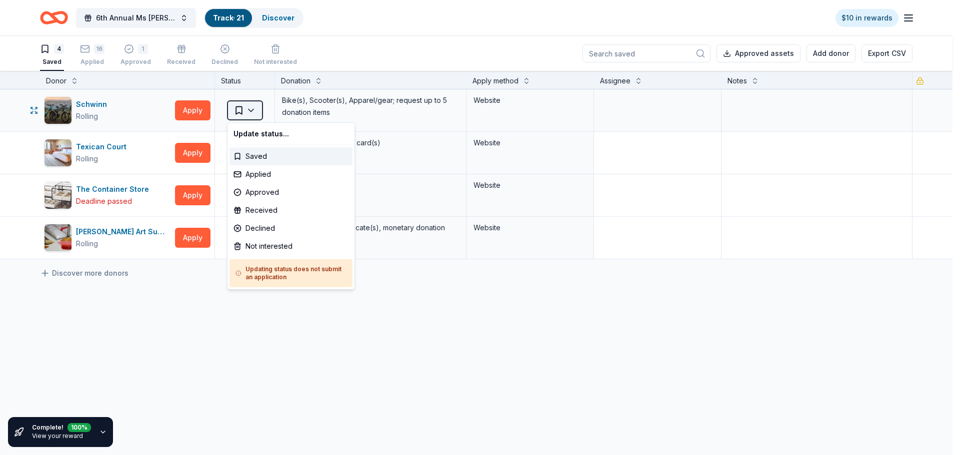
click at [235, 108] on html "6th Annual Ms [PERSON_NAME] Auction Track · 21 Discover $10 in rewards 4 Saved …" at bounding box center [480, 227] width 960 height 455
click at [261, 174] on div "Applied" at bounding box center [290, 174] width 123 height 18
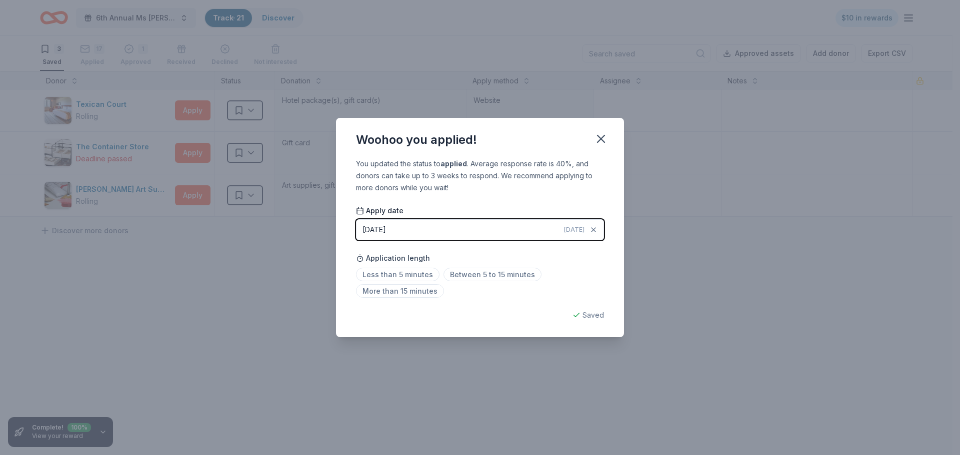
click at [386, 229] on div "[DATE]" at bounding box center [373, 230] width 23 height 12
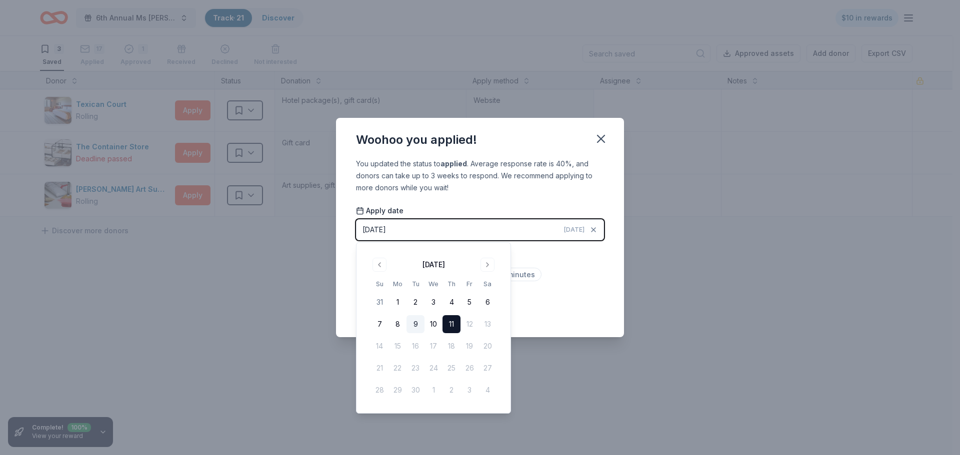
click at [419, 322] on button "9" at bounding box center [415, 324] width 18 height 18
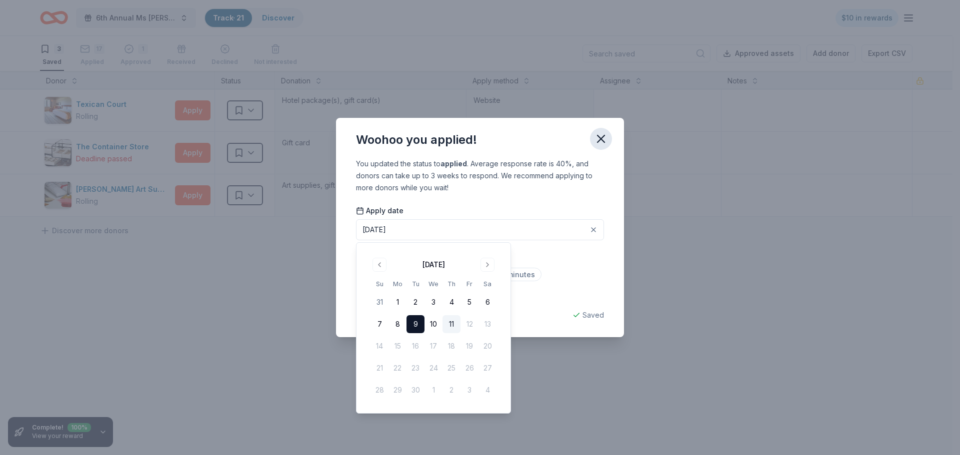
click at [602, 143] on icon "button" at bounding box center [601, 139] width 14 height 14
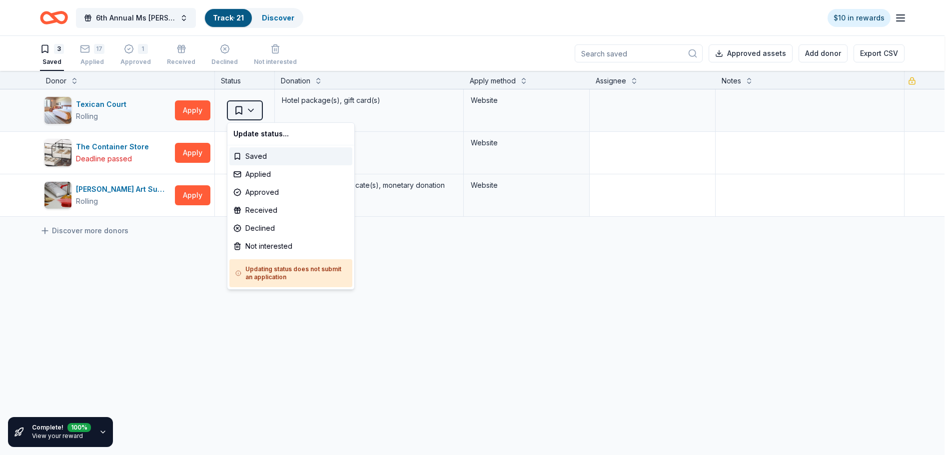
click at [237, 107] on html "6th Annual Ms [PERSON_NAME] Auction Track · 21 Discover $10 in rewards 3 Saved …" at bounding box center [476, 227] width 952 height 455
click at [256, 173] on div "Applied" at bounding box center [290, 174] width 123 height 18
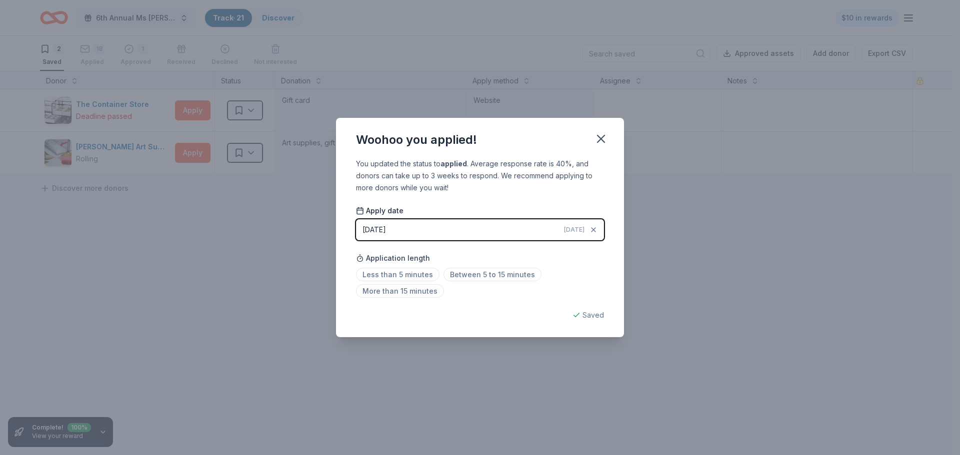
click at [383, 232] on div "[DATE]" at bounding box center [373, 230] width 23 height 12
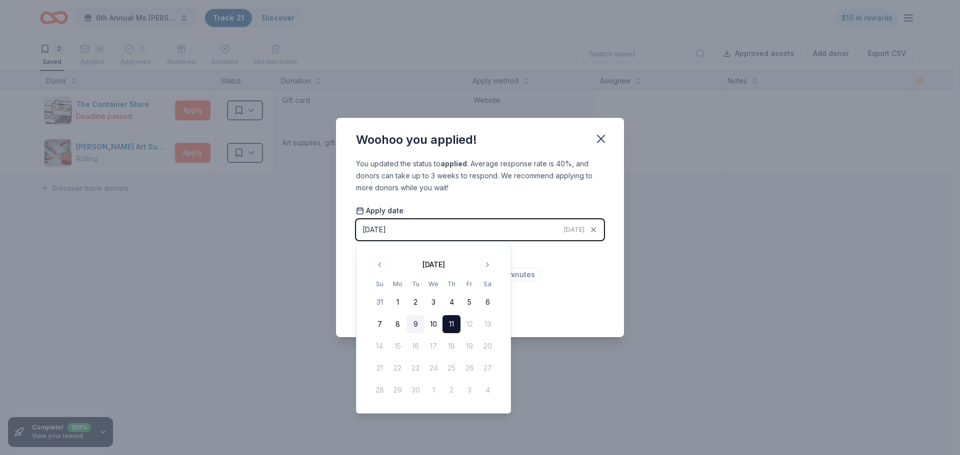
click at [415, 324] on button "9" at bounding box center [415, 324] width 18 height 18
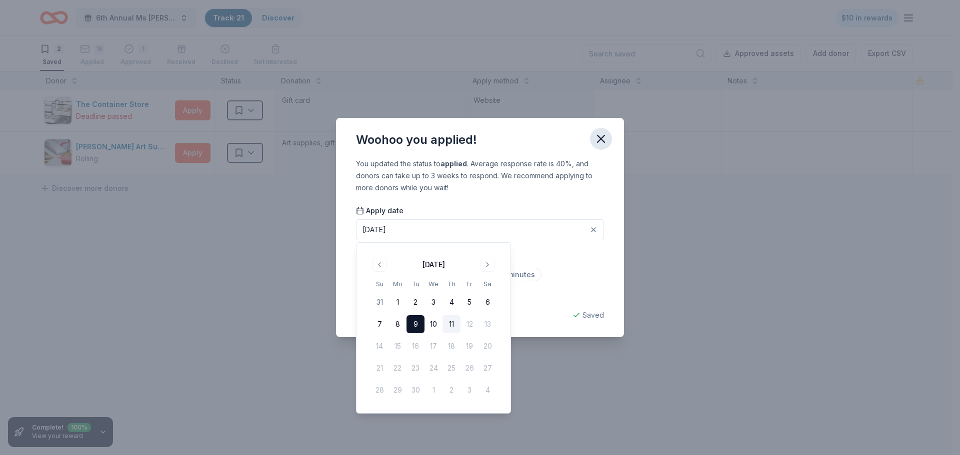
click at [604, 135] on icon "button" at bounding box center [600, 138] width 7 height 7
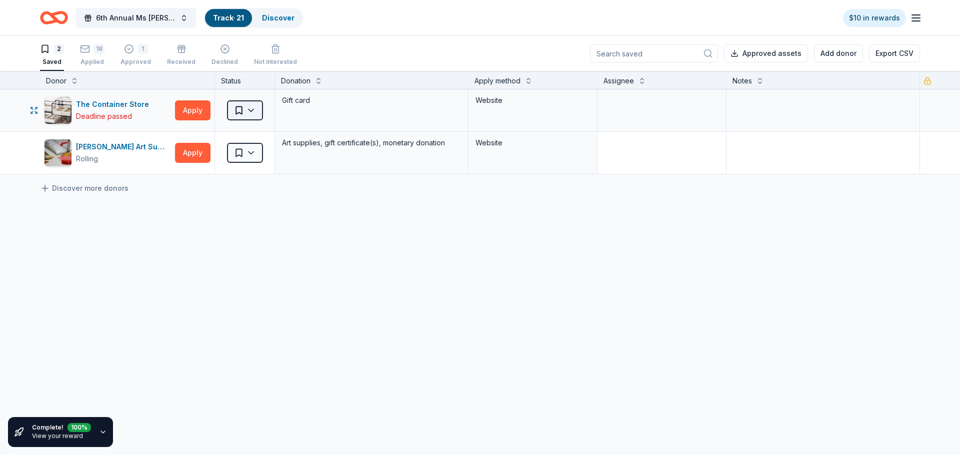
click at [237, 110] on html "6th Annual Ms [PERSON_NAME] Auction Track · 21 Discover $10 in rewards 2 Saved …" at bounding box center [480, 227] width 960 height 455
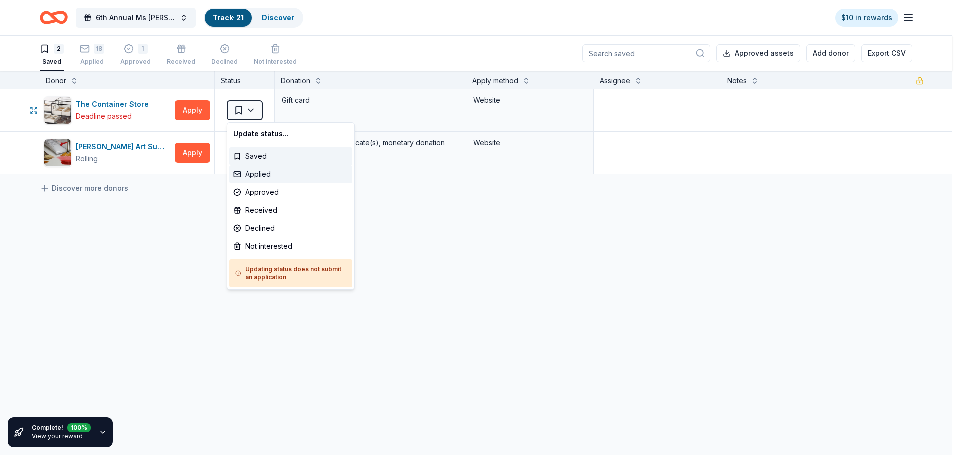
click at [252, 175] on div "Applied" at bounding box center [290, 174] width 123 height 18
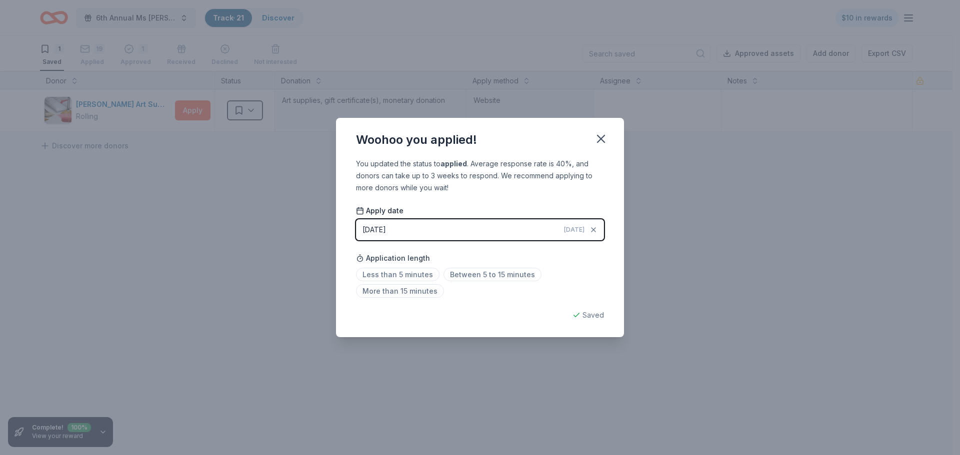
click at [408, 223] on button "[DATE] [DATE]" at bounding box center [480, 229] width 248 height 21
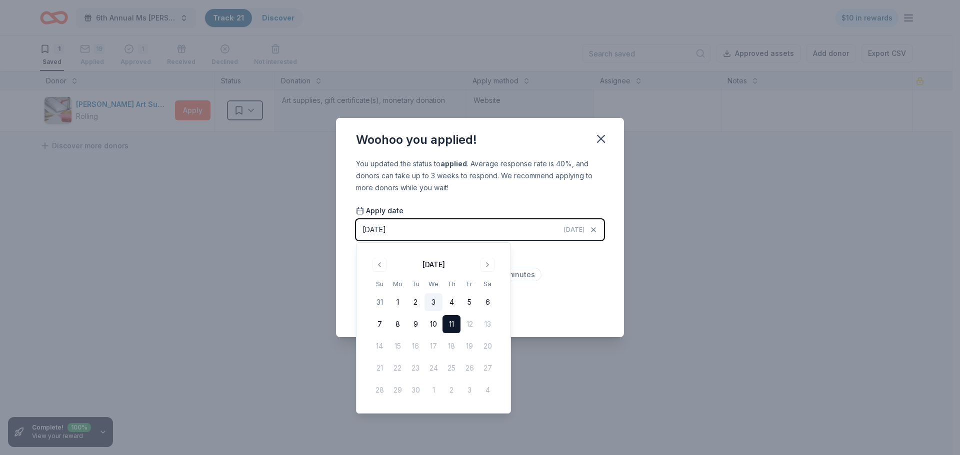
click at [432, 299] on button "3" at bounding box center [433, 302] width 18 height 18
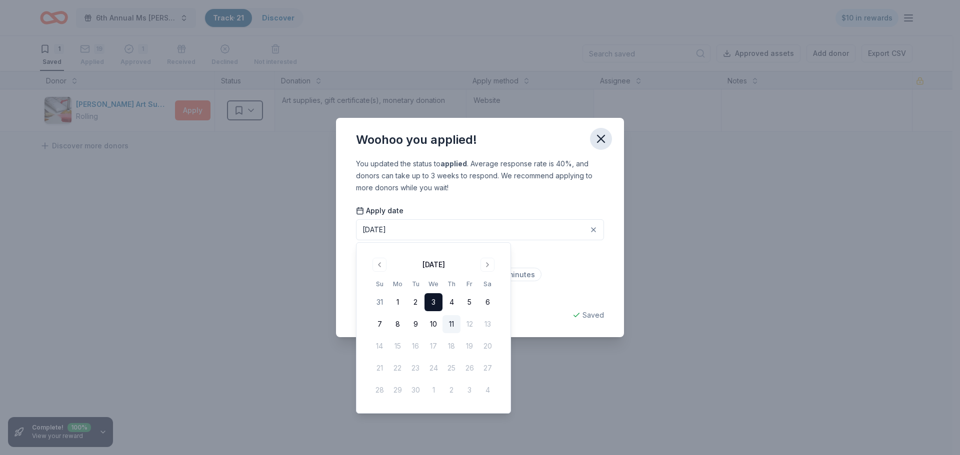
click at [602, 135] on icon "button" at bounding box center [601, 139] width 14 height 14
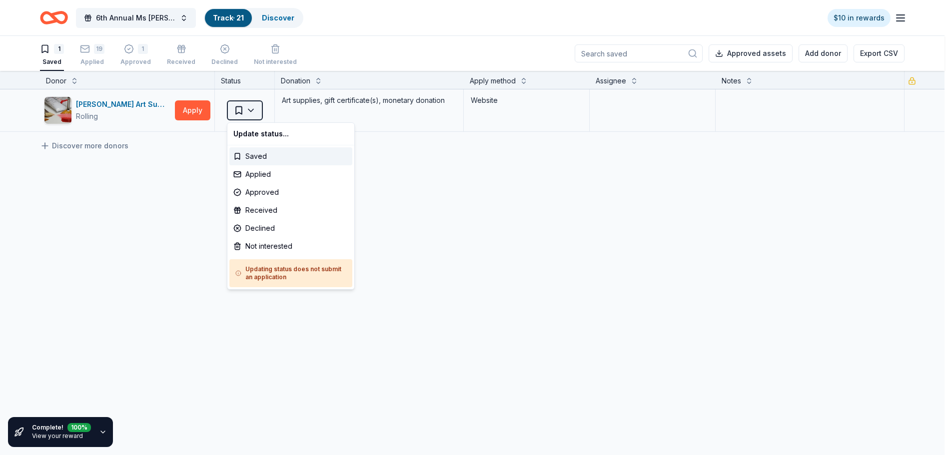
click at [236, 111] on html "6th Annual Ms [PERSON_NAME] Auction Track · 21 Discover $10 in rewards 1 Saved …" at bounding box center [476, 227] width 952 height 455
click at [249, 175] on div "Applied" at bounding box center [290, 174] width 123 height 18
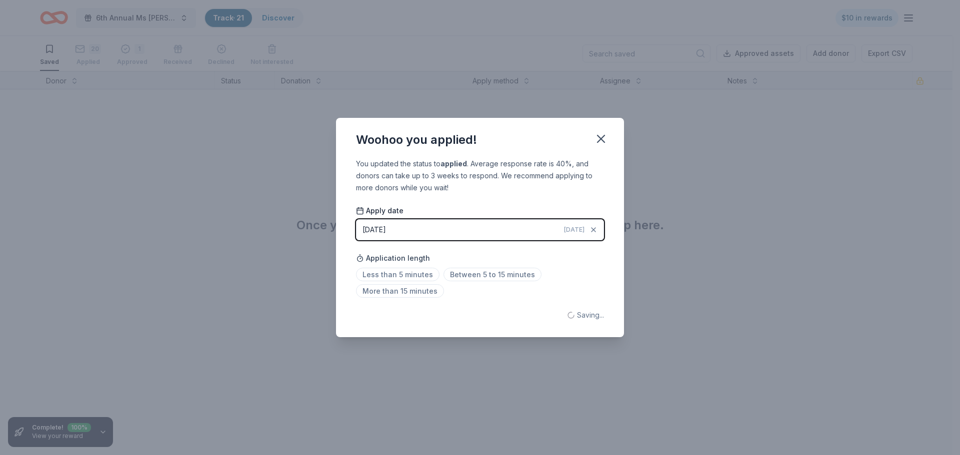
click at [370, 226] on div "[DATE]" at bounding box center [373, 230] width 23 height 12
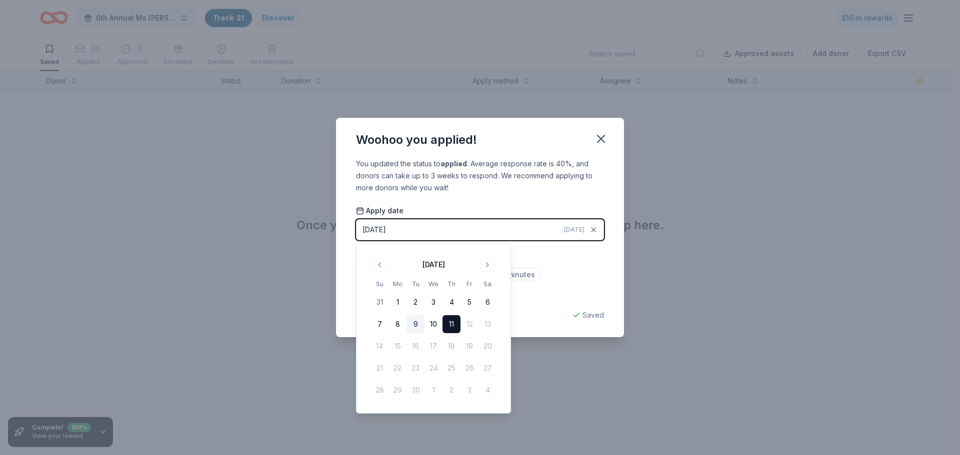
click at [416, 318] on button "9" at bounding box center [415, 324] width 18 height 18
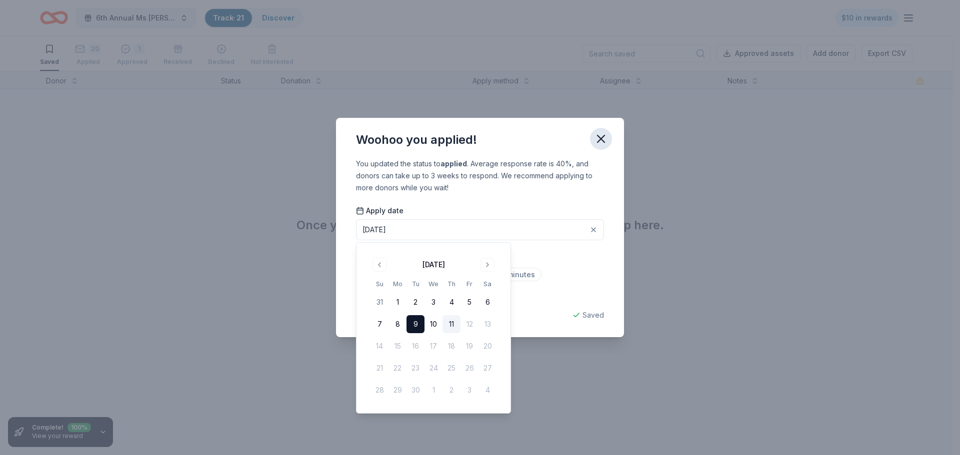
click at [606, 135] on icon "button" at bounding box center [601, 139] width 14 height 14
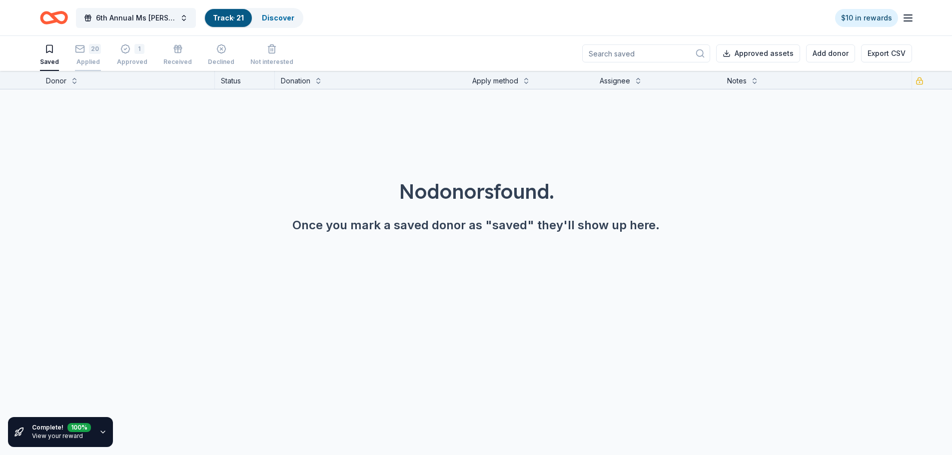
click at [89, 48] on div "20" at bounding box center [95, 43] width 12 height 10
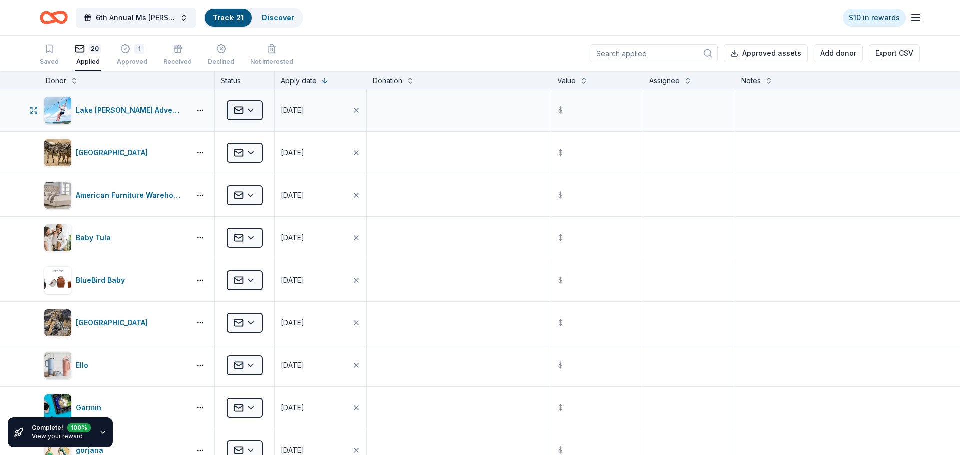
click at [253, 107] on html "6th Annual Ms [PERSON_NAME] Auction Track · 21 Discover $10 in rewards Saved 20…" at bounding box center [480, 227] width 960 height 455
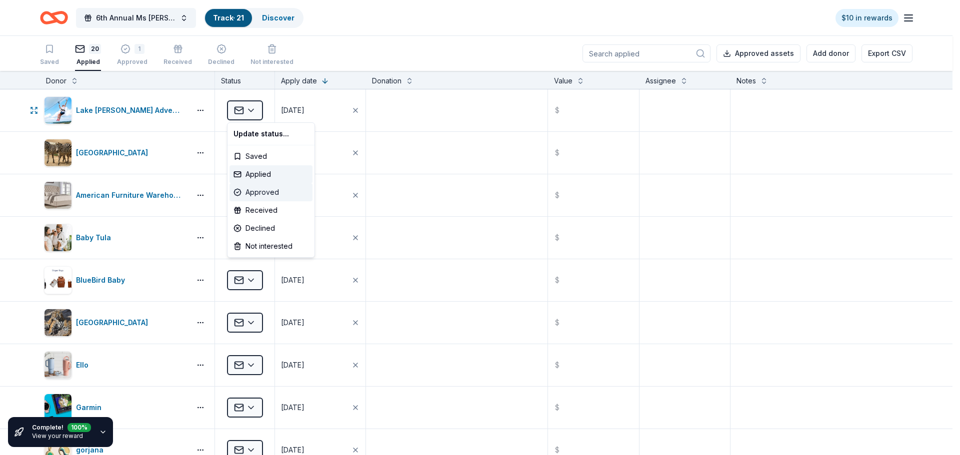
click at [247, 193] on div "Approved" at bounding box center [270, 192] width 83 height 18
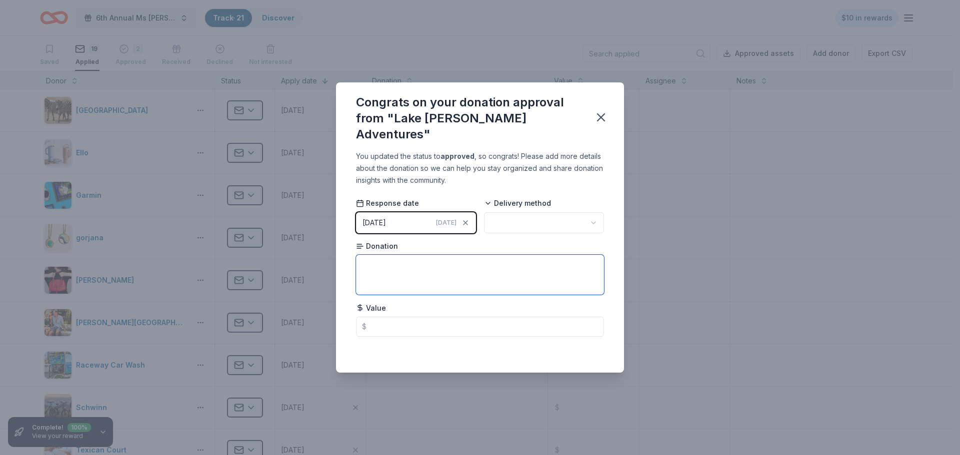
click at [423, 255] on textarea at bounding box center [480, 275] width 248 height 40
type textarea "Two Zip Line Gift Card Passes"
click at [597, 114] on icon "button" at bounding box center [600, 117] width 7 height 7
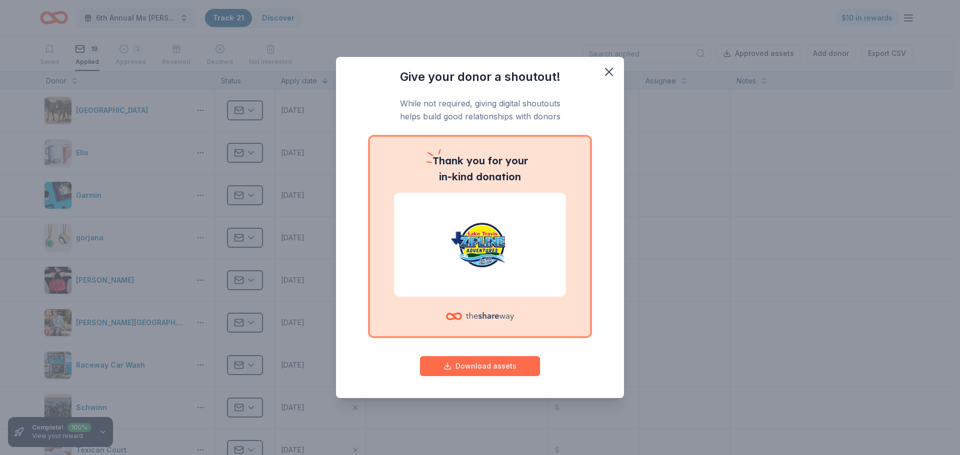
click at [492, 364] on button "Download assets" at bounding box center [480, 366] width 120 height 20
click at [615, 69] on icon "button" at bounding box center [609, 72] width 14 height 14
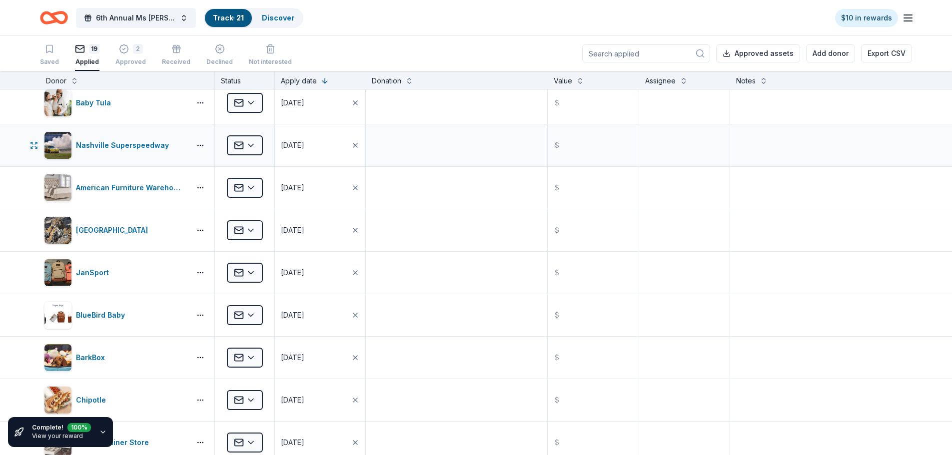
scroll to position [450, 0]
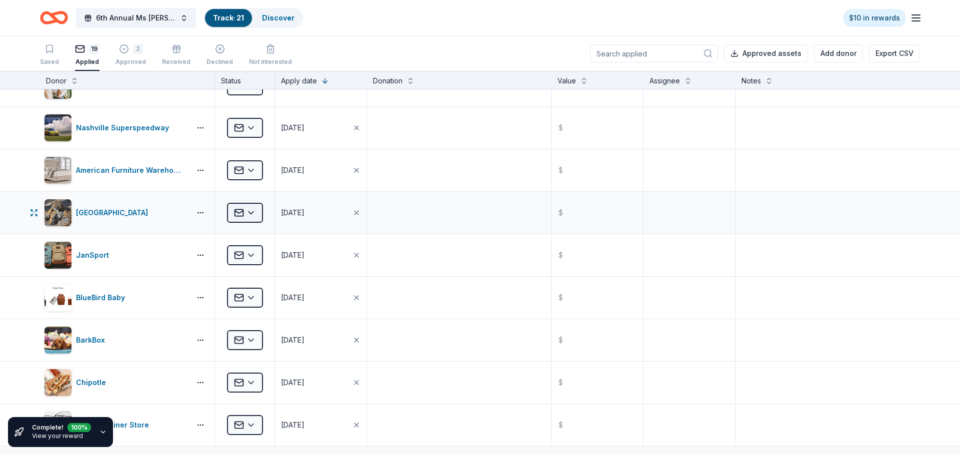
click at [253, 211] on html "6th Annual Ms [PERSON_NAME] Auction Track · 21 Discover $10 in rewards Saved 19…" at bounding box center [480, 227] width 960 height 455
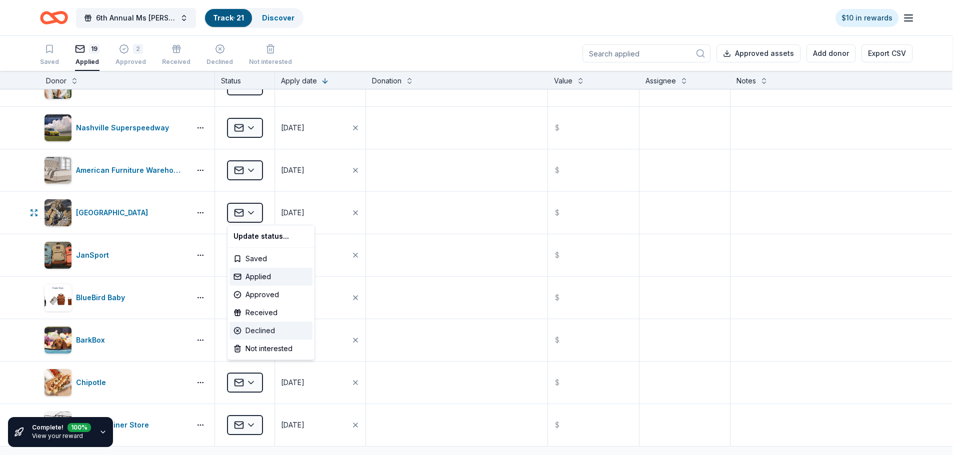
click at [260, 330] on div "Declined" at bounding box center [270, 331] width 83 height 18
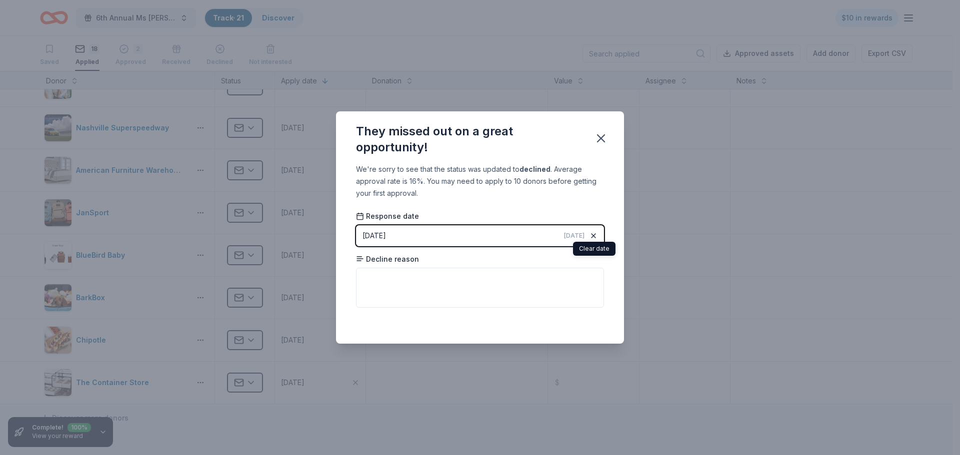
click at [596, 232] on icon "button" at bounding box center [593, 236] width 8 height 8
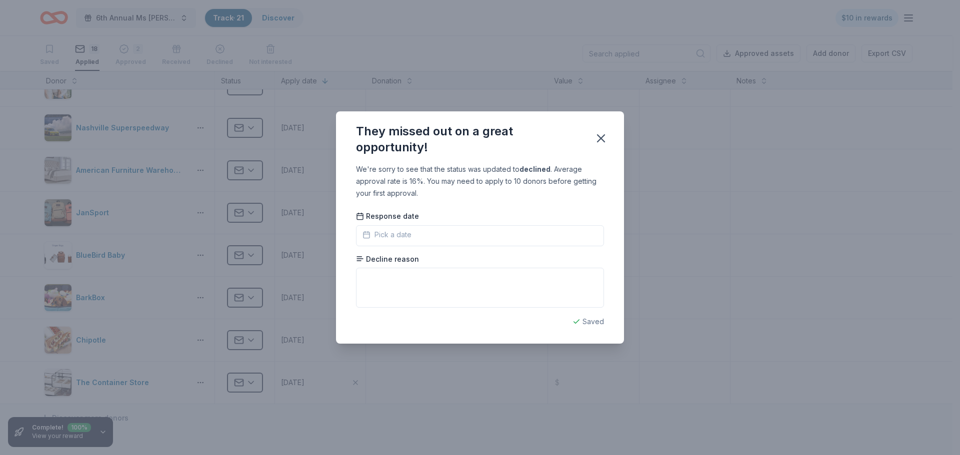
click at [454, 238] on button "Pick a date" at bounding box center [480, 235] width 248 height 21
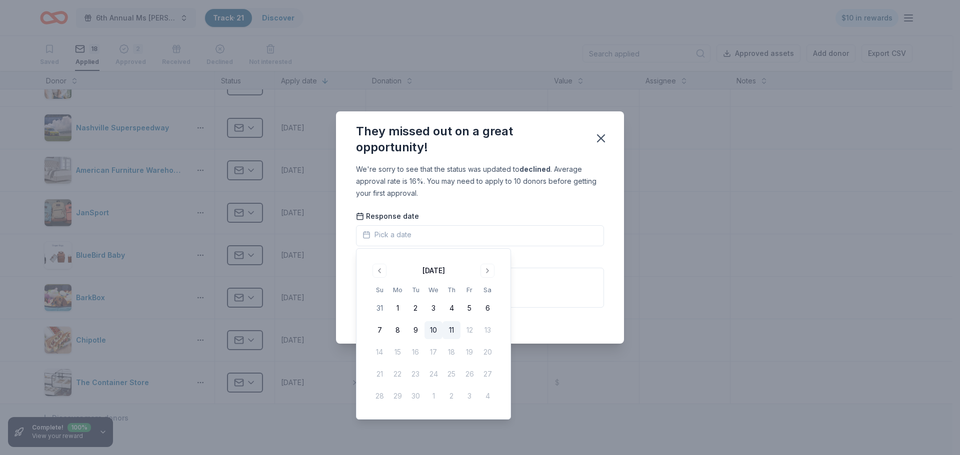
click at [433, 327] on button "10" at bounding box center [433, 330] width 18 height 18
click at [562, 275] on textarea at bounding box center [480, 288] width 248 height 40
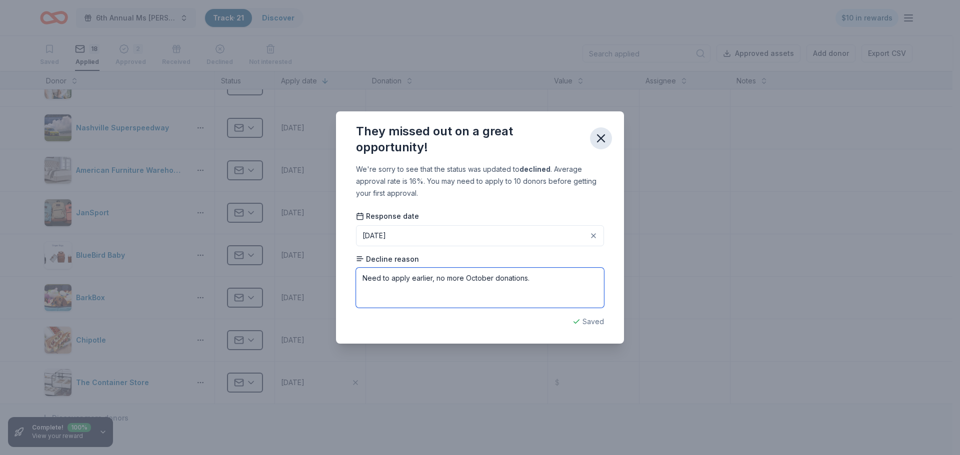
type textarea "Need to apply earlier, no more October donations."
click at [599, 136] on icon "button" at bounding box center [600, 138] width 7 height 7
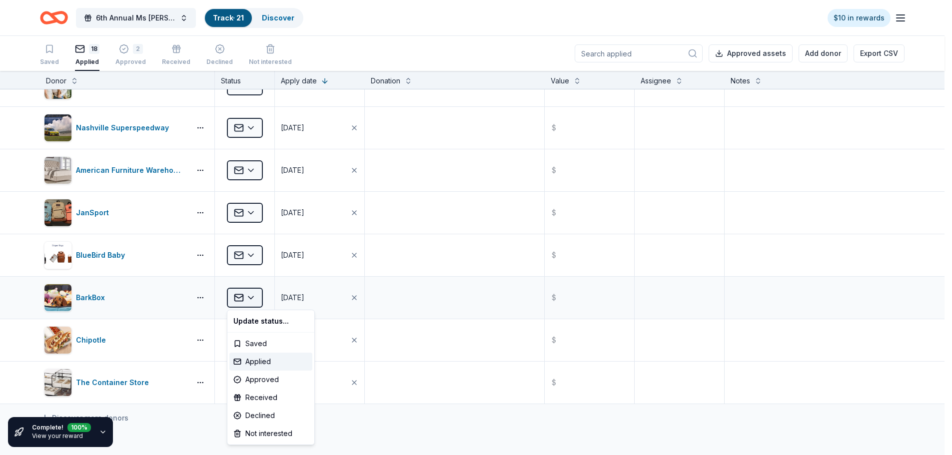
click at [248, 296] on html "6th Annual Ms [PERSON_NAME] Auction Track · 21 Discover $10 in rewards Saved 18…" at bounding box center [476, 227] width 952 height 455
click at [260, 412] on div "Declined" at bounding box center [270, 416] width 83 height 18
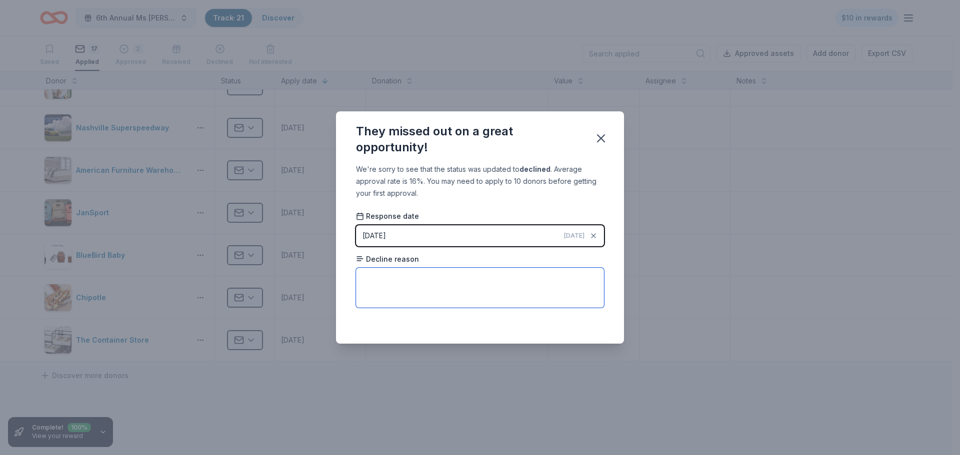
click at [417, 293] on textarea at bounding box center [480, 288] width 248 height 40
type textarea "Focus on animals"
click at [601, 135] on icon "button" at bounding box center [601, 138] width 14 height 14
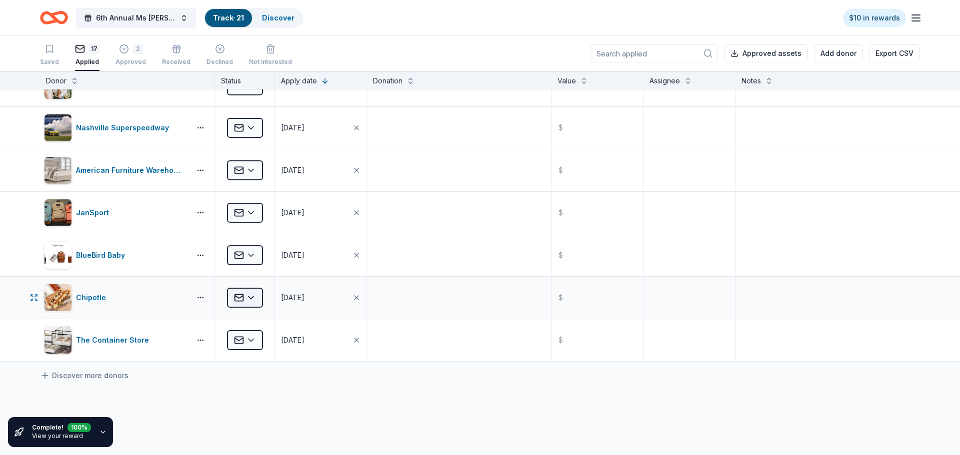
click at [250, 299] on html "6th Annual Ms [PERSON_NAME] Auction Track · 21 Discover $10 in rewards Saved 17…" at bounding box center [480, 227] width 960 height 455
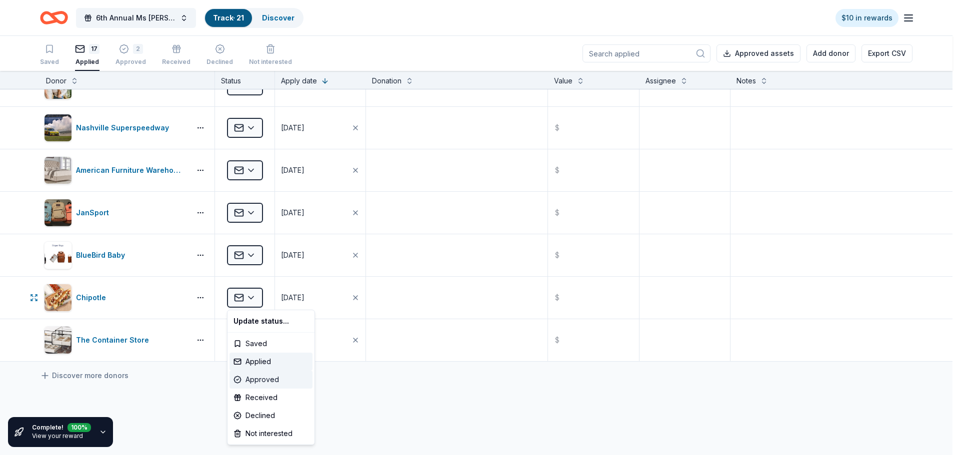
click at [259, 382] on div "Approved" at bounding box center [270, 380] width 83 height 18
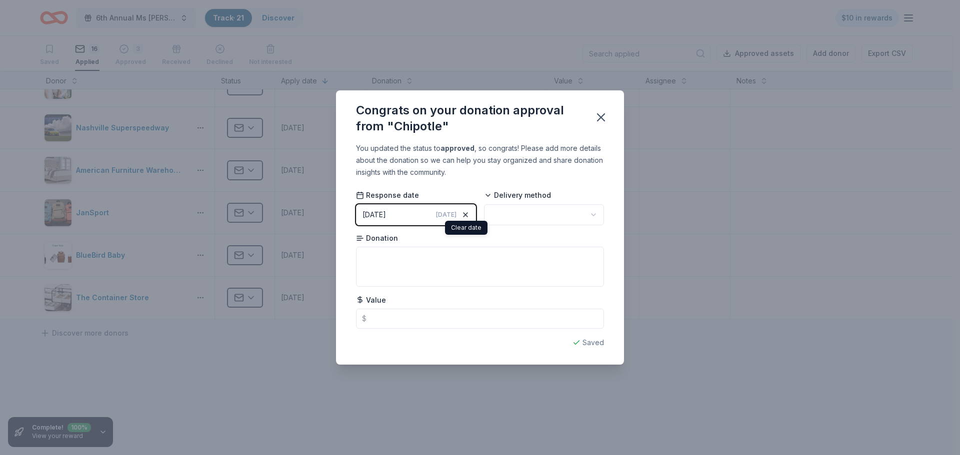
click at [467, 212] on icon "button" at bounding box center [465, 215] width 8 height 8
click at [396, 211] on span "Pick a date" at bounding box center [386, 214] width 49 height 12
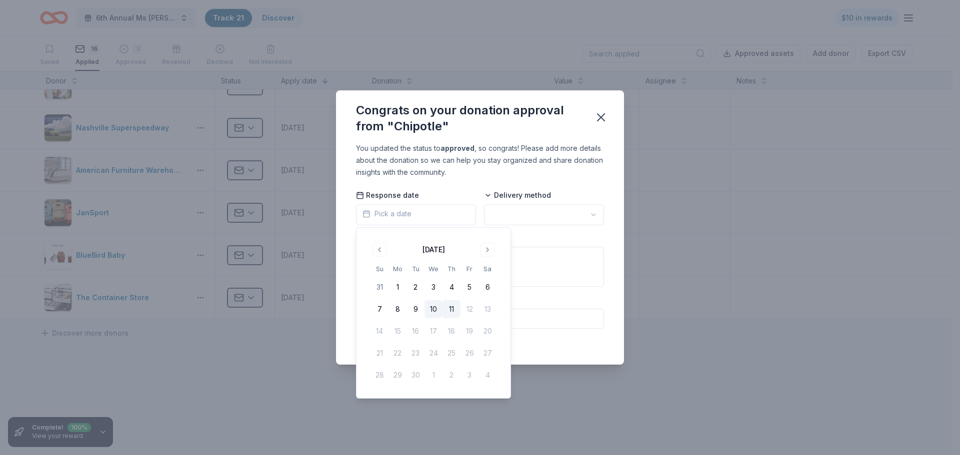
click at [430, 305] on button "10" at bounding box center [433, 309] width 18 height 18
click at [561, 210] on html "6th Annual Ms [PERSON_NAME] Auction Track · 21 Discover $10 in rewards Saved 16…" at bounding box center [480, 227] width 960 height 455
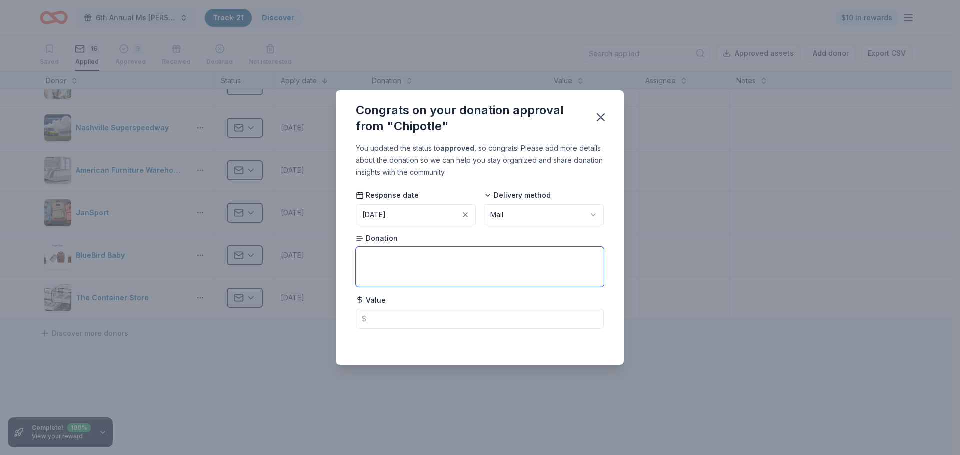
click at [390, 270] on textarea at bounding box center [480, 267] width 248 height 40
paste textarea "Two Entree Cards, One Chips & Queso Card"
type textarea "Two Entree Cards, One Chips & Queso Card"
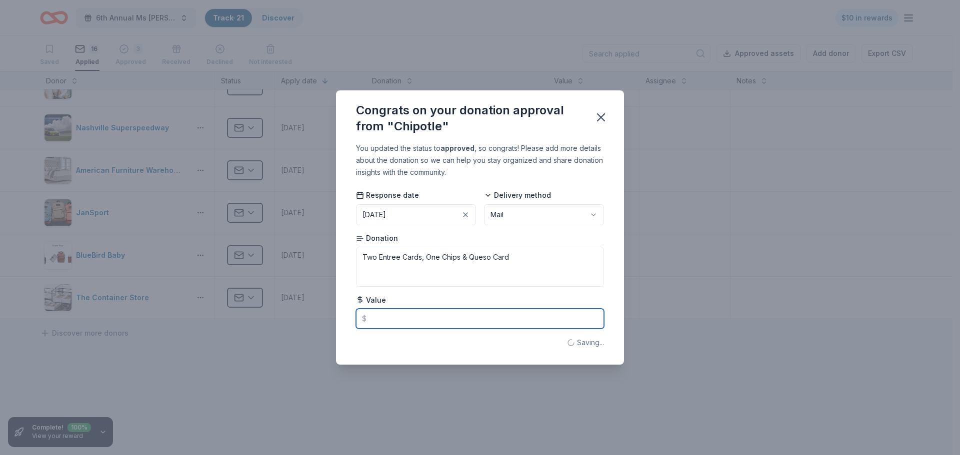
click at [389, 313] on input "text" at bounding box center [480, 319] width 248 height 20
type input "25.00"
click at [599, 115] on icon "button" at bounding box center [600, 117] width 7 height 7
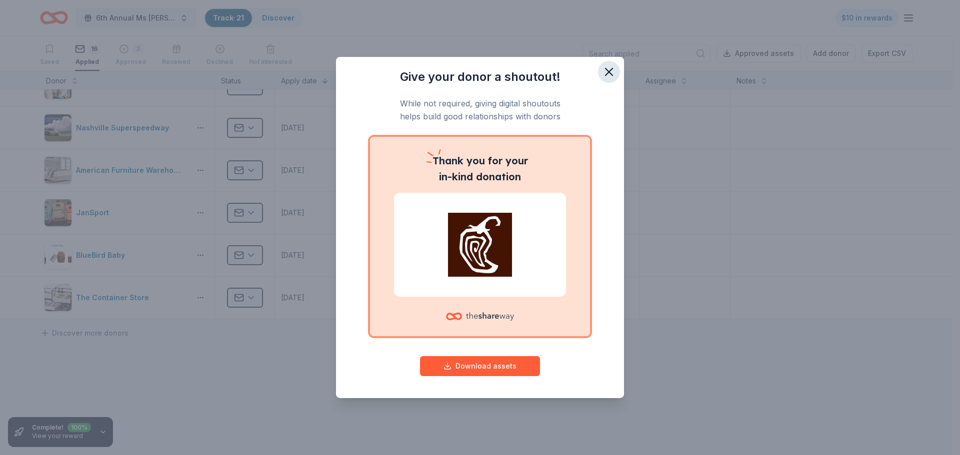
click at [606, 69] on icon "button" at bounding box center [608, 71] width 7 height 7
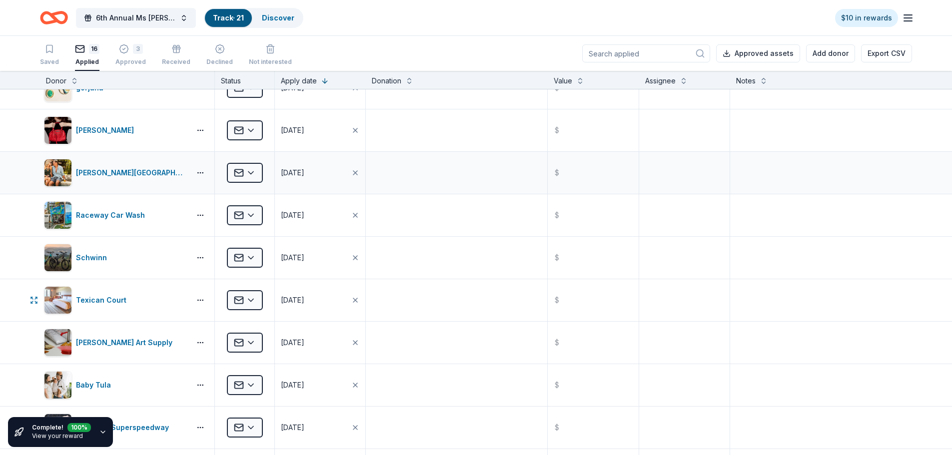
scroll to position [0, 0]
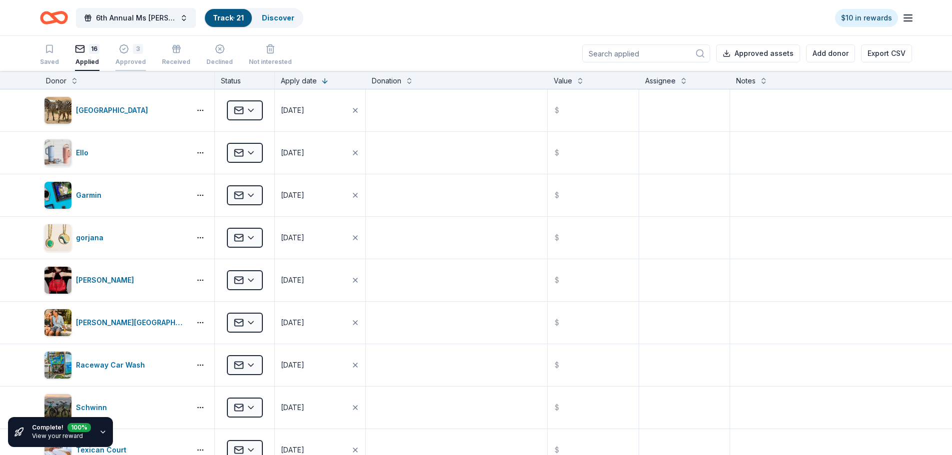
click at [121, 56] on div "3 Approved" at bounding box center [130, 49] width 30 height 22
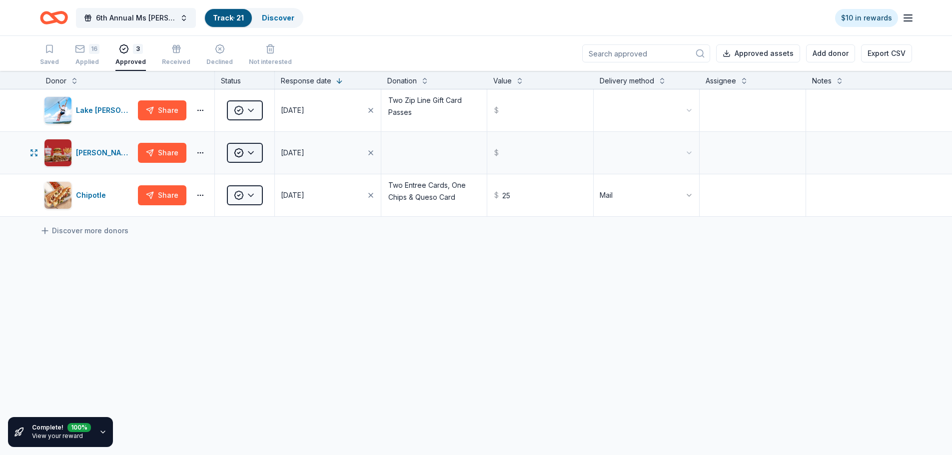
click at [249, 146] on html "6th Annual Ms [PERSON_NAME] Auction Track · 21 Discover $10 in rewards Saved 16…" at bounding box center [476, 227] width 952 height 455
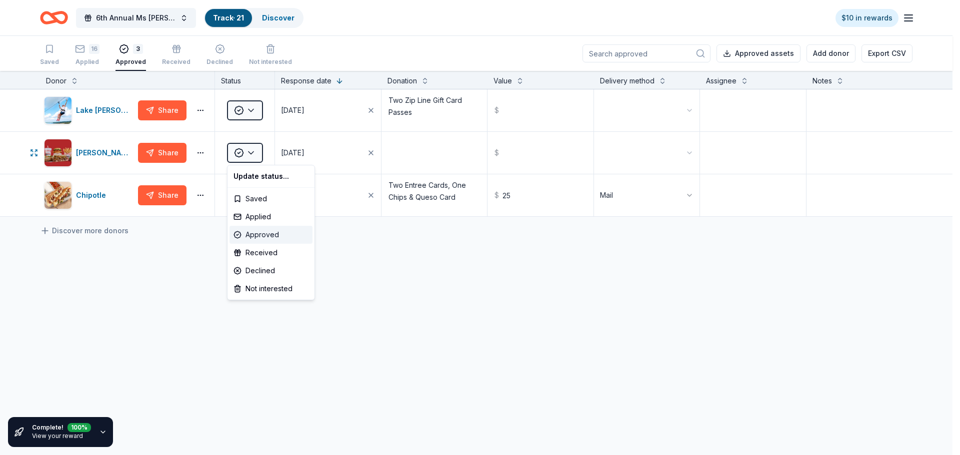
click at [257, 234] on div "Approved" at bounding box center [270, 235] width 83 height 18
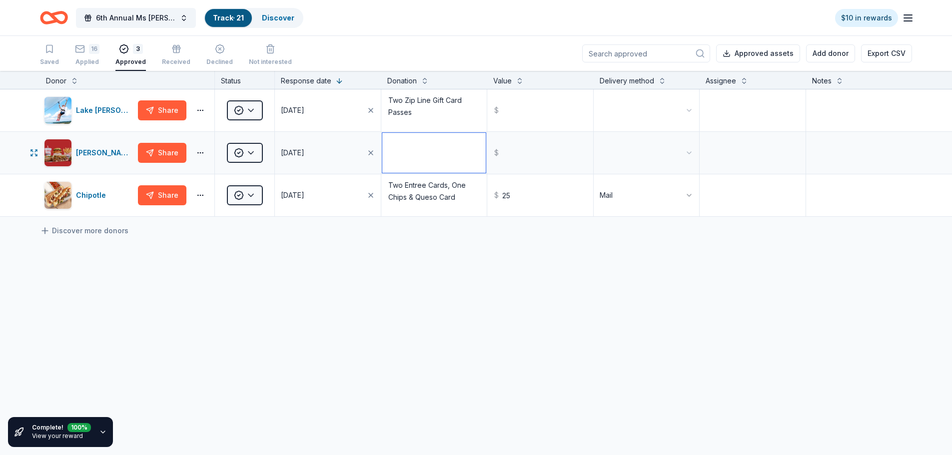
click at [420, 153] on textarea at bounding box center [434, 153] width 104 height 40
type textarea "Gift Basket"
click at [691, 150] on html "6th Annual Ms [PERSON_NAME] Auction Track · 21 Discover $10 in rewards Saved 16…" at bounding box center [476, 227] width 952 height 455
click at [636, 269] on div "Lake [PERSON_NAME] Adventures Share Approved [DATE] Two Zip Line Gift Card Pass…" at bounding box center [476, 246] width 952 height 315
click at [48, 15] on icon "Home" at bounding box center [54, 17] width 28 height 23
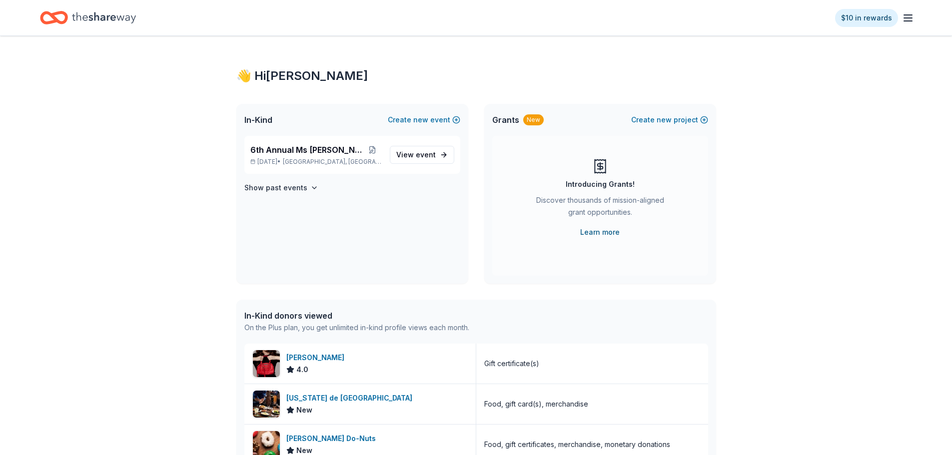
click at [607, 230] on link "Learn more" at bounding box center [599, 232] width 39 height 12
click at [300, 150] on span "6th Annual Ms [PERSON_NAME]" at bounding box center [306, 150] width 113 height 12
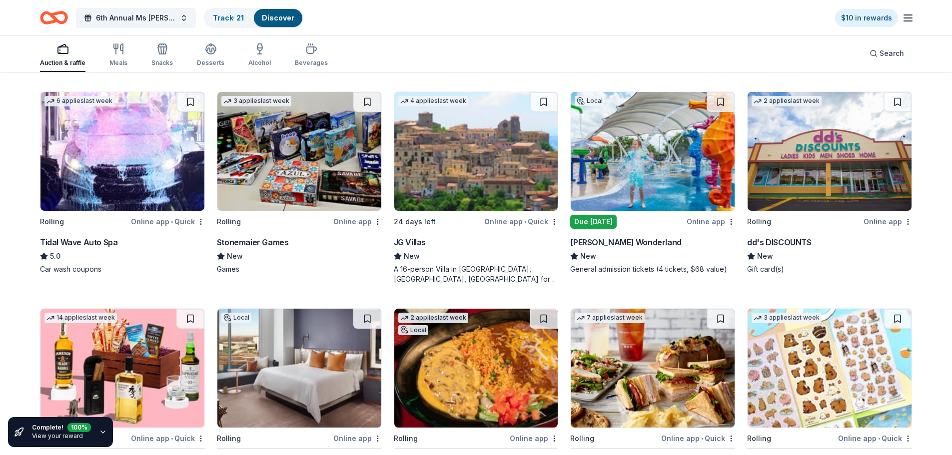
scroll to position [1200, 0]
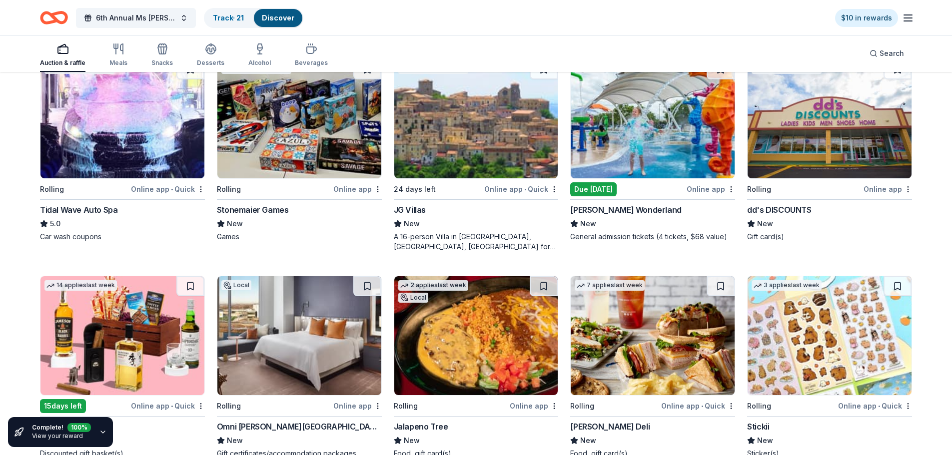
click at [610, 188] on div "Due [DATE]" at bounding box center [593, 189] width 46 height 14
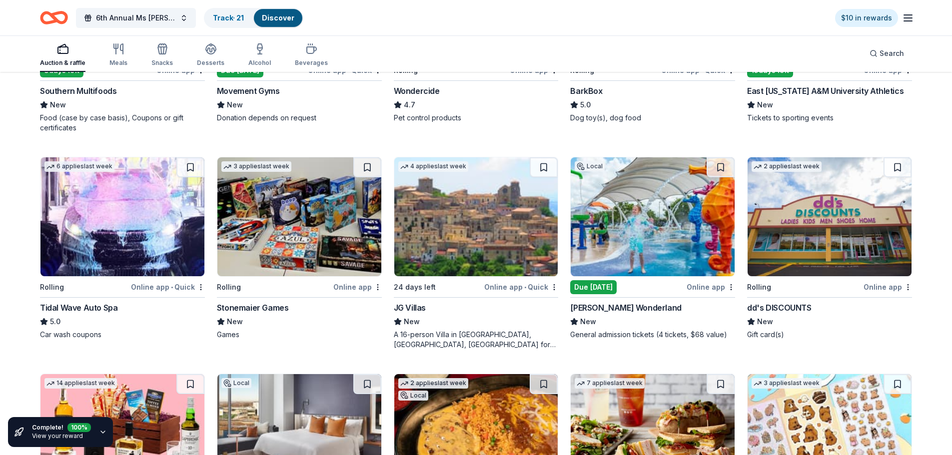
scroll to position [1100, 0]
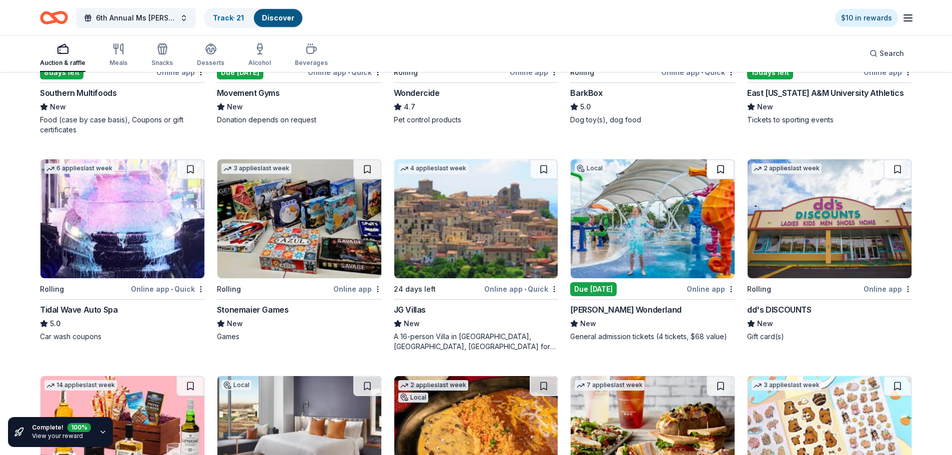
click at [720, 171] on button at bounding box center [721, 169] width 28 height 20
click at [216, 24] on div "Track · 22" at bounding box center [229, 18] width 48 height 18
click at [220, 17] on link "Track · 22" at bounding box center [229, 17] width 32 height 8
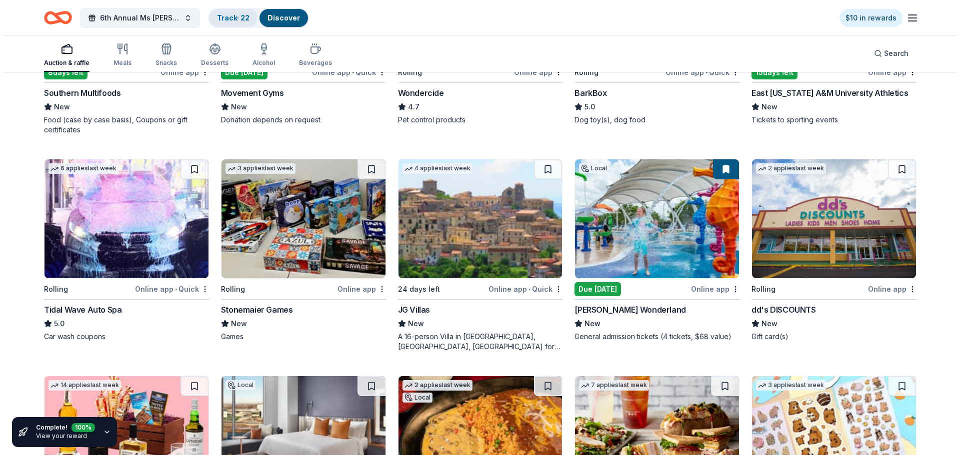
scroll to position [0, 0]
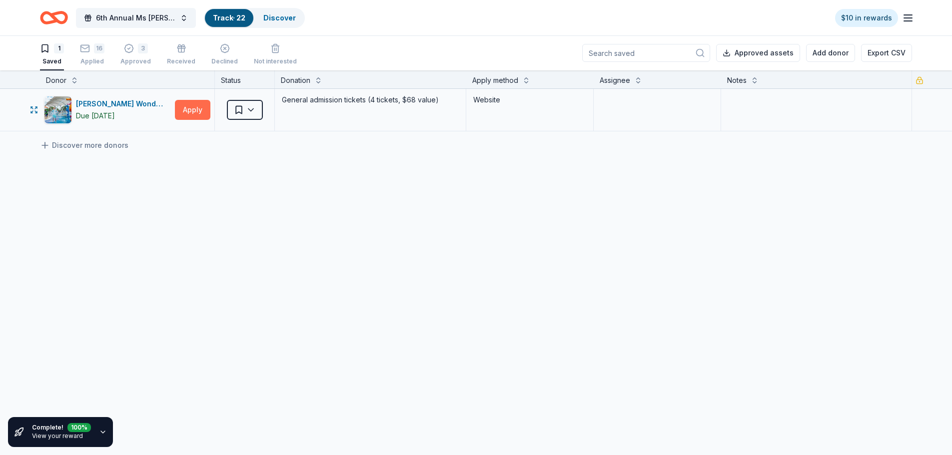
click at [188, 105] on button "Apply" at bounding box center [192, 110] width 35 height 20
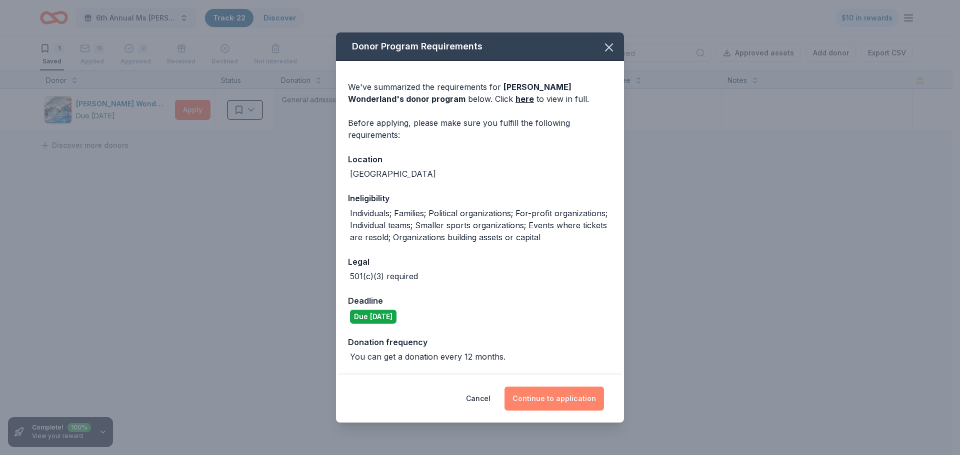
click at [560, 399] on button "Continue to application" at bounding box center [553, 399] width 99 height 24
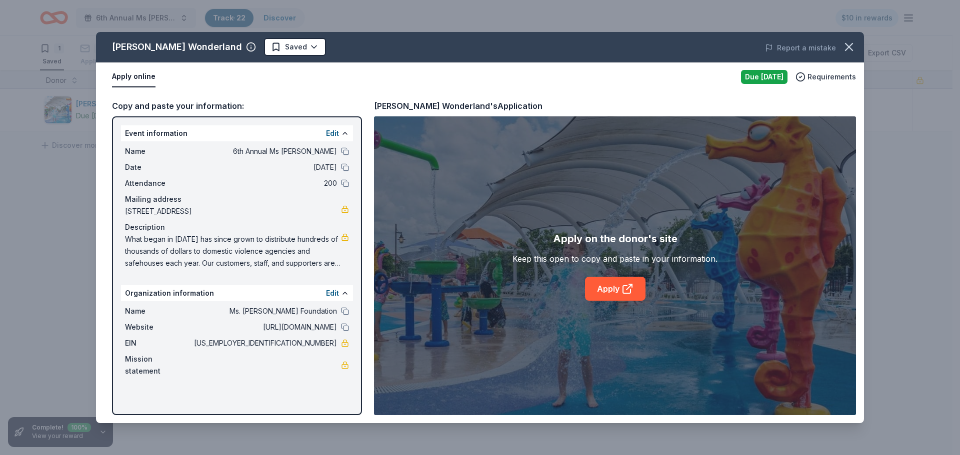
drag, startPoint x: 342, startPoint y: 153, endPoint x: 343, endPoint y: 161, distance: 8.5
click at [342, 153] on button at bounding box center [345, 151] width 8 height 8
click at [344, 166] on button at bounding box center [345, 167] width 8 height 8
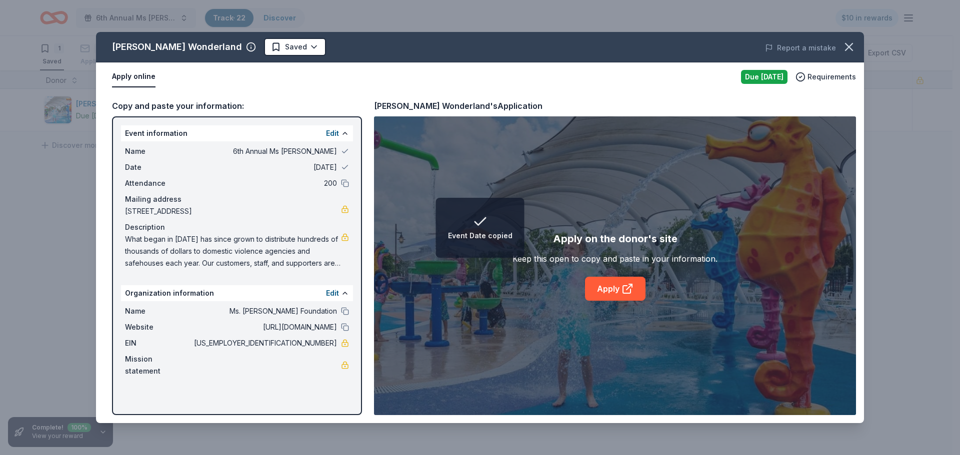
click at [344, 178] on div "Attendance 200" at bounding box center [237, 183] width 224 height 12
click at [345, 182] on button at bounding box center [345, 183] width 8 height 8
click at [344, 315] on button at bounding box center [345, 311] width 8 height 8
click at [344, 331] on button at bounding box center [345, 327] width 8 height 8
click at [610, 290] on link "Apply" at bounding box center [615, 289] width 60 height 24
